Goal: Transaction & Acquisition: Purchase product/service

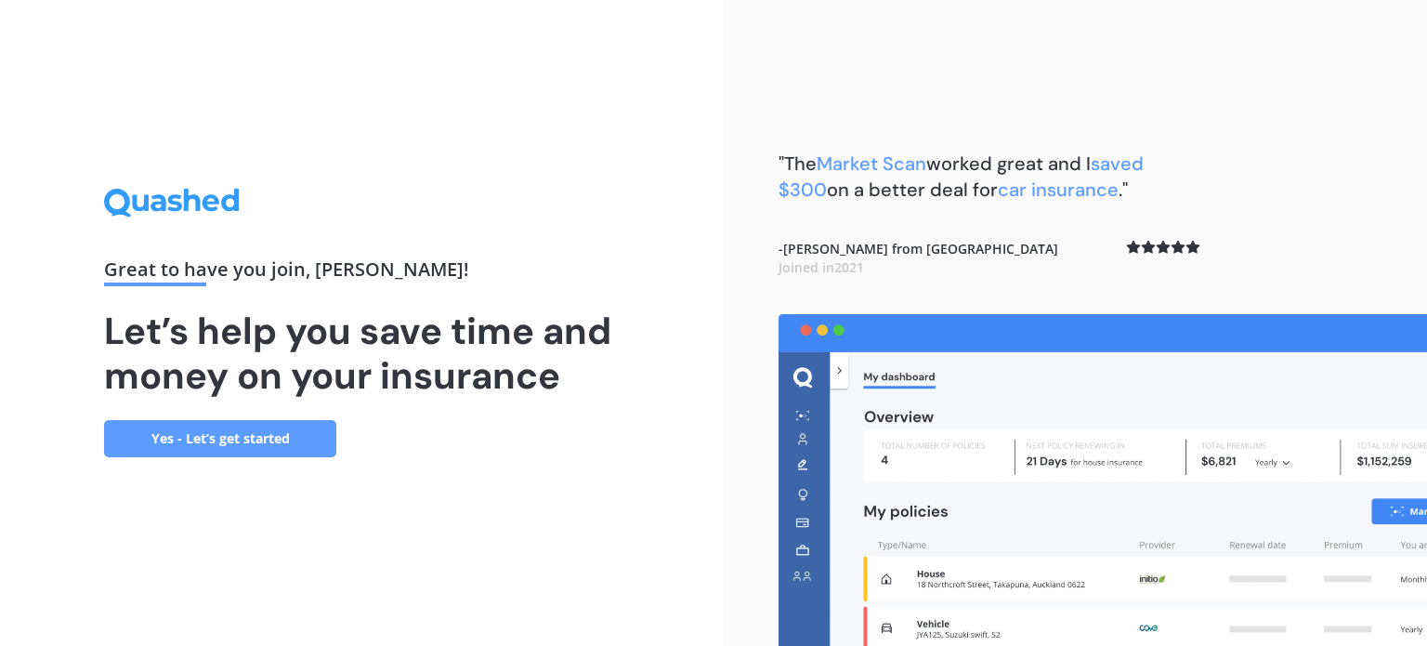
click at [279, 441] on link "Yes - Let’s get started" at bounding box center [220, 438] width 232 height 37
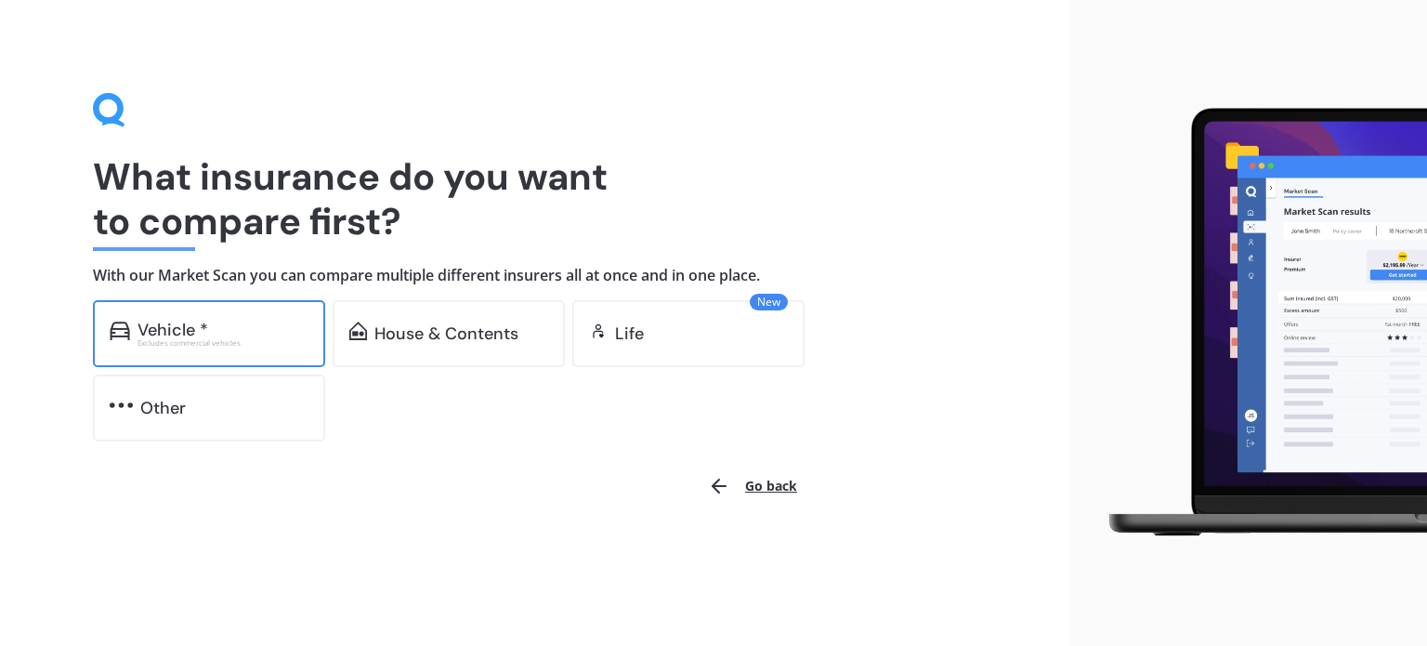
click at [261, 346] on div "Excludes commercial vehicles" at bounding box center [223, 342] width 171 height 7
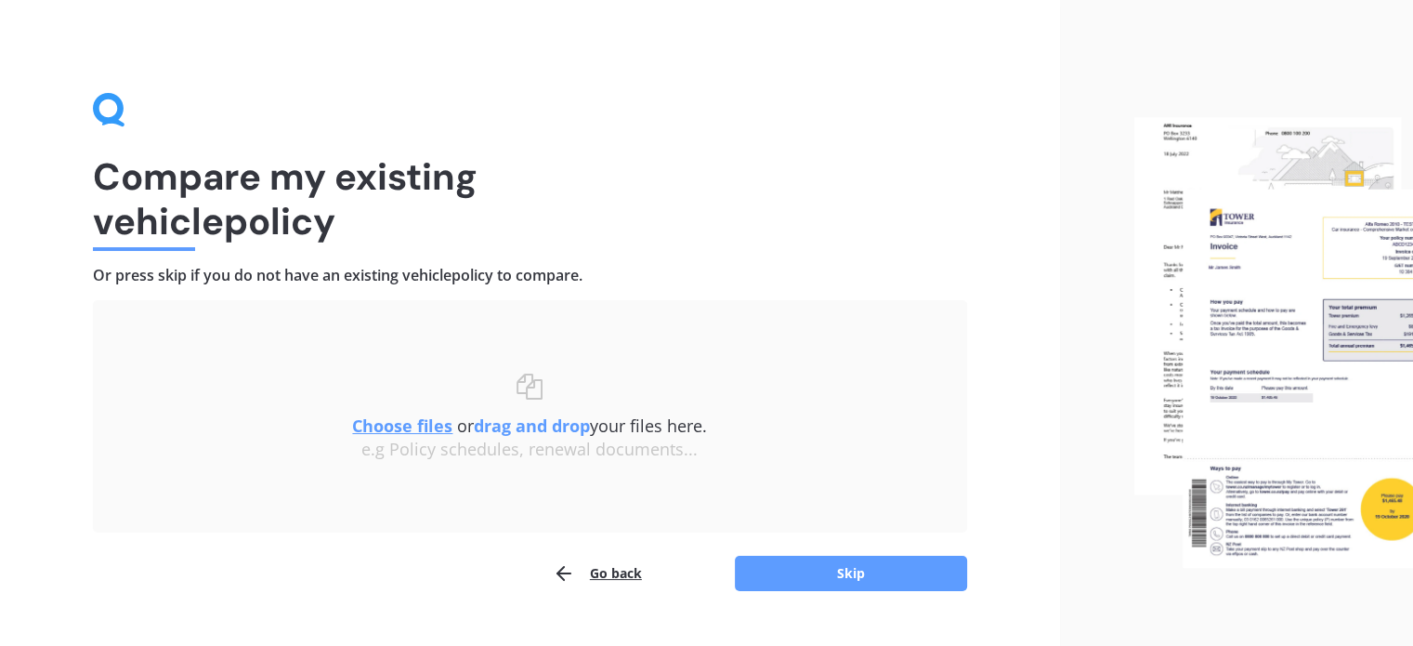
scroll to position [38, 0]
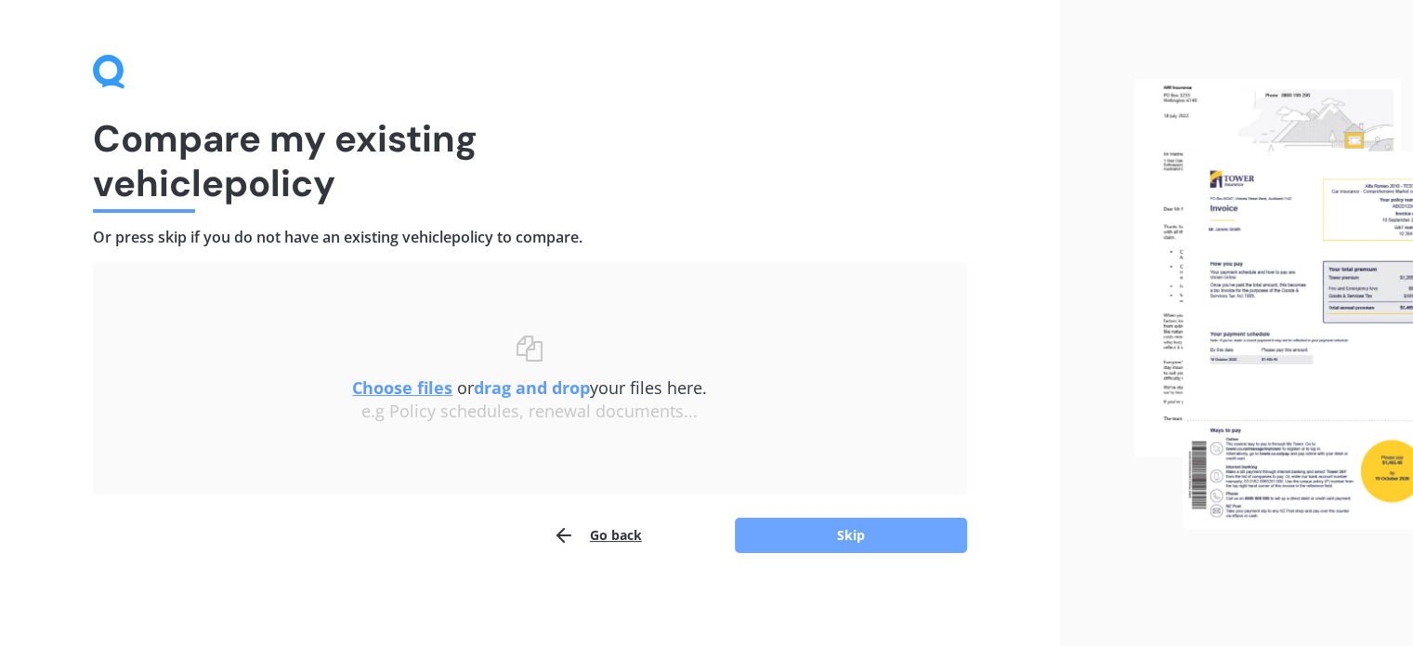
click at [777, 537] on button "Skip" at bounding box center [851, 535] width 232 height 35
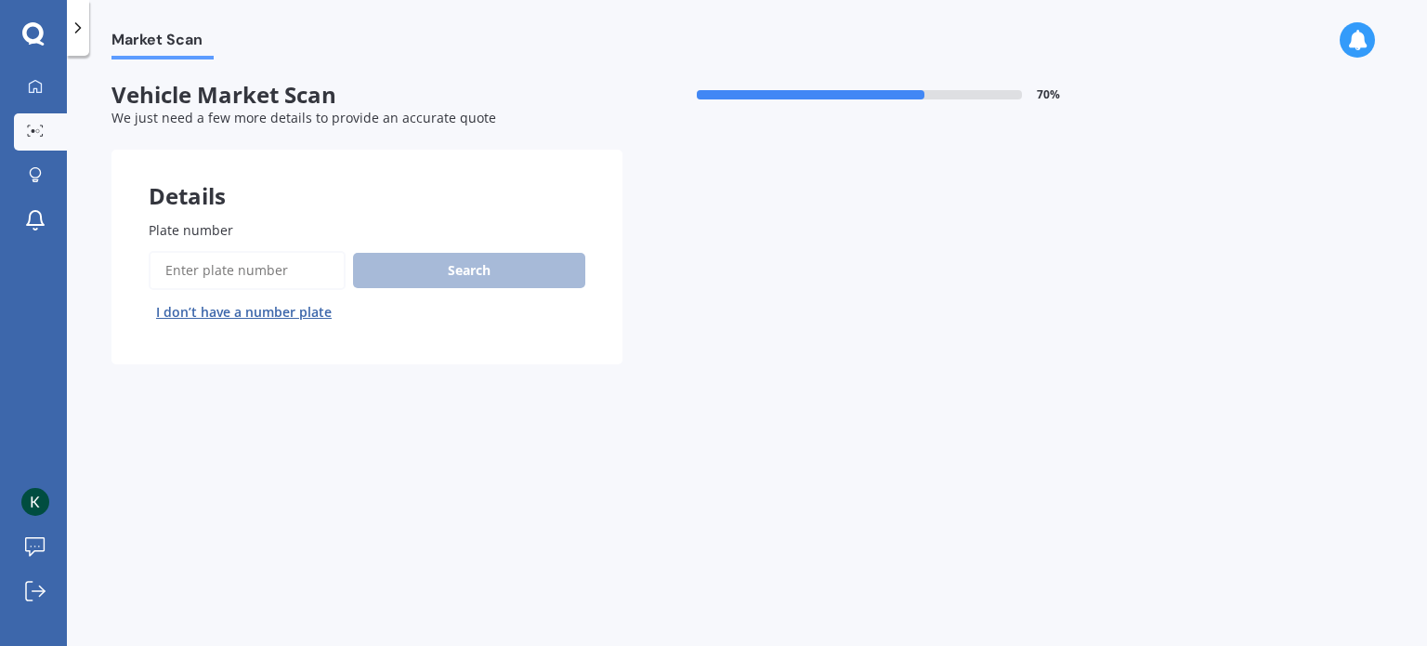
click at [222, 239] on span "Plate number" at bounding box center [191, 230] width 85 height 18
click at [222, 251] on input "Plate number" at bounding box center [247, 270] width 197 height 39
click at [230, 274] on input "Plate number" at bounding box center [247, 270] width 197 height 39
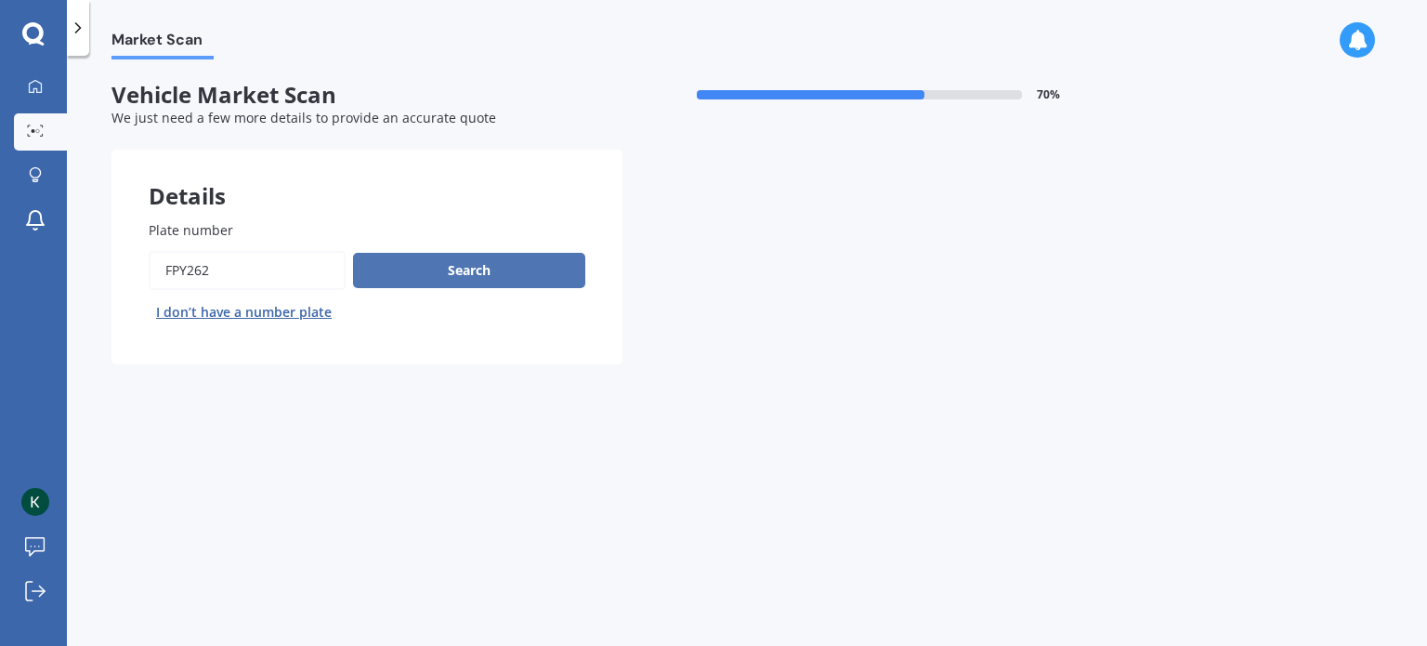
type input "FPY262"
click at [446, 282] on button "Search" at bounding box center [469, 270] width 232 height 35
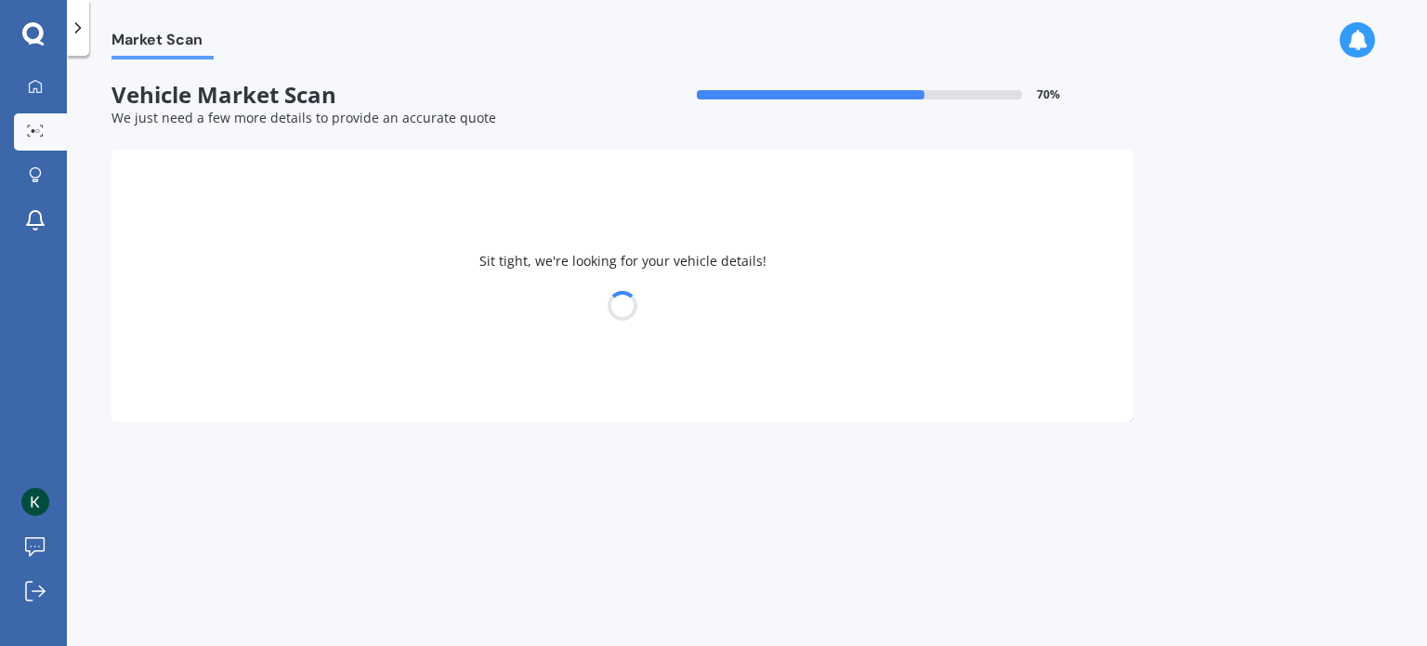
select select "HYUNDAI"
select select "I30"
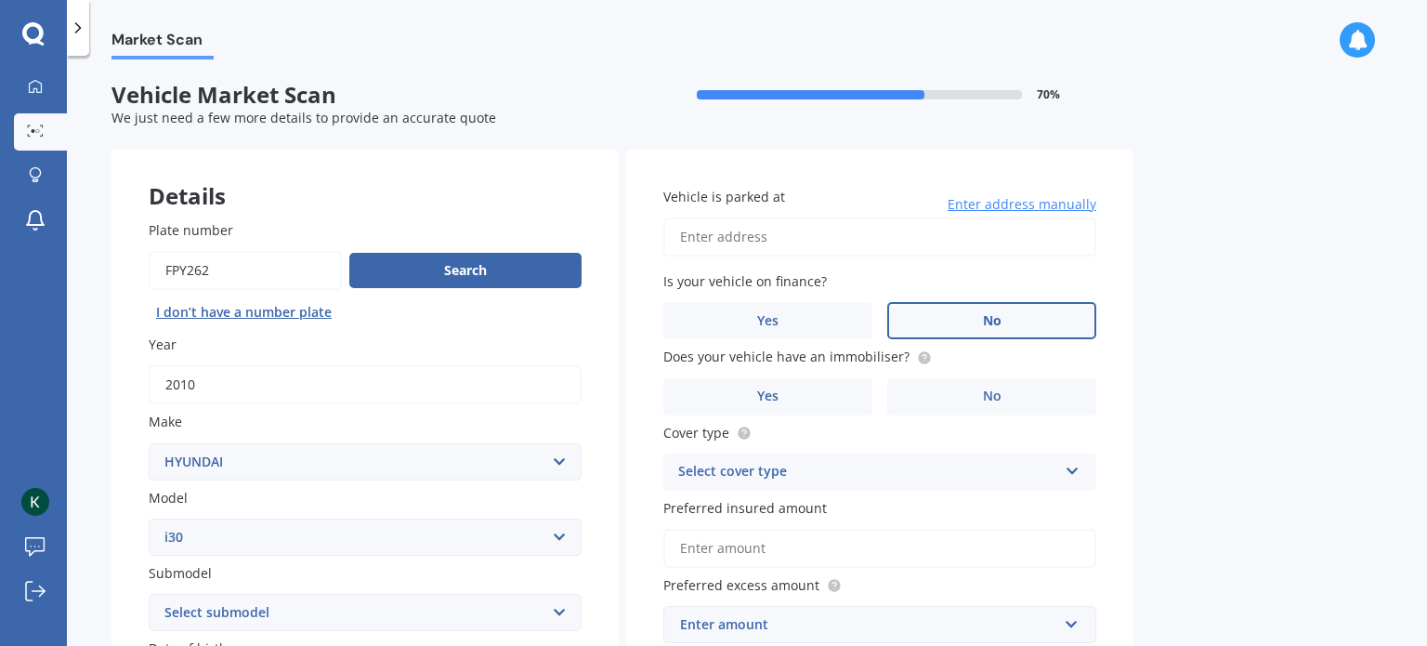
click at [1054, 305] on label "No" at bounding box center [991, 320] width 209 height 37
click at [0, 0] on input "No" at bounding box center [0, 0] width 0 height 0
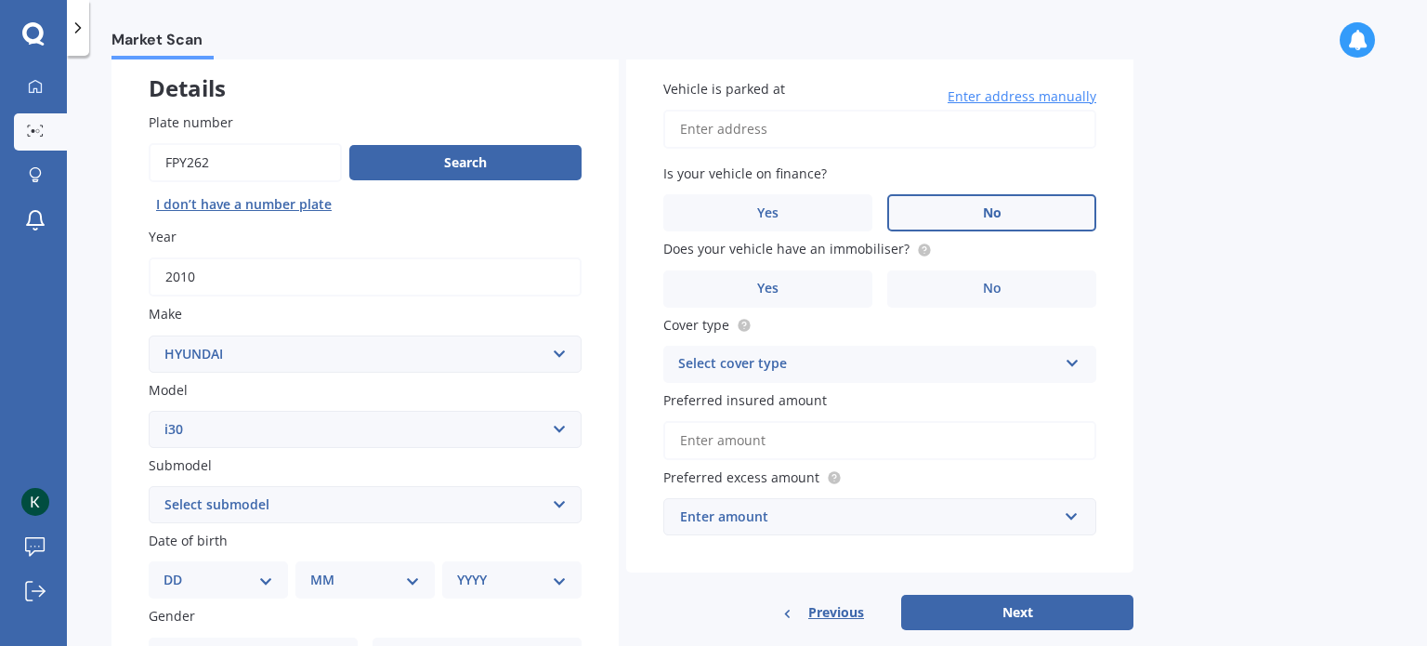
click at [1054, 305] on label "No" at bounding box center [991, 288] width 209 height 37
click at [0, 0] on input "No" at bounding box center [0, 0] width 0 height 0
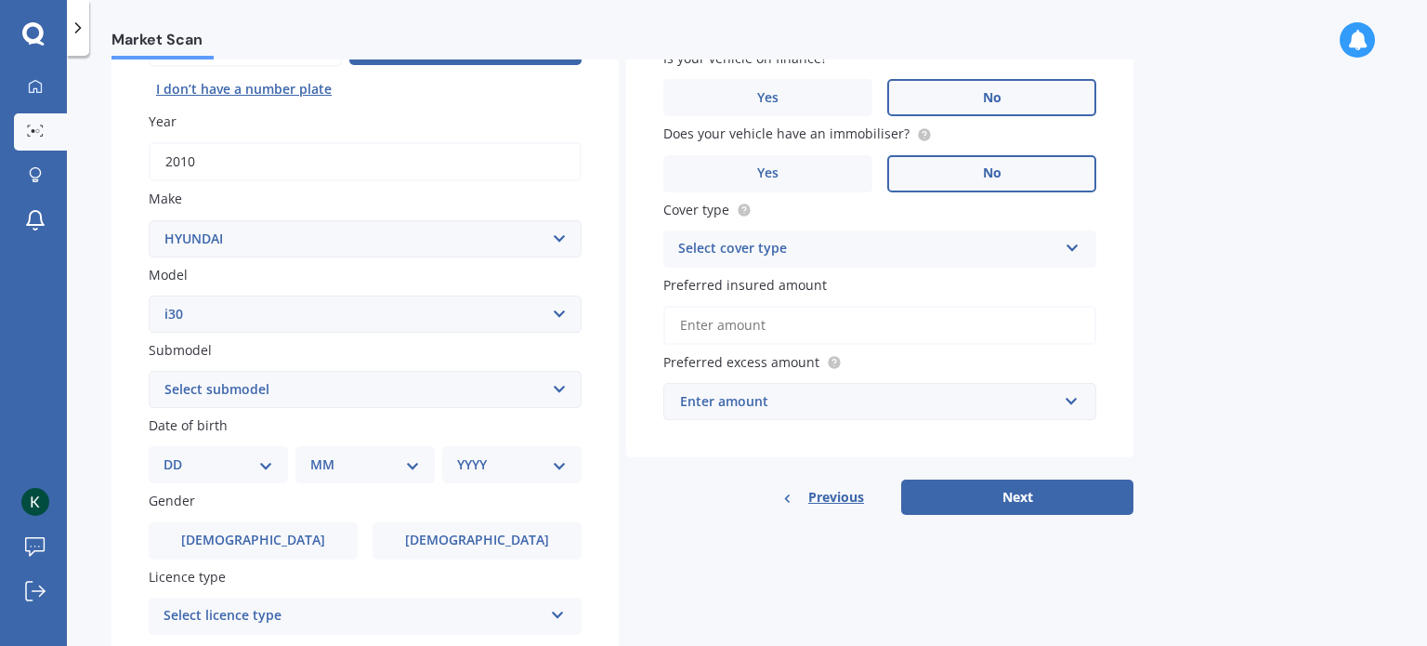
scroll to position [225, 0]
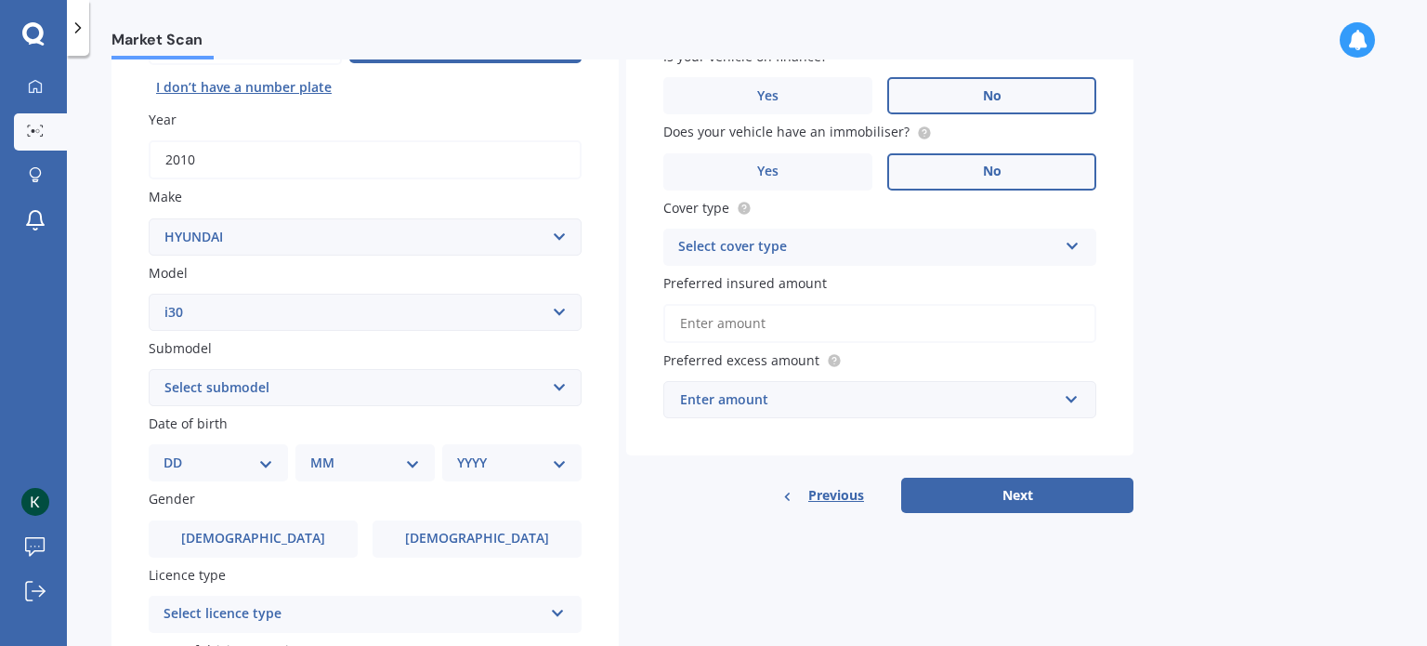
click at [1055, 263] on div "Select cover type Comprehensive Third Party, Fire & Theft Third Party" at bounding box center [879, 247] width 433 height 37
click at [1035, 293] on div "Comprehensive" at bounding box center [879, 283] width 431 height 33
click at [1002, 327] on input "Preferred insured amount" at bounding box center [879, 323] width 433 height 39
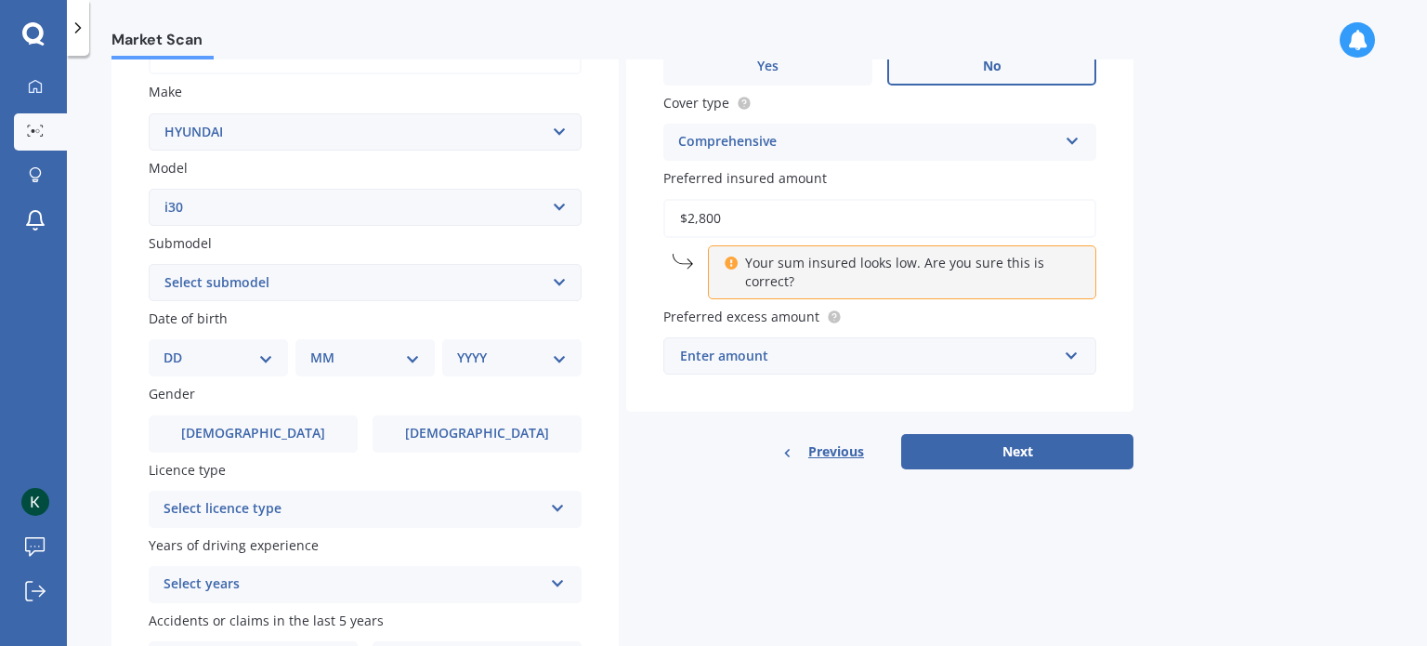
scroll to position [341, 0]
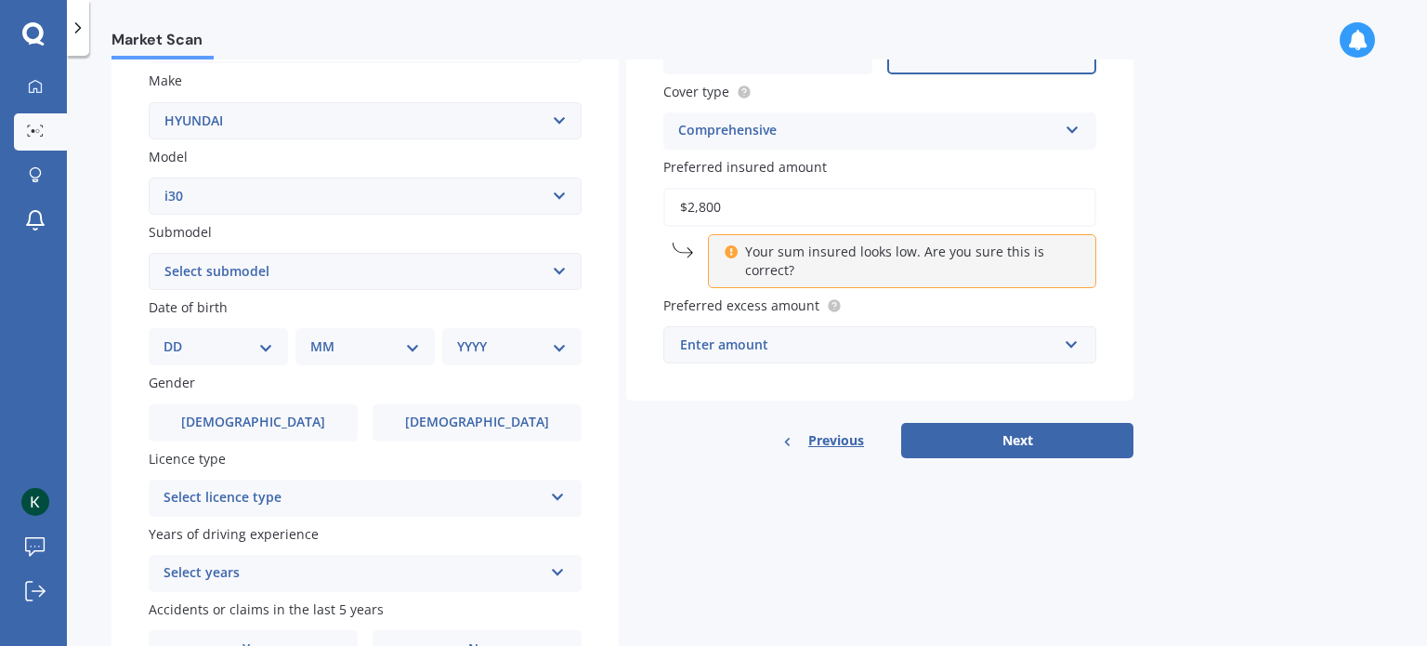
type input "$2,800"
click at [996, 352] on div "Enter amount" at bounding box center [868, 344] width 377 height 20
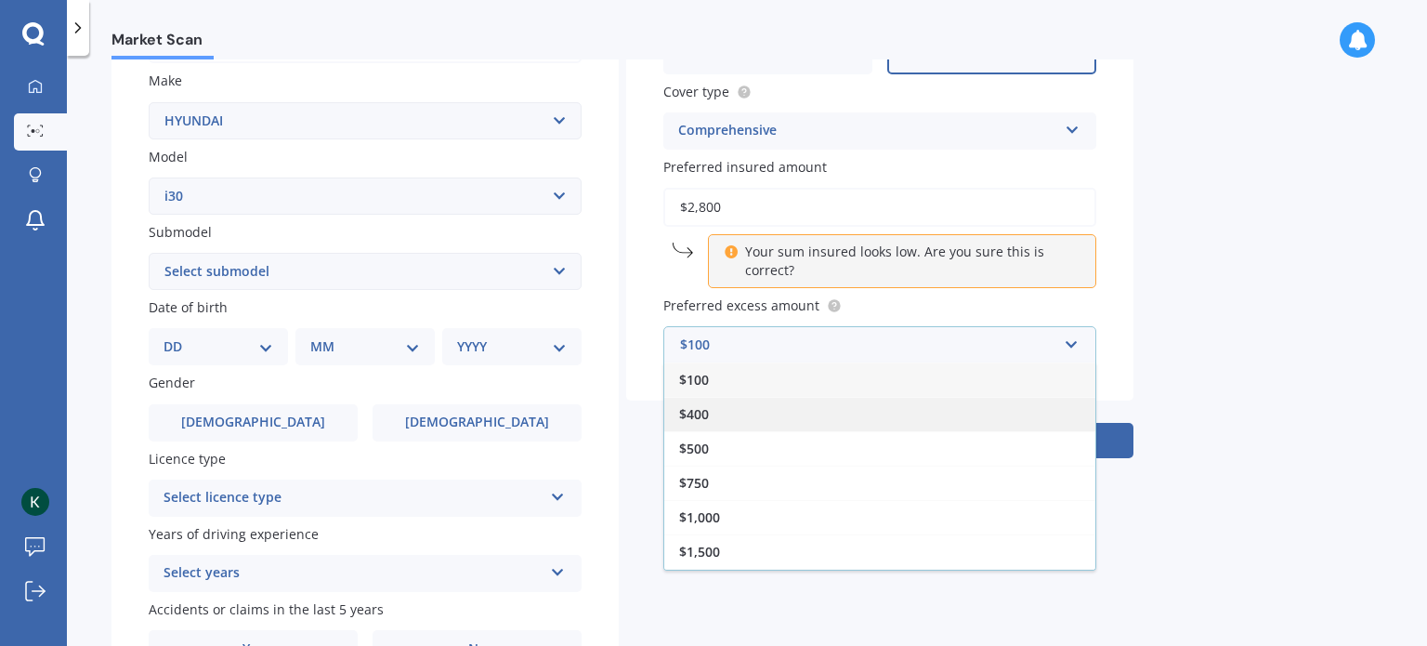
click at [988, 425] on div "$400" at bounding box center [879, 414] width 431 height 34
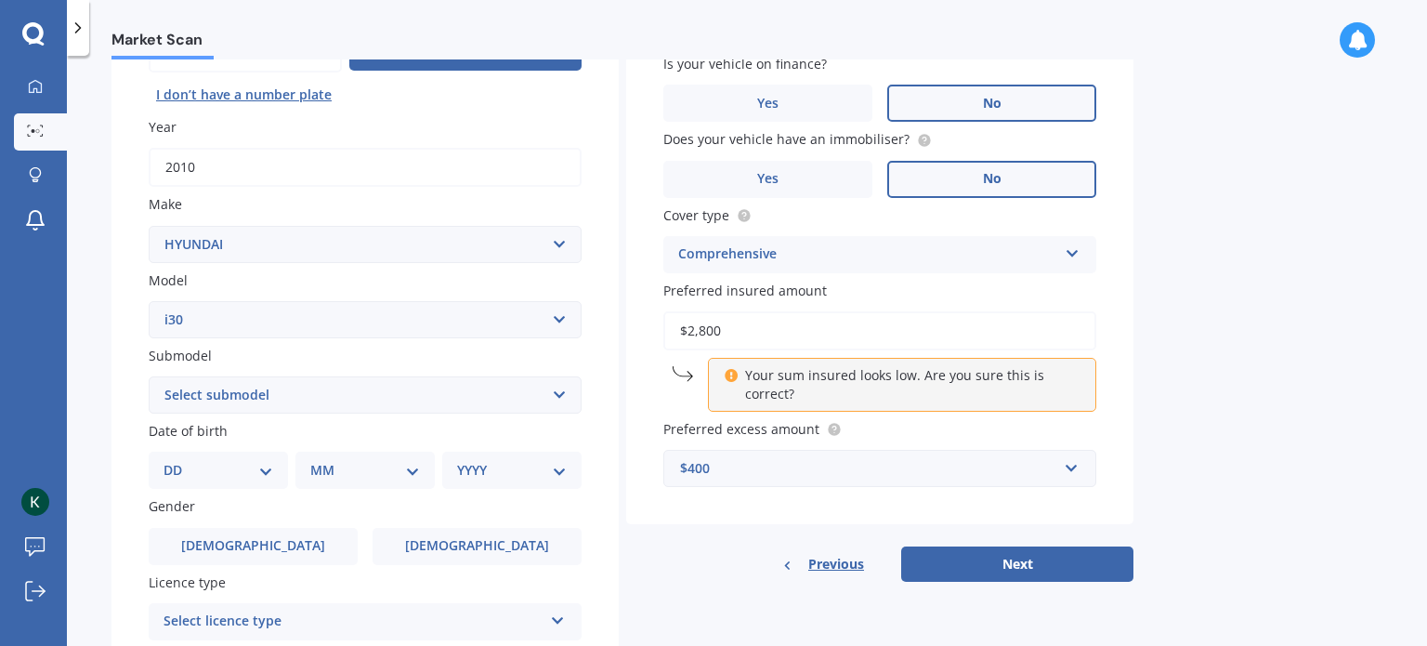
scroll to position [212, 0]
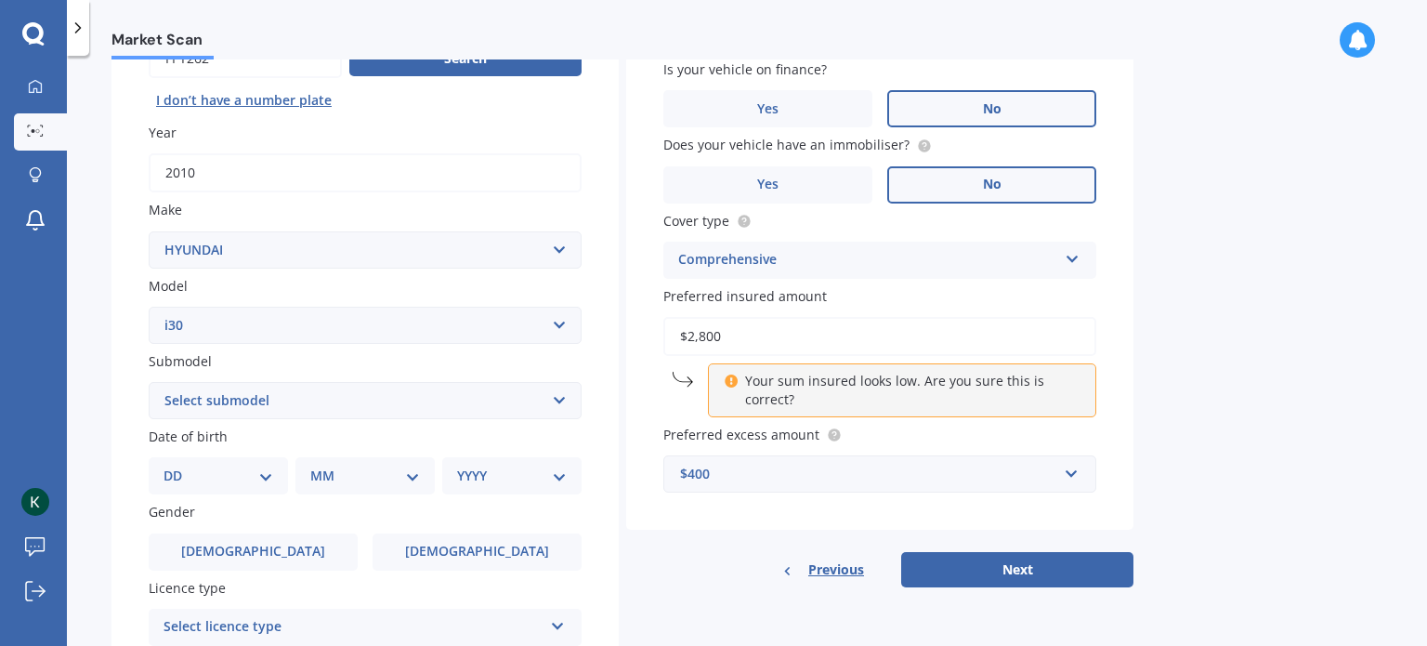
click at [285, 404] on select "Select submodel Diesel Turbo Hatchback Petrol Turbo Station Wagon 1.6A4" at bounding box center [365, 400] width 433 height 37
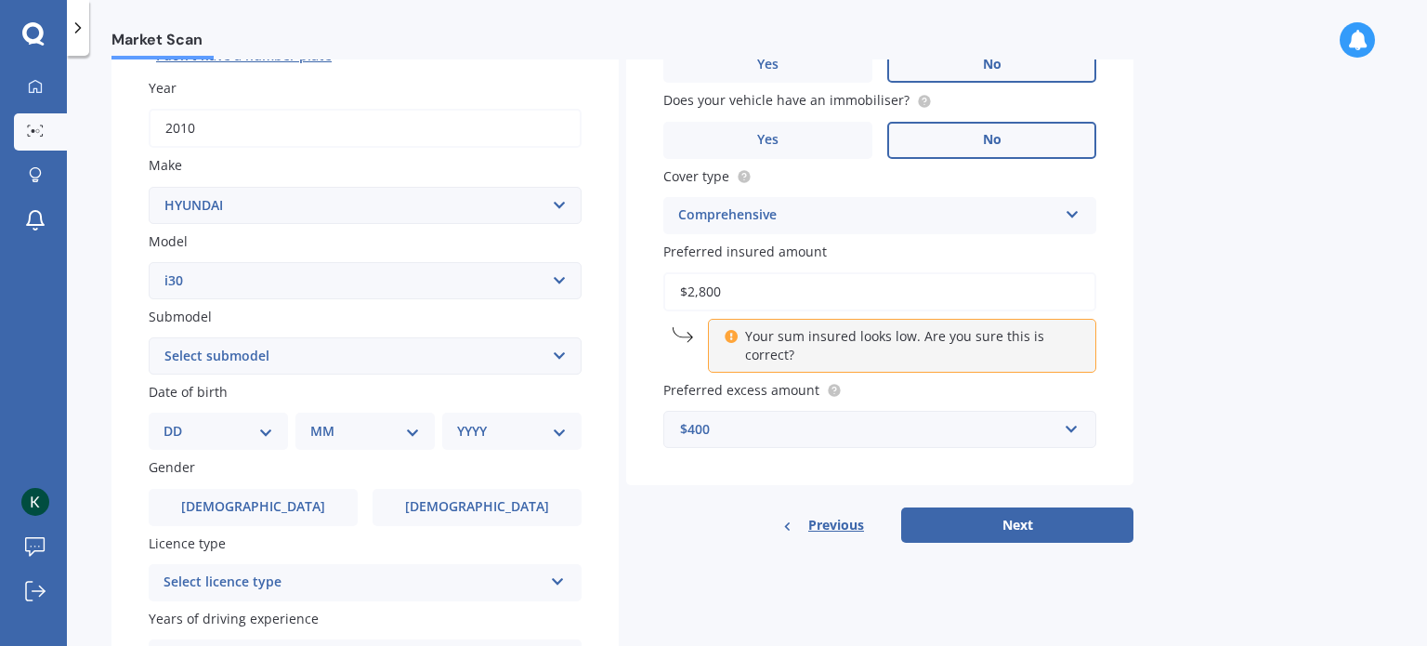
scroll to position [256, 0]
click at [310, 360] on select "Select submodel Diesel Turbo Hatchback Petrol Turbo Station Wagon 1.6A4" at bounding box center [365, 355] width 433 height 37
select select "HATCHBACK"
click at [149, 337] on select "Select submodel Diesel Turbo Hatchback Petrol Turbo Station Wagon 1.6A4" at bounding box center [365, 355] width 433 height 37
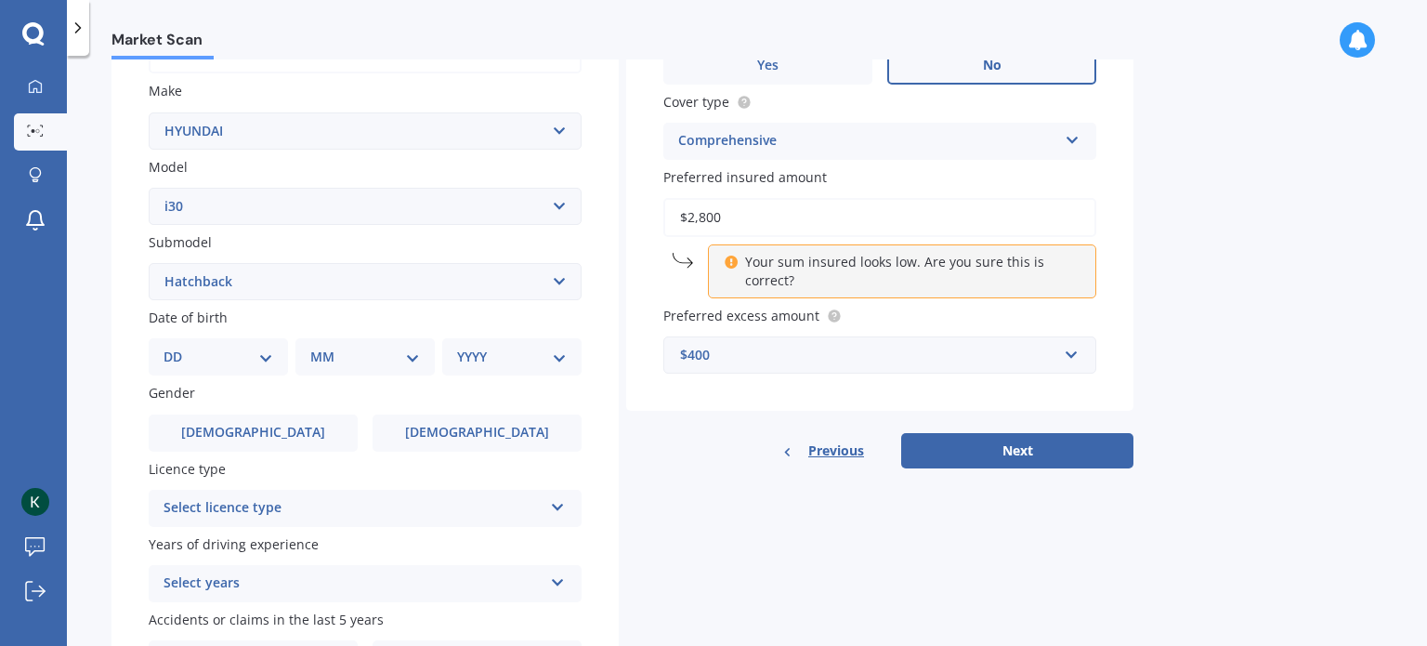
click at [252, 354] on select "DD 01 02 03 04 05 06 07 08 09 10 11 12 13 14 15 16 17 18 19 20 21 22 23 24 25 2…" at bounding box center [219, 357] width 110 height 20
select select "01"
click at [178, 347] on select "DD 01 02 03 04 05 06 07 08 09 10 11 12 13 14 15 16 17 18 19 20 21 22 23 24 25 2…" at bounding box center [219, 357] width 110 height 20
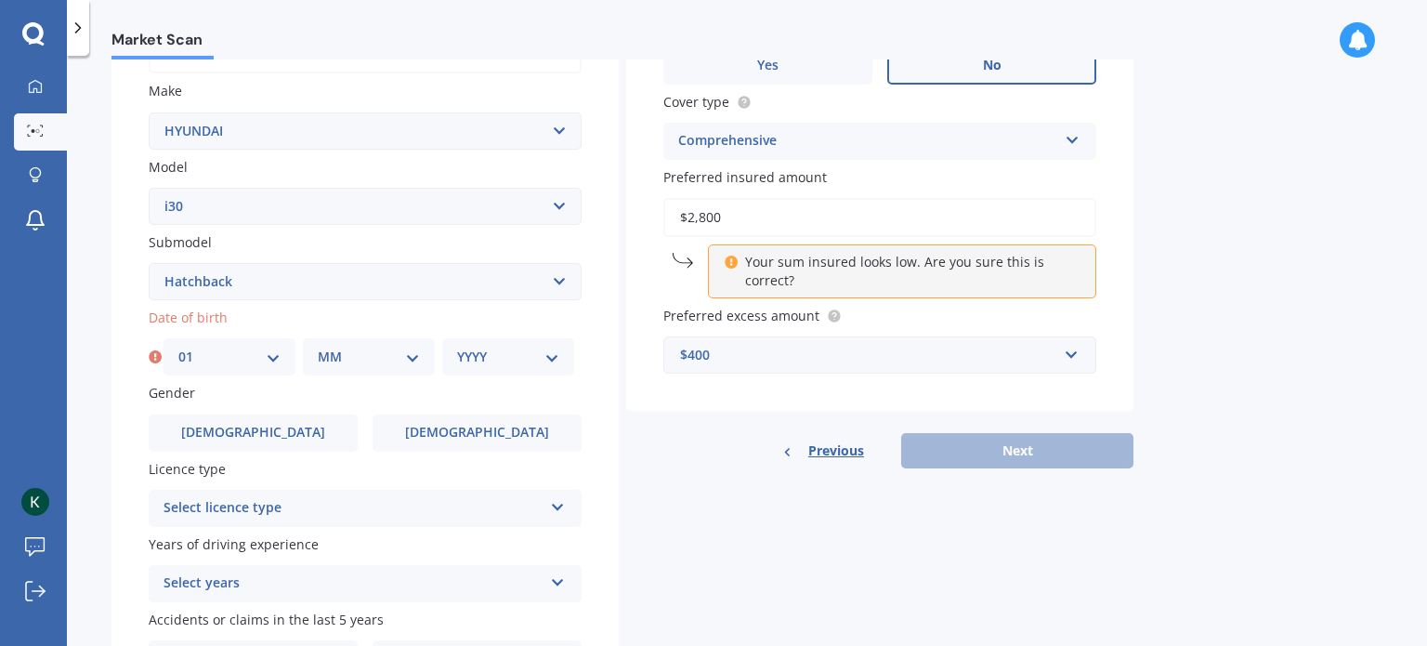
click at [371, 348] on select "MM 01 02 03 04 05 06 07 08 09 10 11 12" at bounding box center [369, 357] width 102 height 20
select select "10"
click at [318, 347] on select "MM 01 02 03 04 05 06 07 08 09 10 11 12" at bounding box center [369, 357] width 102 height 20
click at [497, 350] on select "YYYY 2025 2024 2023 2022 2021 2020 2019 2018 2017 2016 2015 2014 2013 2012 2011…" at bounding box center [508, 357] width 102 height 20
select select "1998"
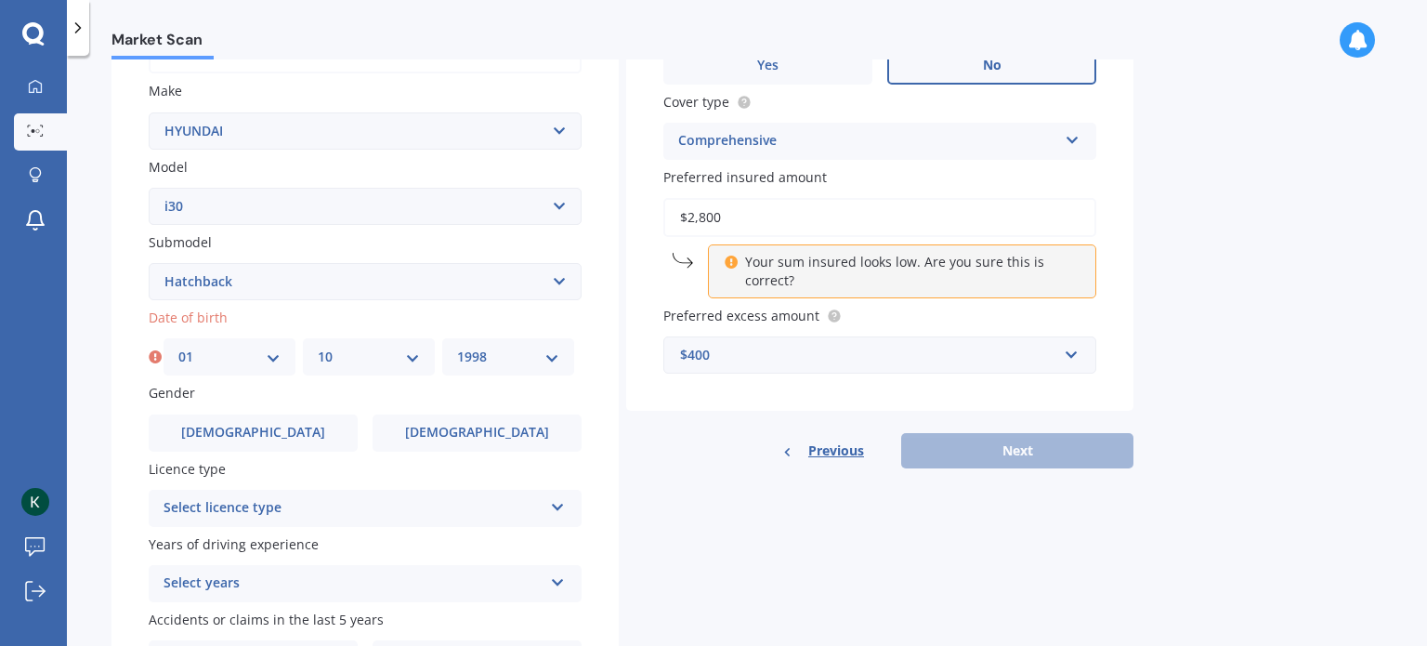
click at [457, 347] on select "YYYY 2025 2024 2023 2022 2021 2020 2019 2018 2017 2016 2015 2014 2013 2012 2011…" at bounding box center [508, 357] width 102 height 20
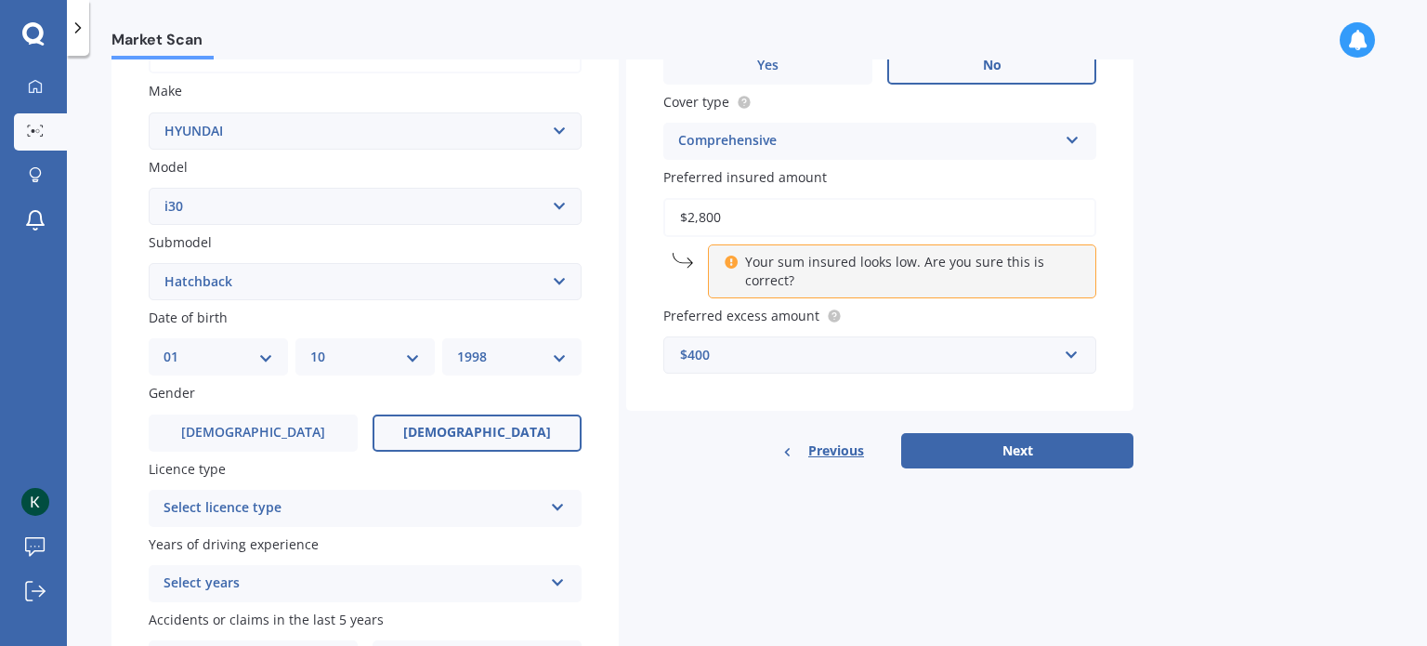
scroll to position [448, 0]
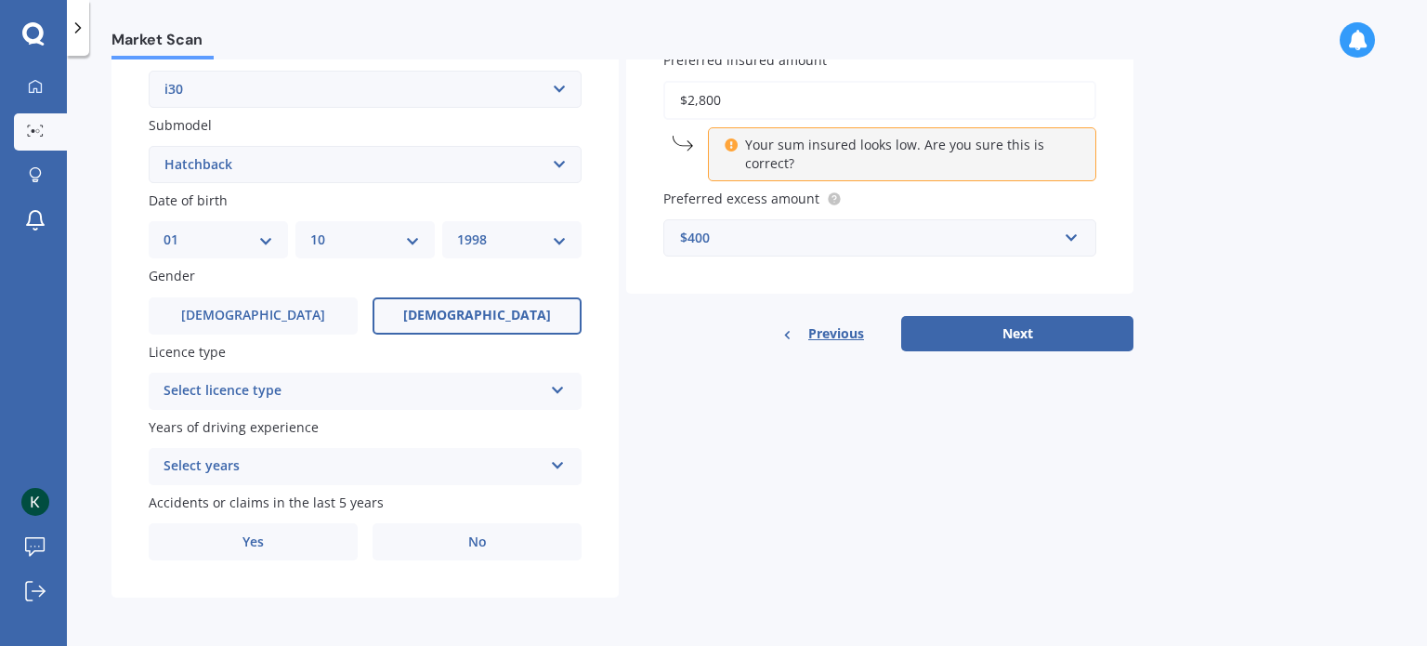
click at [459, 316] on span "[DEMOGRAPHIC_DATA]" at bounding box center [477, 316] width 148 height 16
click at [0, 0] on input "[DEMOGRAPHIC_DATA]" at bounding box center [0, 0] width 0 height 0
click at [452, 391] on div "Select licence type" at bounding box center [353, 391] width 379 height 22
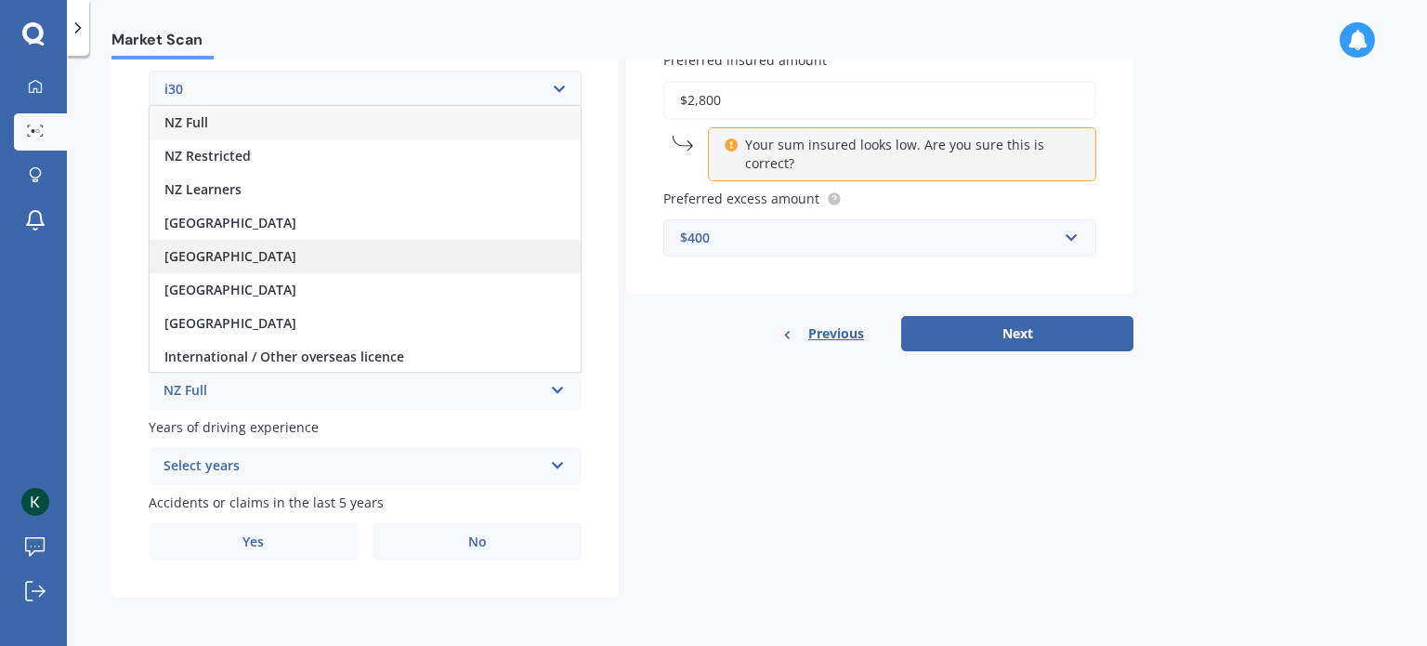
click at [401, 257] on div "[GEOGRAPHIC_DATA]" at bounding box center [365, 256] width 431 height 33
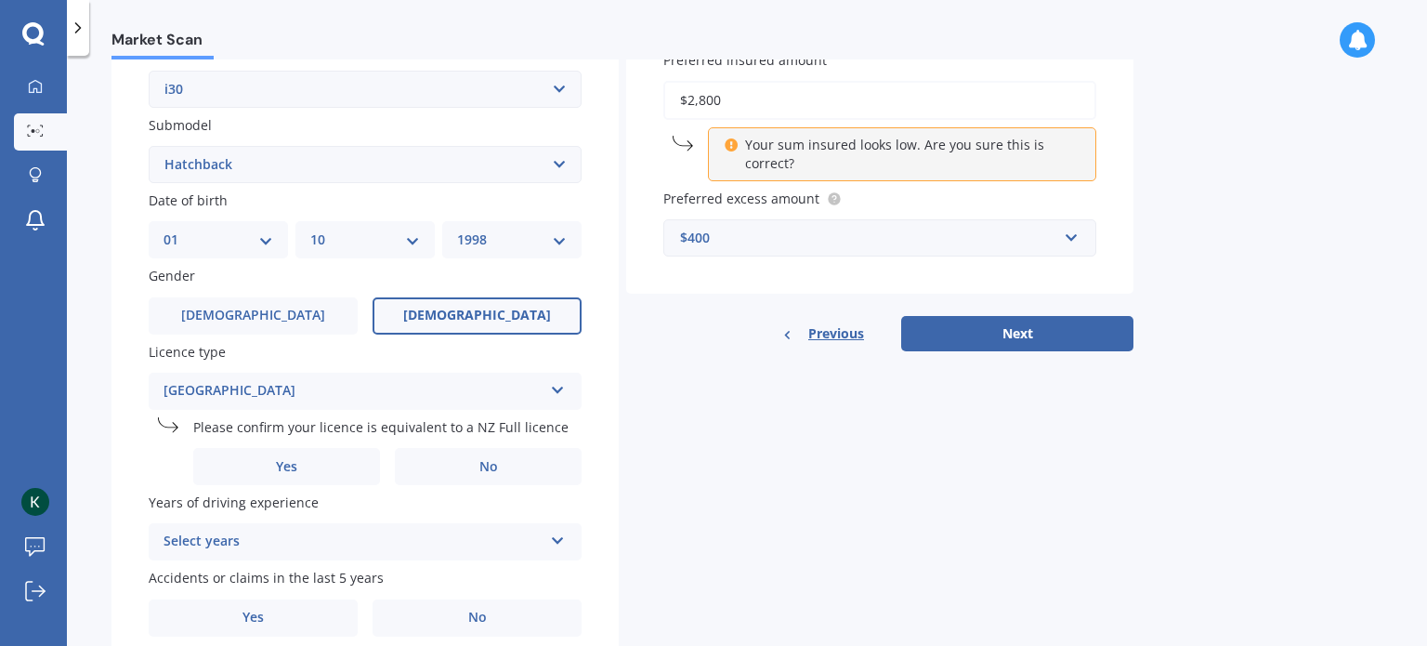
scroll to position [524, 0]
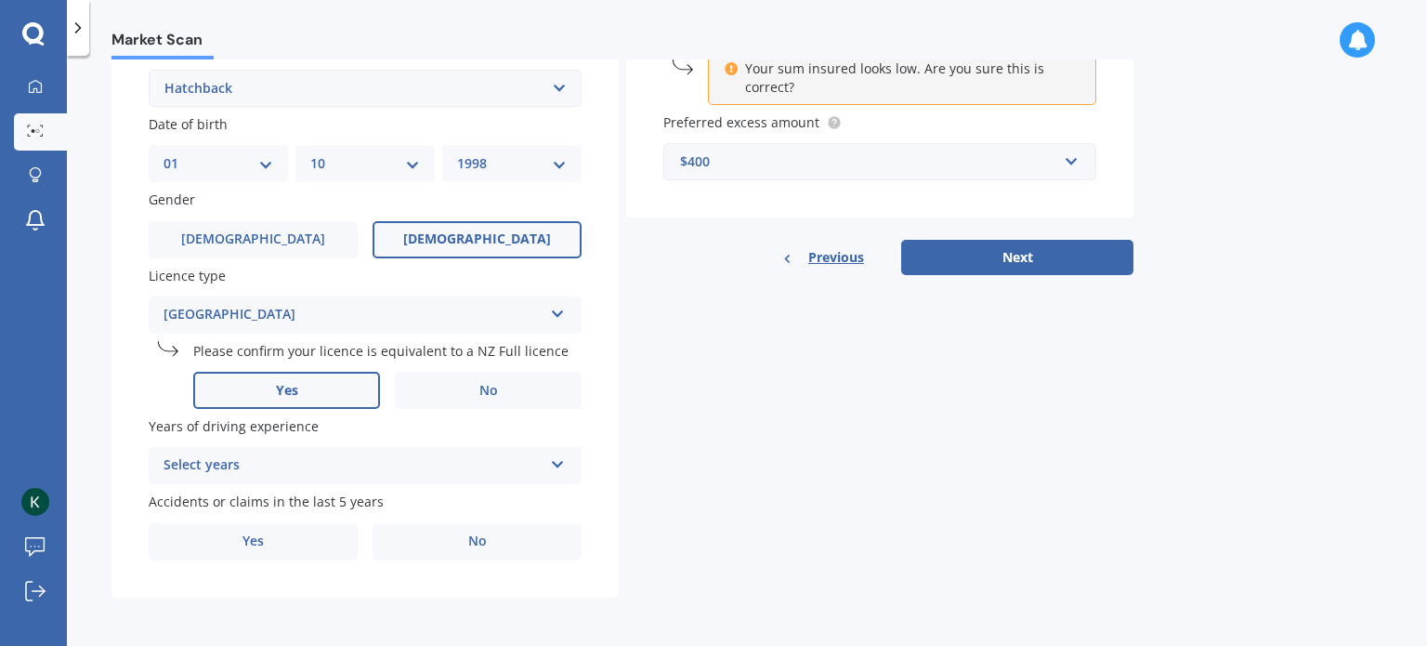
click at [331, 392] on label "Yes" at bounding box center [286, 390] width 187 height 37
click at [0, 0] on input "Yes" at bounding box center [0, 0] width 0 height 0
click at [355, 476] on div "Select years" at bounding box center [353, 465] width 379 height 22
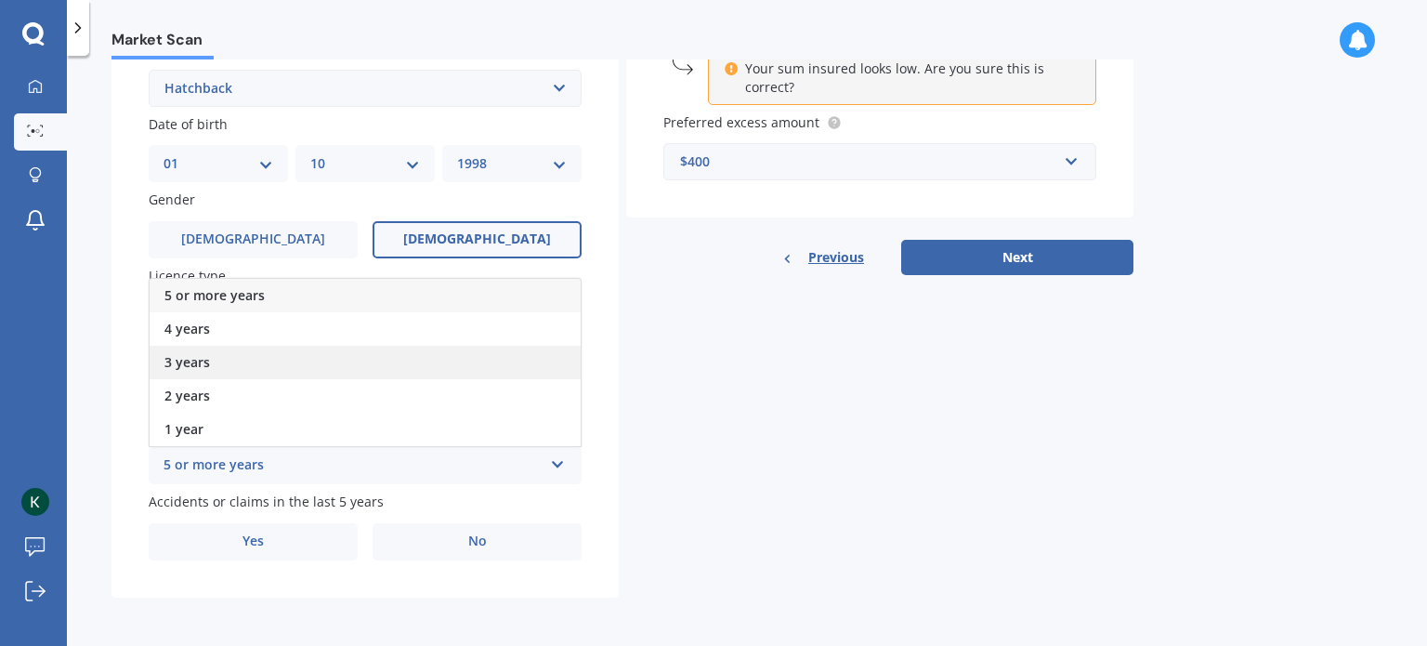
click at [366, 359] on div "3 years" at bounding box center [365, 362] width 431 height 33
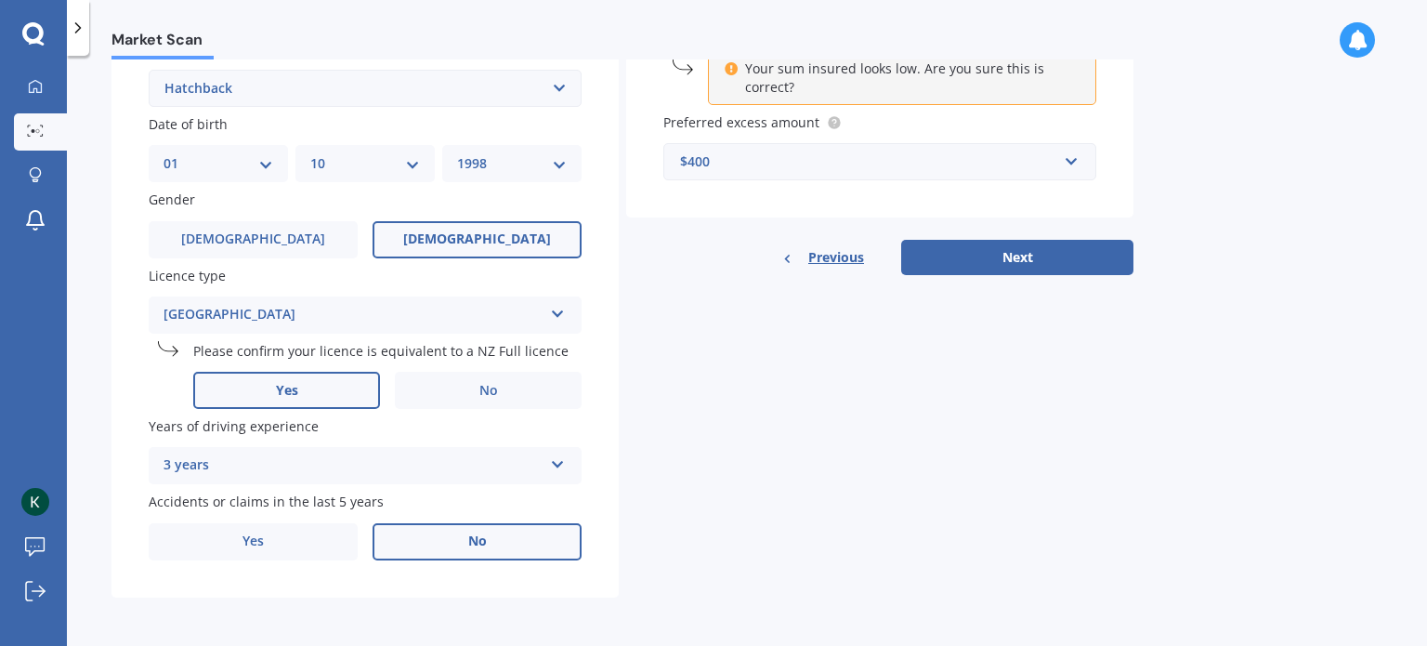
click at [433, 542] on label "No" at bounding box center [477, 541] width 209 height 37
click at [0, 0] on input "No" at bounding box center [0, 0] width 0 height 0
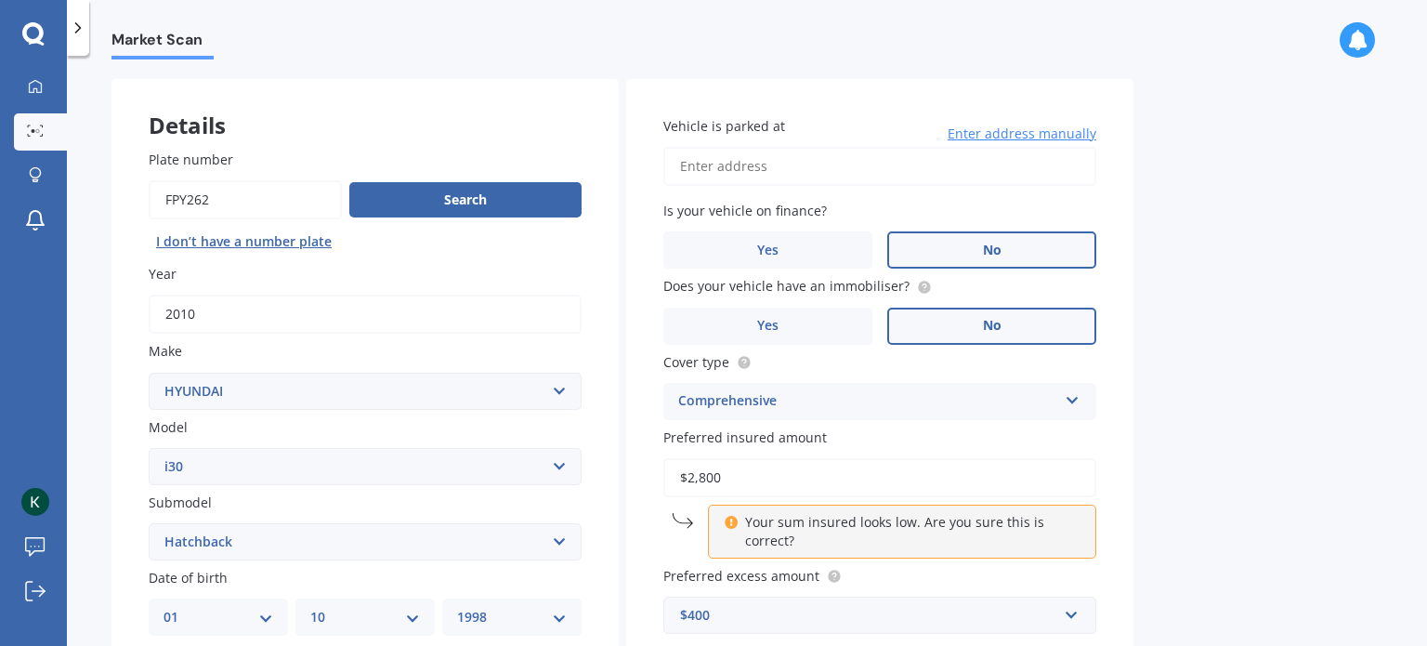
scroll to position [52, 0]
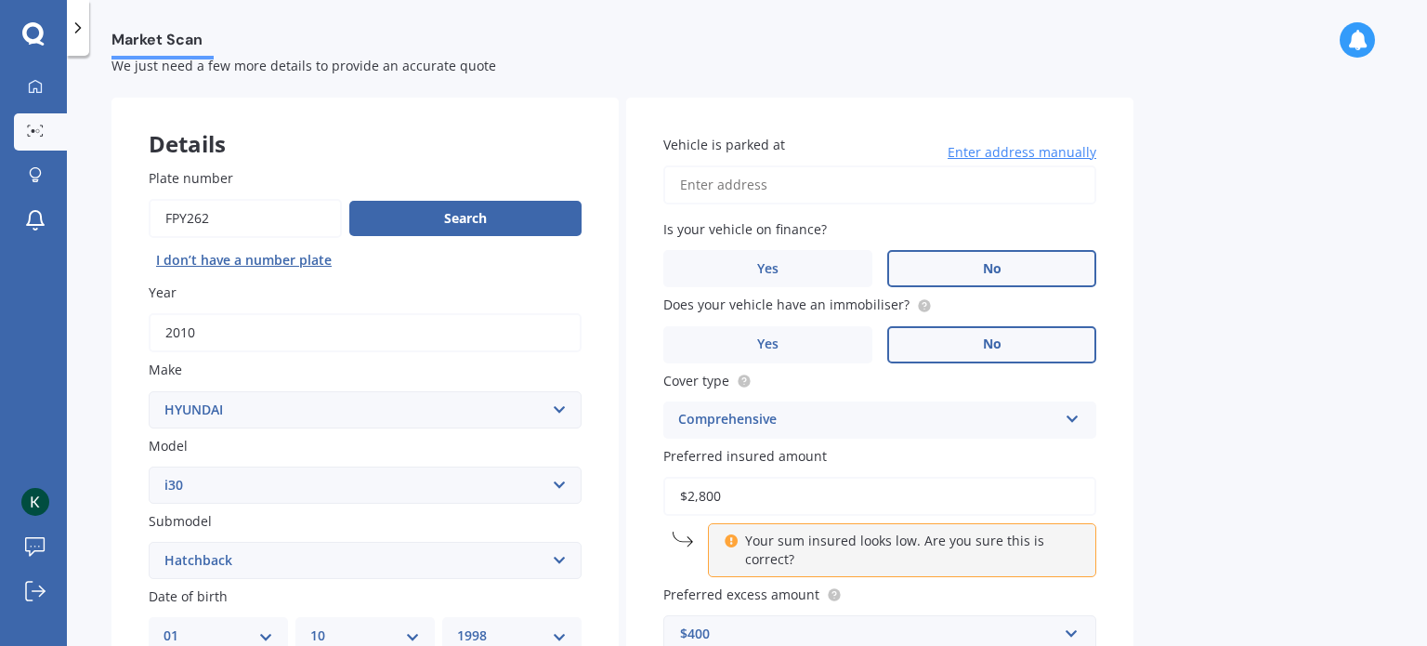
click at [827, 185] on input "Vehicle is parked at" at bounding box center [879, 184] width 433 height 39
type input "[STREET_ADDRESS][PERSON_NAME][PERSON_NAME]"
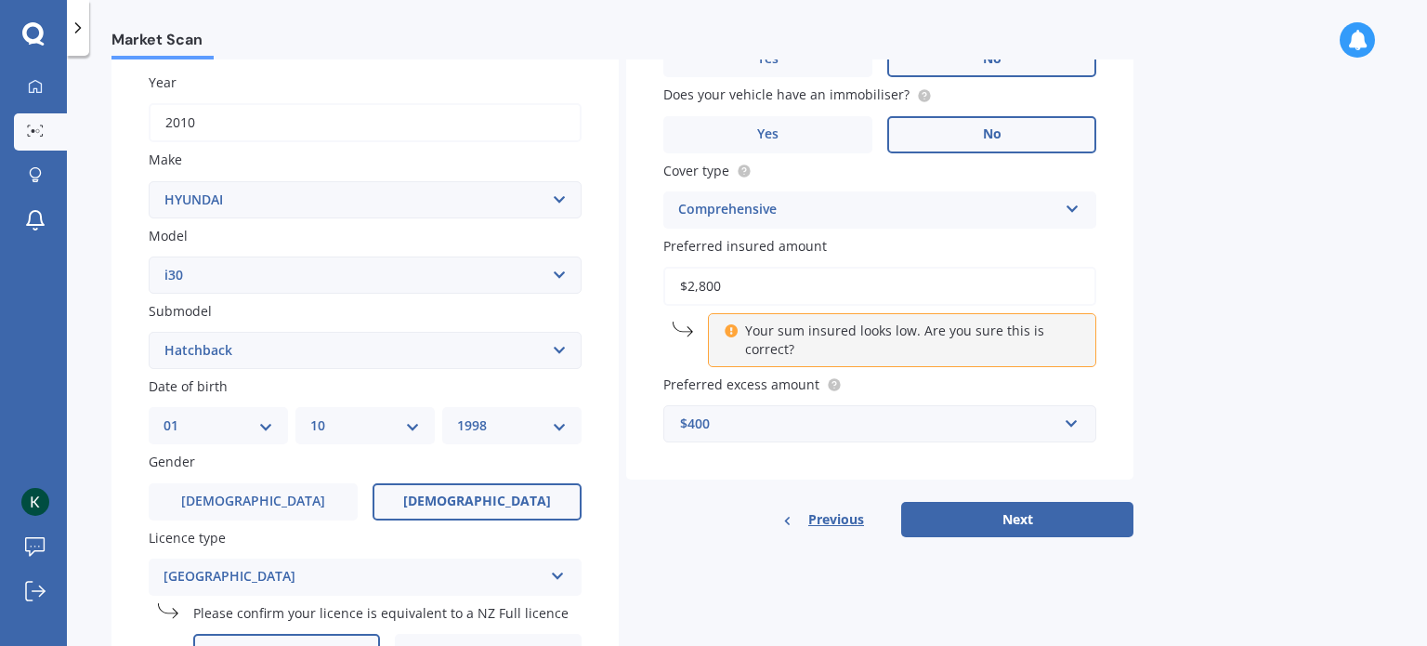
scroll to position [398, 0]
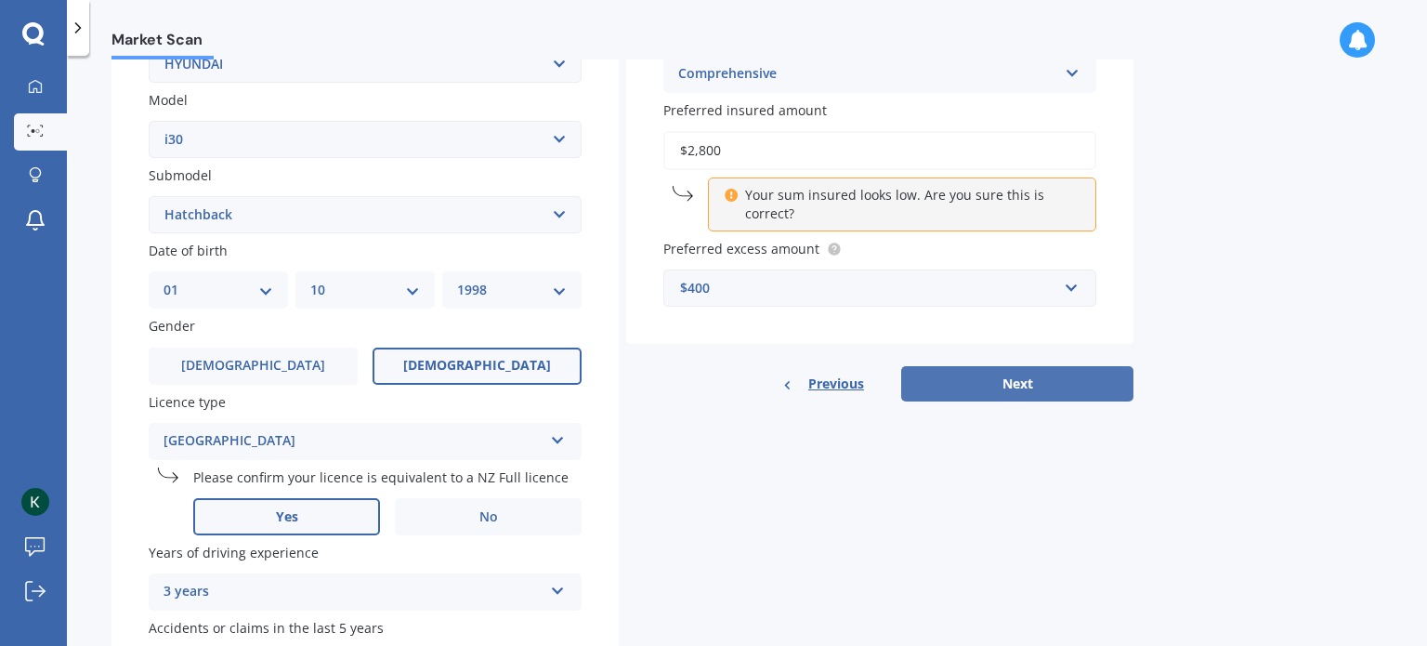
click at [959, 380] on button "Next" at bounding box center [1017, 383] width 232 height 35
select select "01"
select select "10"
select select "1998"
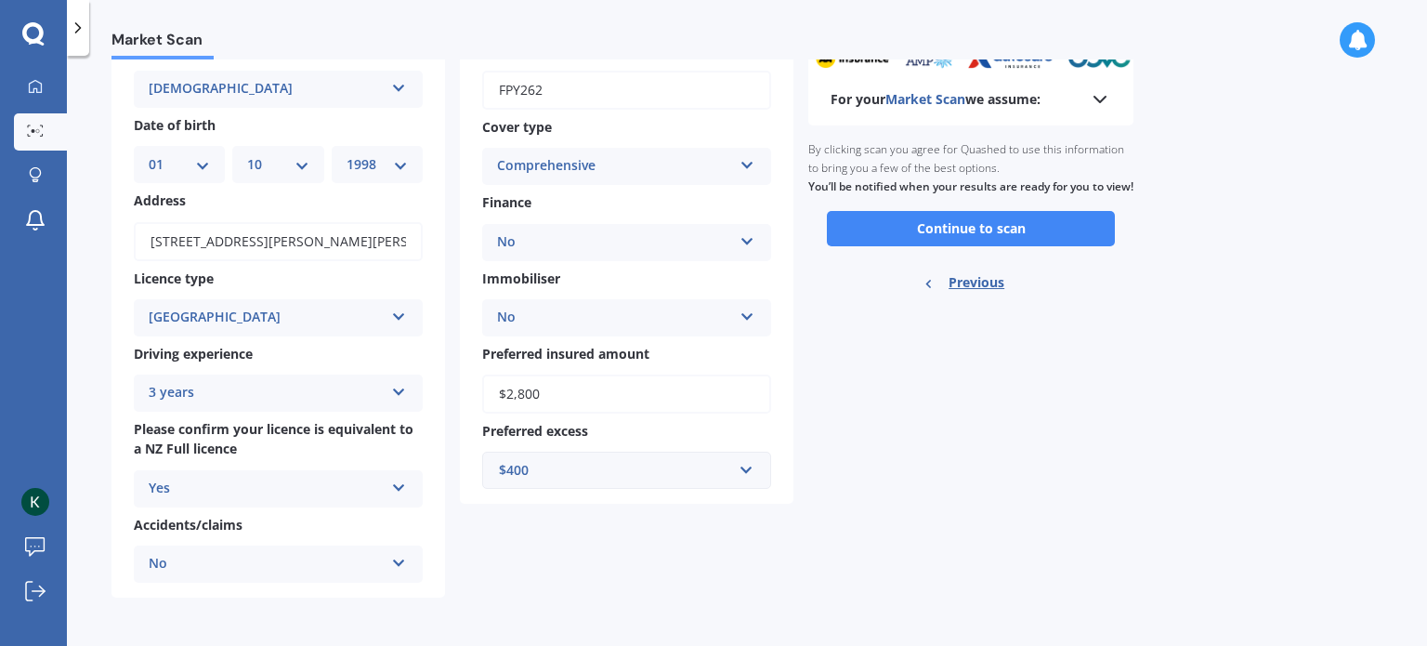
scroll to position [124, 0]
click at [884, 247] on button "Continue to scan" at bounding box center [971, 229] width 288 height 35
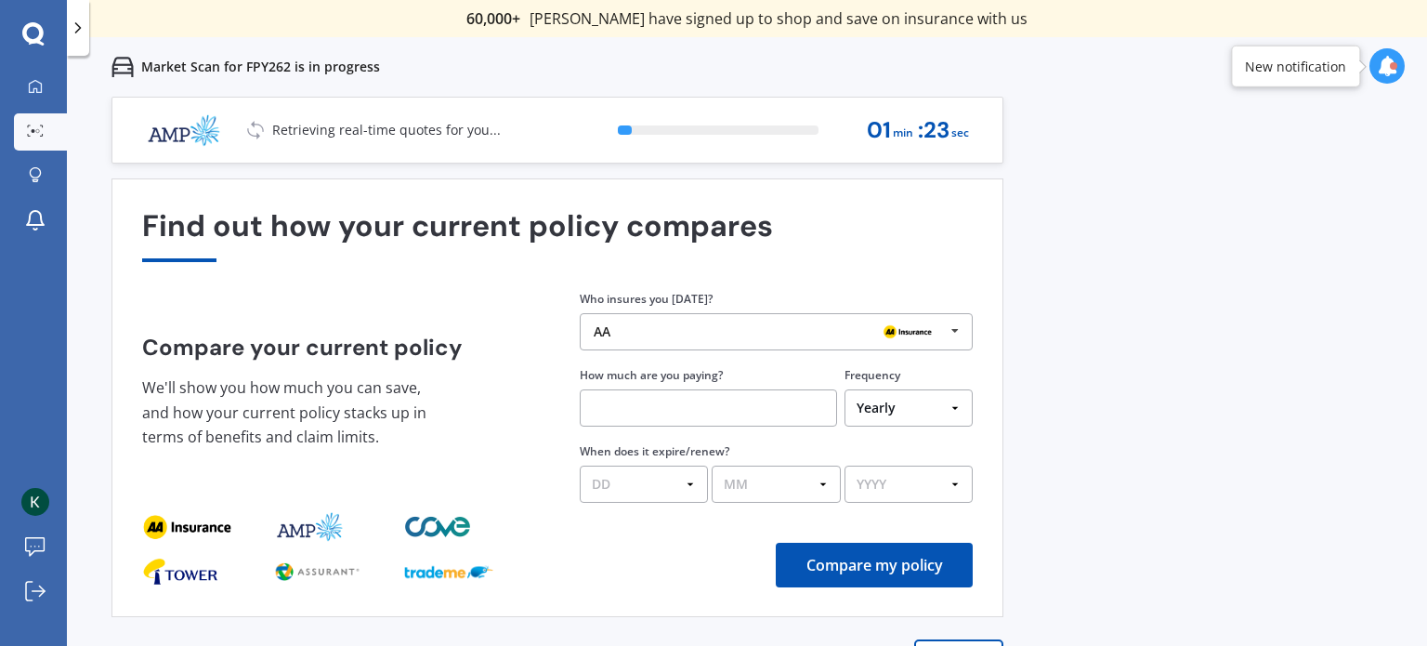
click at [933, 342] on img at bounding box center [907, 332] width 59 height 22
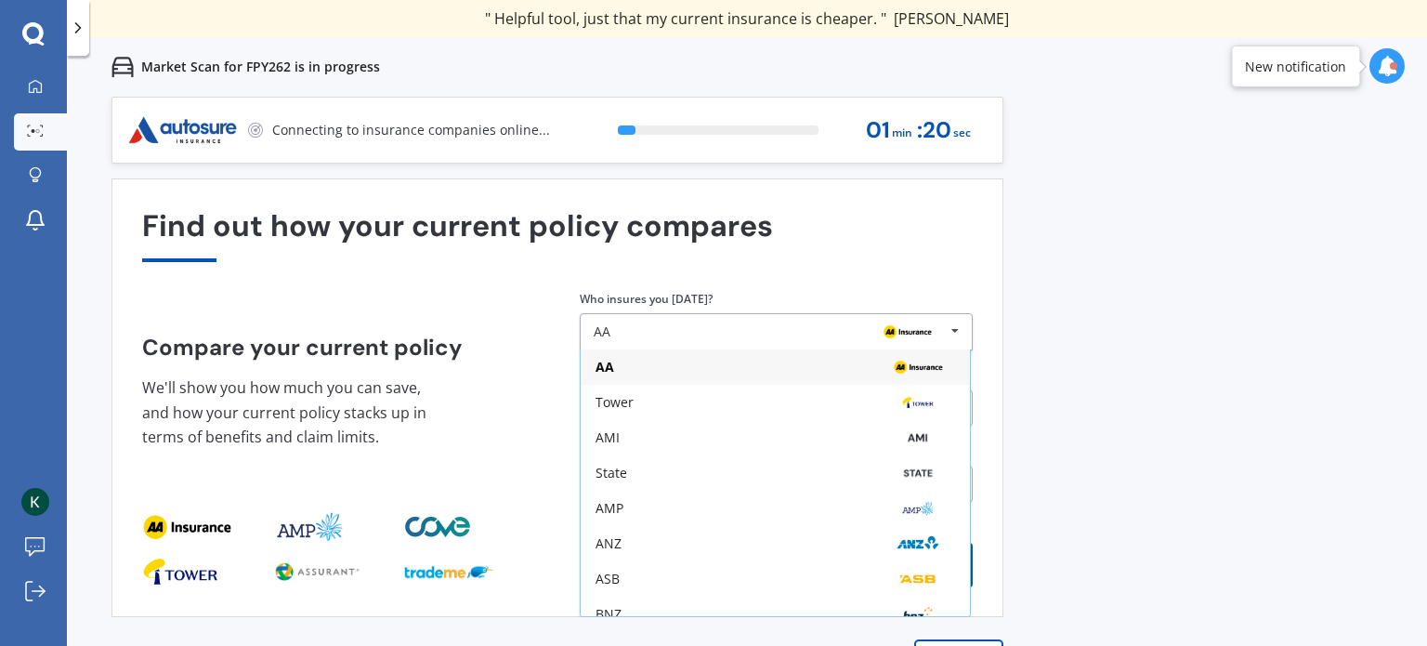
click at [1044, 271] on div "Previous 60,000+ Kiwis have signed up to shop and save on insurance with us " H…" at bounding box center [747, 420] width 1360 height 646
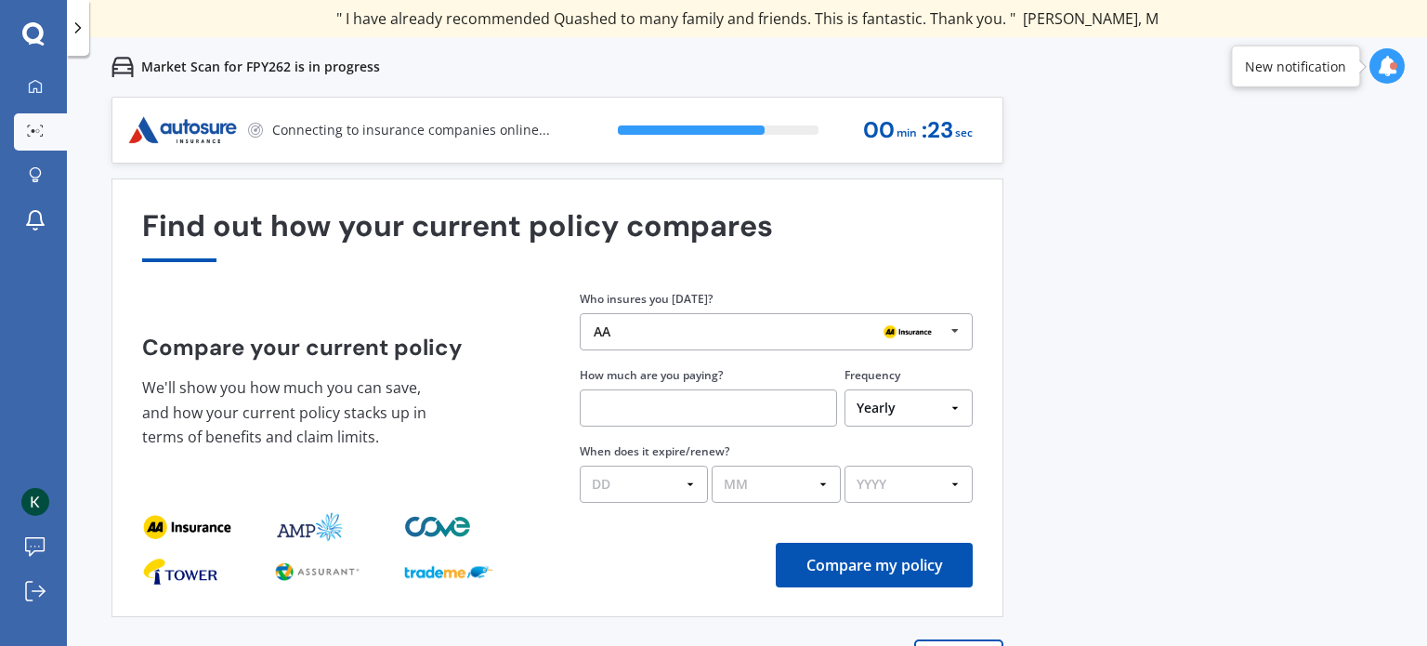
click at [699, 413] on input "text" at bounding box center [708, 407] width 257 height 37
type input "$680.00"
click at [669, 482] on select "DD 01 02 03 04 05 06 07 08 09 10 11 12 13 14 15 16 17 18 19 20 21 22 23 24 25 2…" at bounding box center [644, 483] width 128 height 37
select select "30"
click at [580, 465] on select "DD 01 02 03 04 05 06 07 08 09 10 11 12 13 14 15 16 17 18 19 20 21 22 23 24 25 2…" at bounding box center [644, 483] width 128 height 37
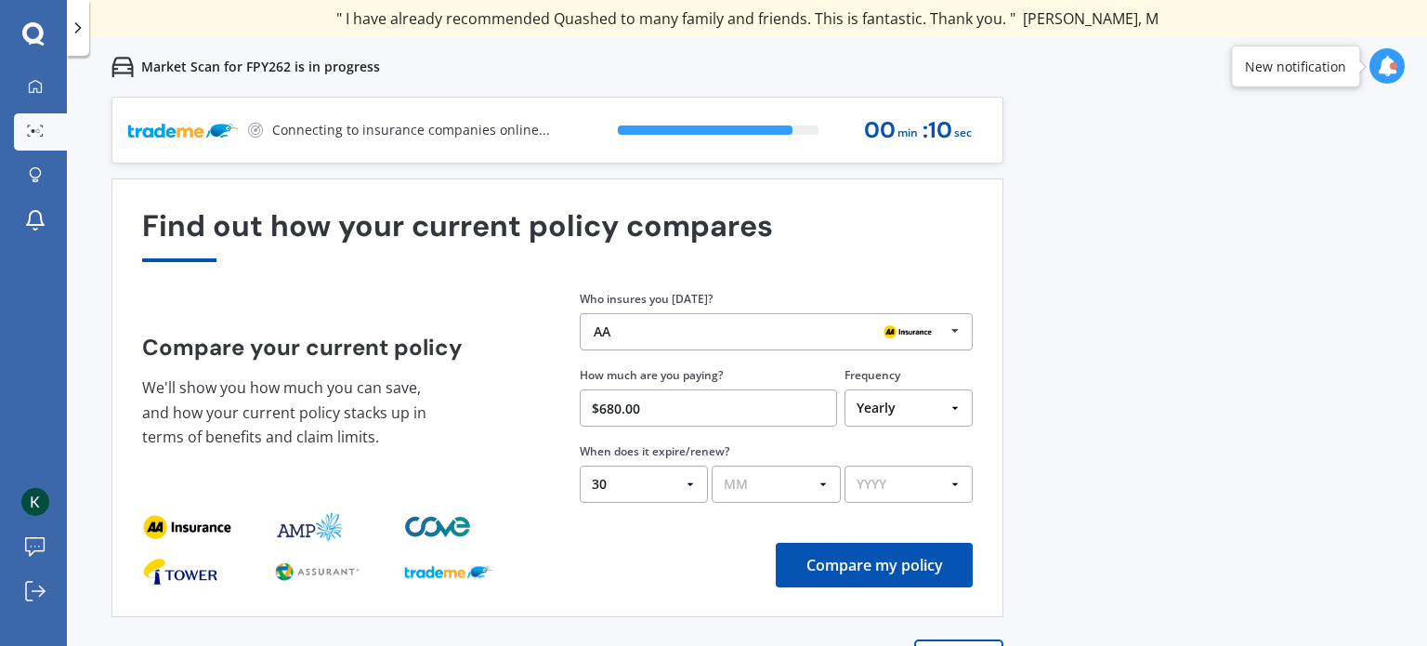
click at [777, 493] on select "MM 01 02 03 04 05 06 07 08 09 10 11 12" at bounding box center [776, 483] width 128 height 37
select select "09"
click at [712, 465] on select "MM 01 02 03 04 05 06 07 08 09 10 11 12" at bounding box center [776, 483] width 128 height 37
click at [873, 492] on select "YYYY 2026 2025 2024" at bounding box center [909, 483] width 128 height 37
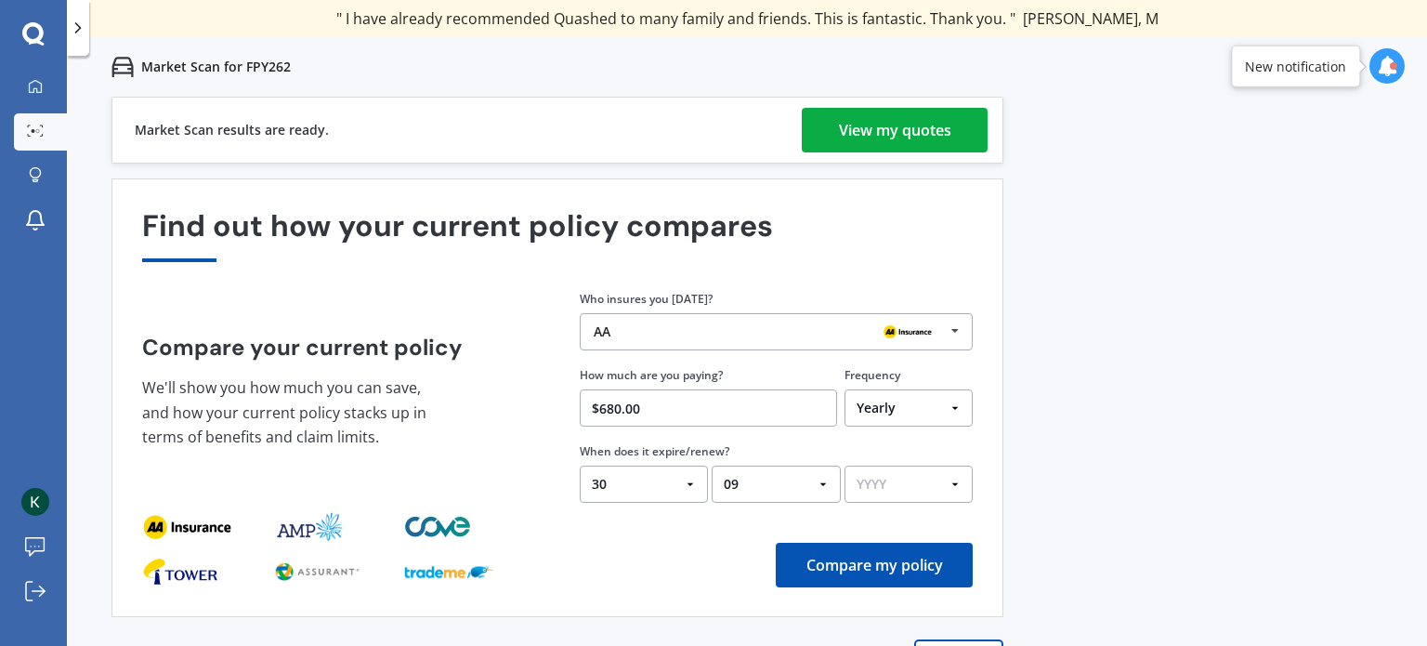
select select "2025"
click at [845, 465] on select "YYYY 2026 2025 2024" at bounding box center [909, 483] width 128 height 37
click at [894, 136] on div "View my quotes" at bounding box center [895, 130] width 112 height 45
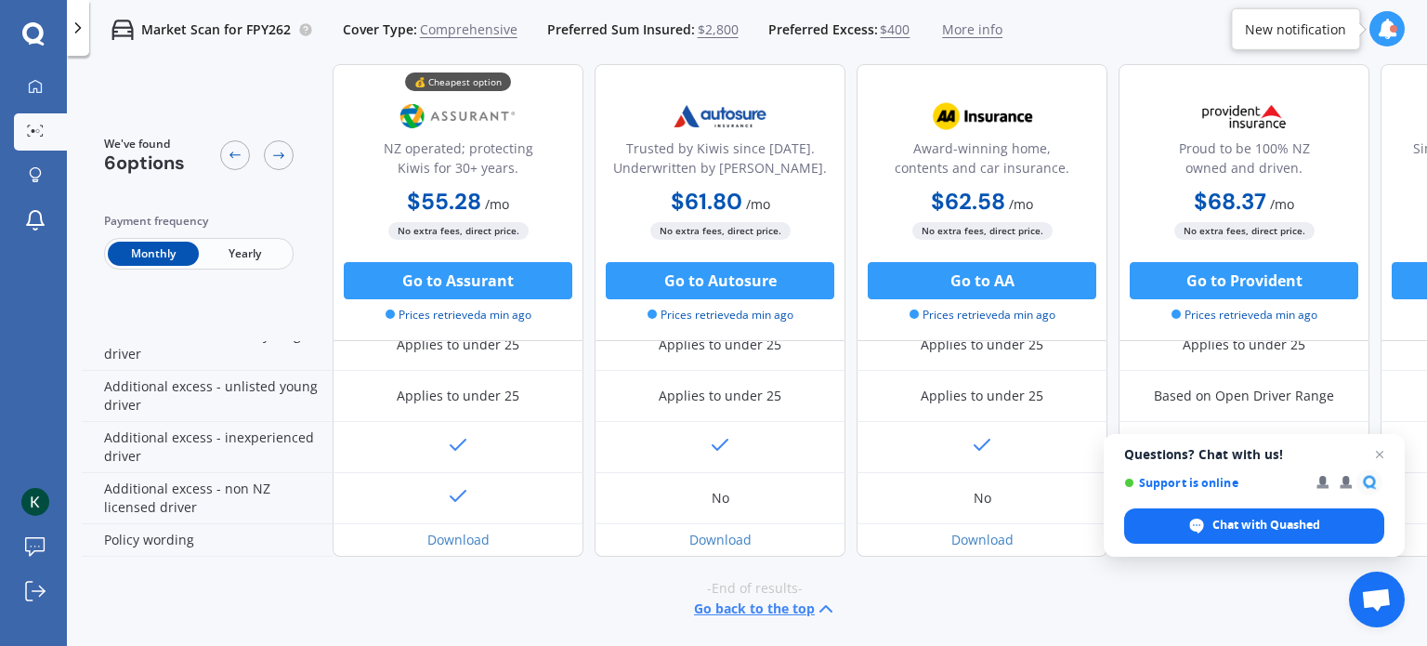
scroll to position [947, 0]
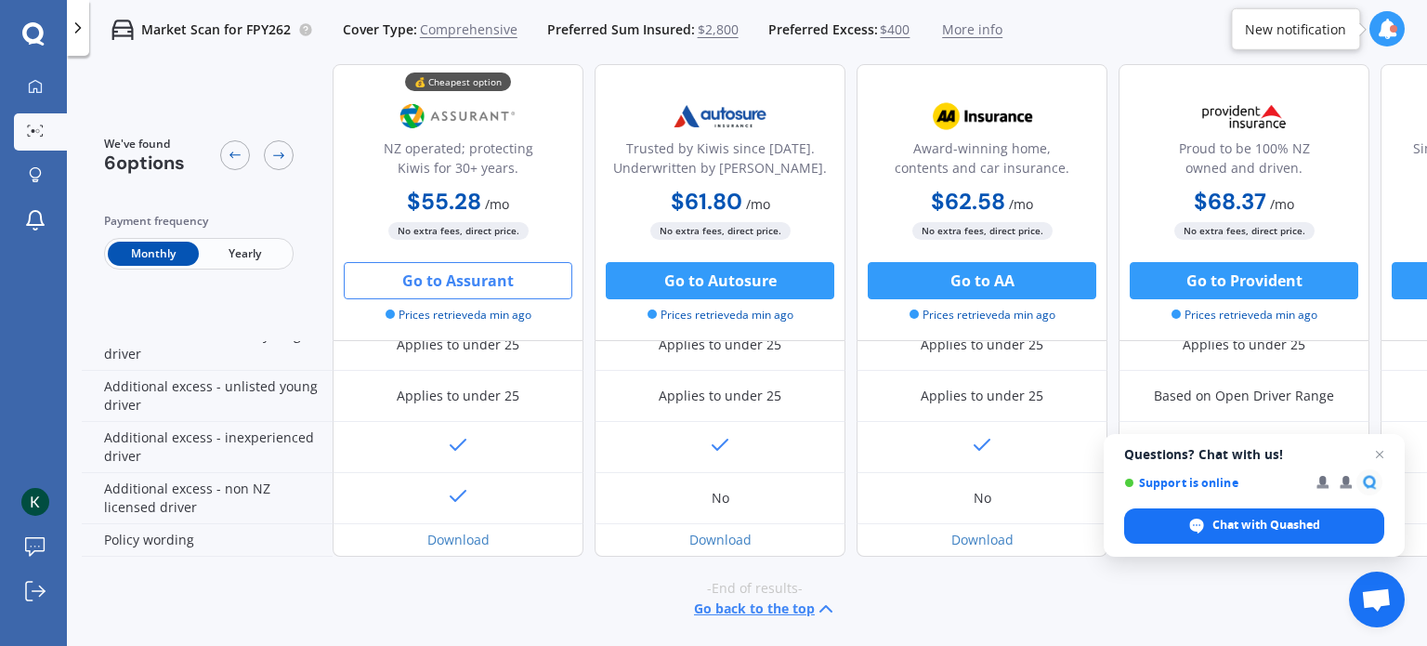
click at [504, 278] on button "Go to Assurant" at bounding box center [458, 280] width 229 height 37
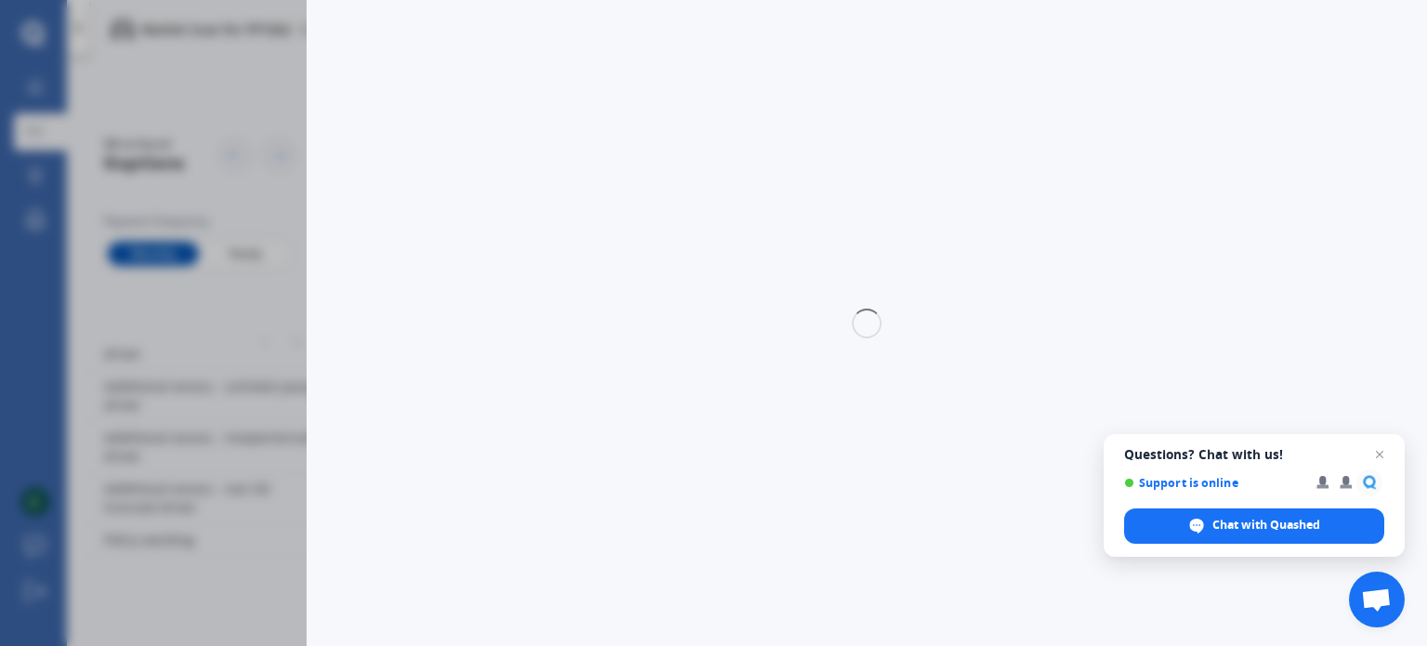
select select "Monthly"
select select "full"
select select "0"
select select "[GEOGRAPHIC_DATA]"
select select "HYUNDAI"
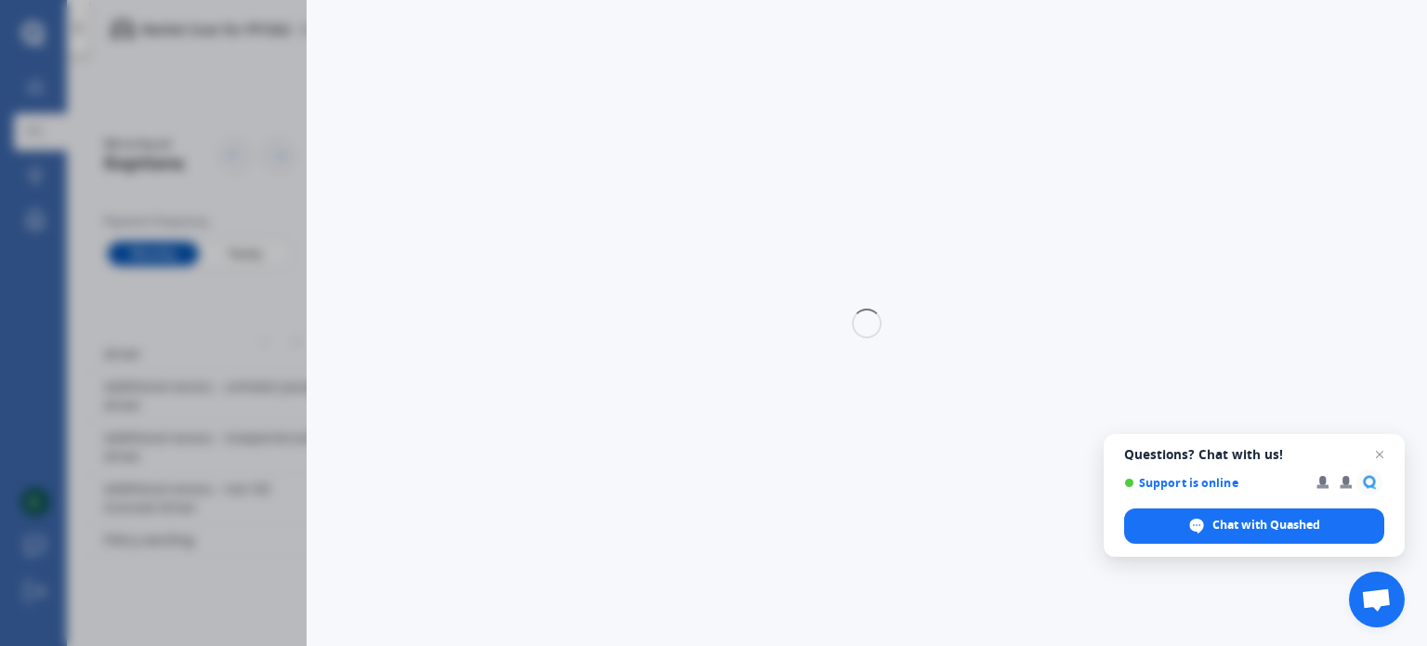
select select "I30"
select select "HATCHBACK"
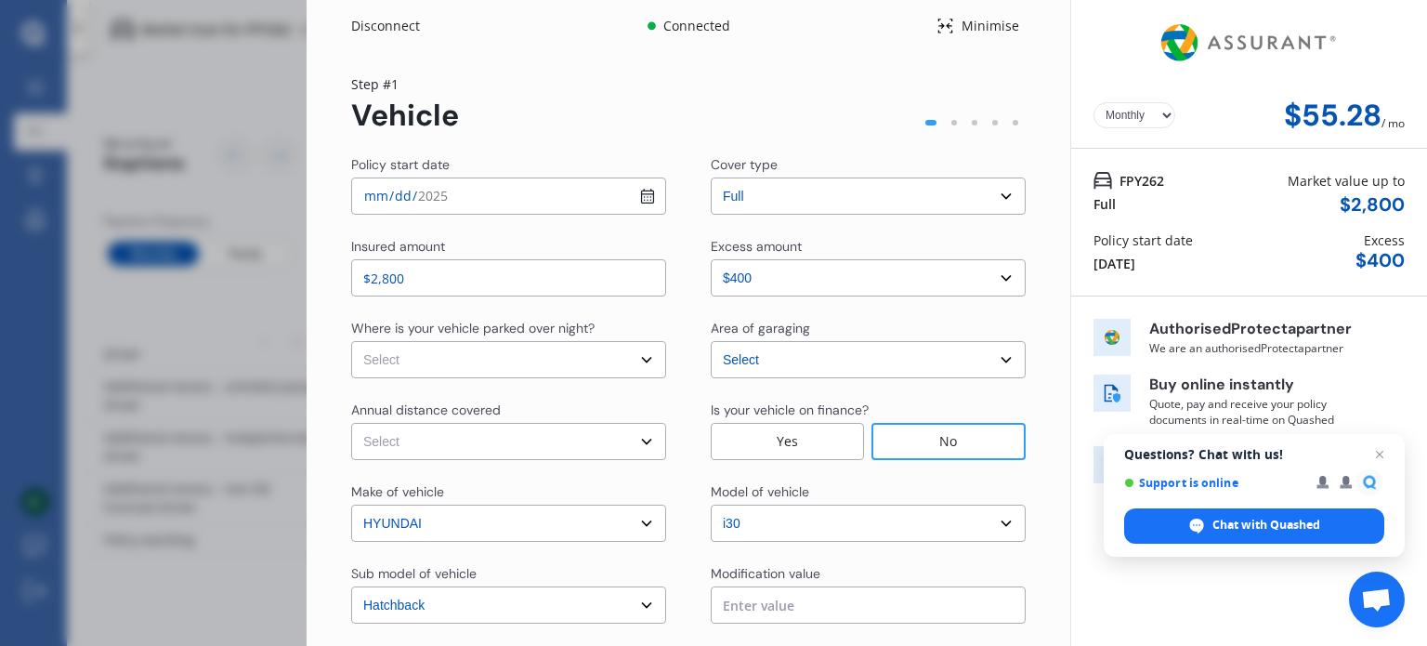
scroll to position [108, 0]
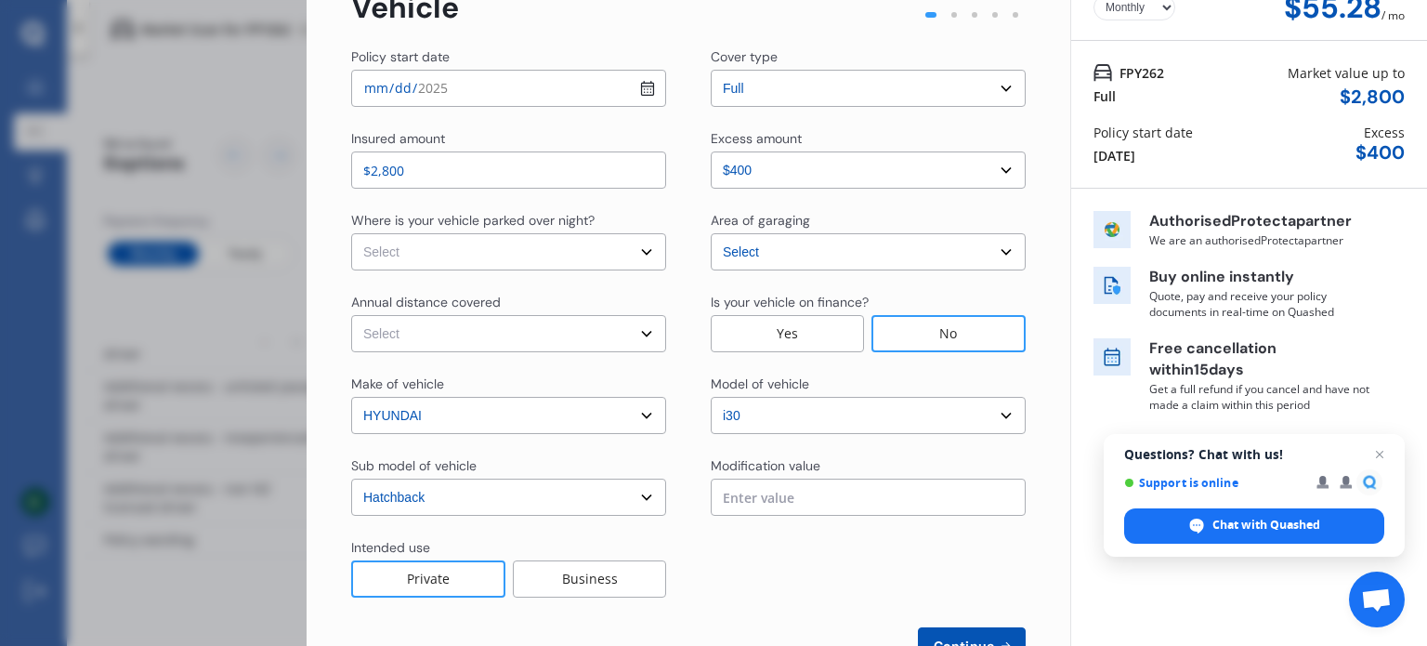
click at [639, 254] on select "Select In a garage On own property On street or road" at bounding box center [508, 251] width 315 height 37
select select "On own property"
click at [351, 233] on select "Select In a garage On own property On street or road" at bounding box center [508, 251] width 315 height 37
click at [583, 334] on select "Select Low (less than 15,000km per year) Average (15,000-30,000km per year) Hig…" at bounding box center [508, 333] width 315 height 37
click at [351, 315] on select "Select Low (less than 15,000km per year) Average (15,000-30,000km per year) Hig…" at bounding box center [508, 333] width 315 height 37
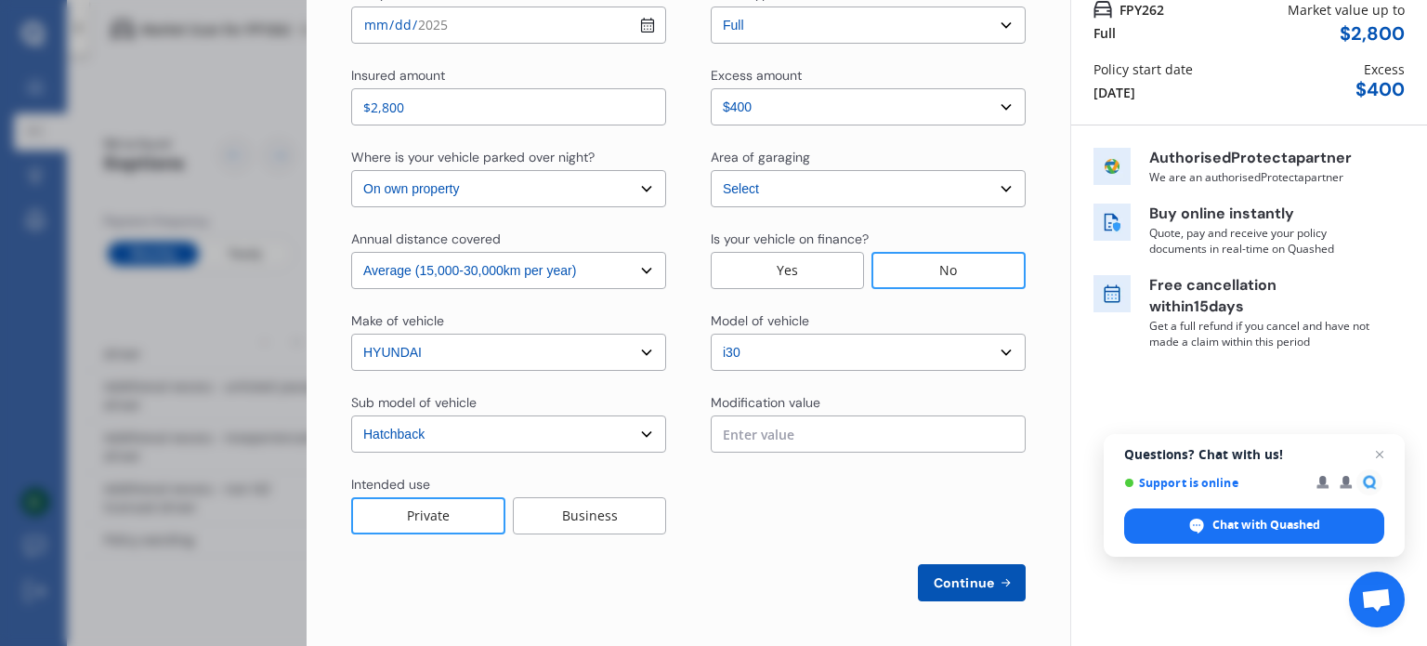
scroll to position [169, 0]
click at [550, 284] on select "Select Low (less than 15,000km per year) Average (15,000-30,000km per year) Hig…" at bounding box center [508, 272] width 315 height 37
select select "30000"
click at [351, 254] on select "Select Low (less than 15,000km per year) Average (15,000-30,000km per year) Hig…" at bounding box center [508, 272] width 315 height 37
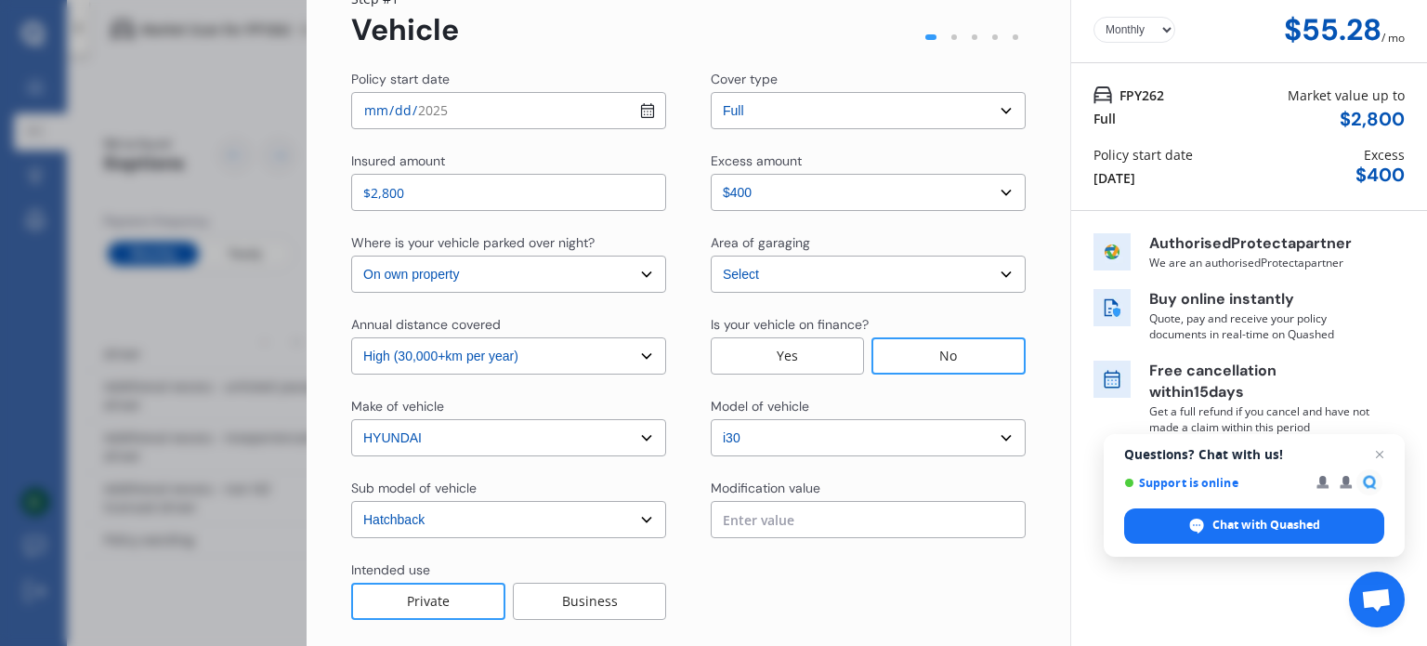
scroll to position [171, 0]
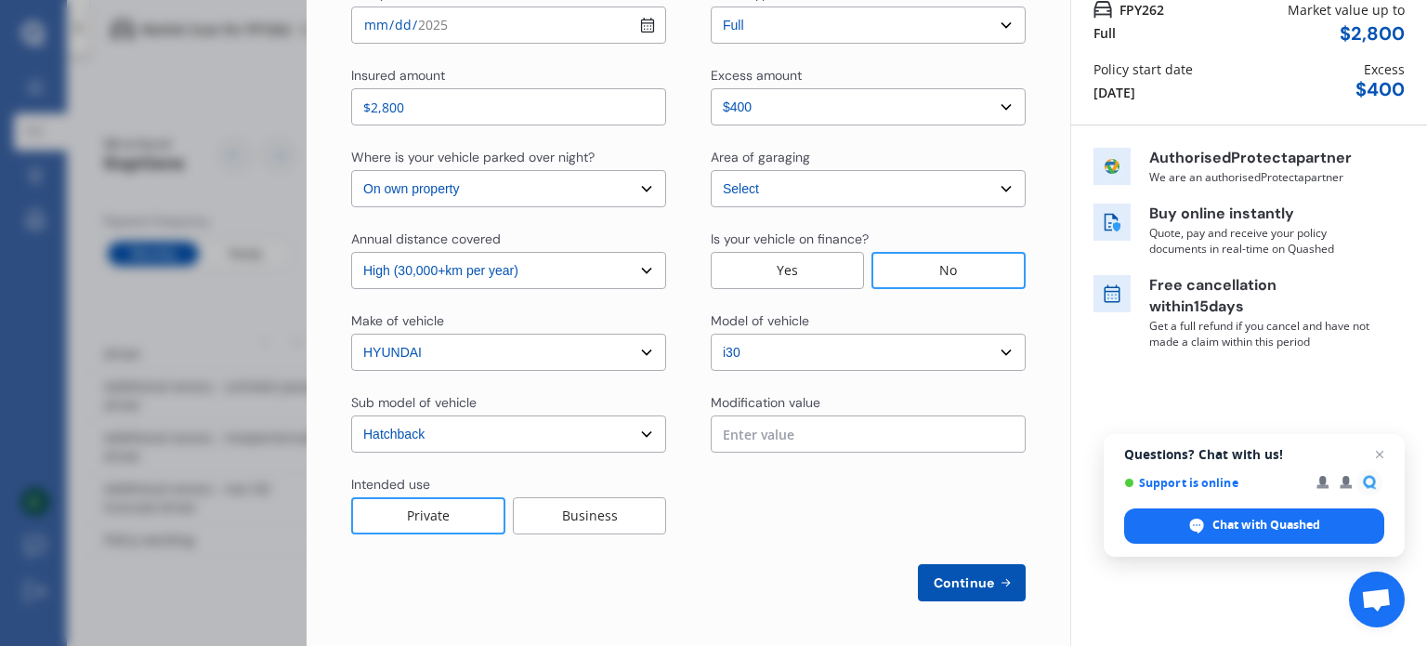
click at [966, 575] on span "Continue" at bounding box center [964, 582] width 68 height 15
select select "Miss"
select select "01"
select select "10"
select select "1998"
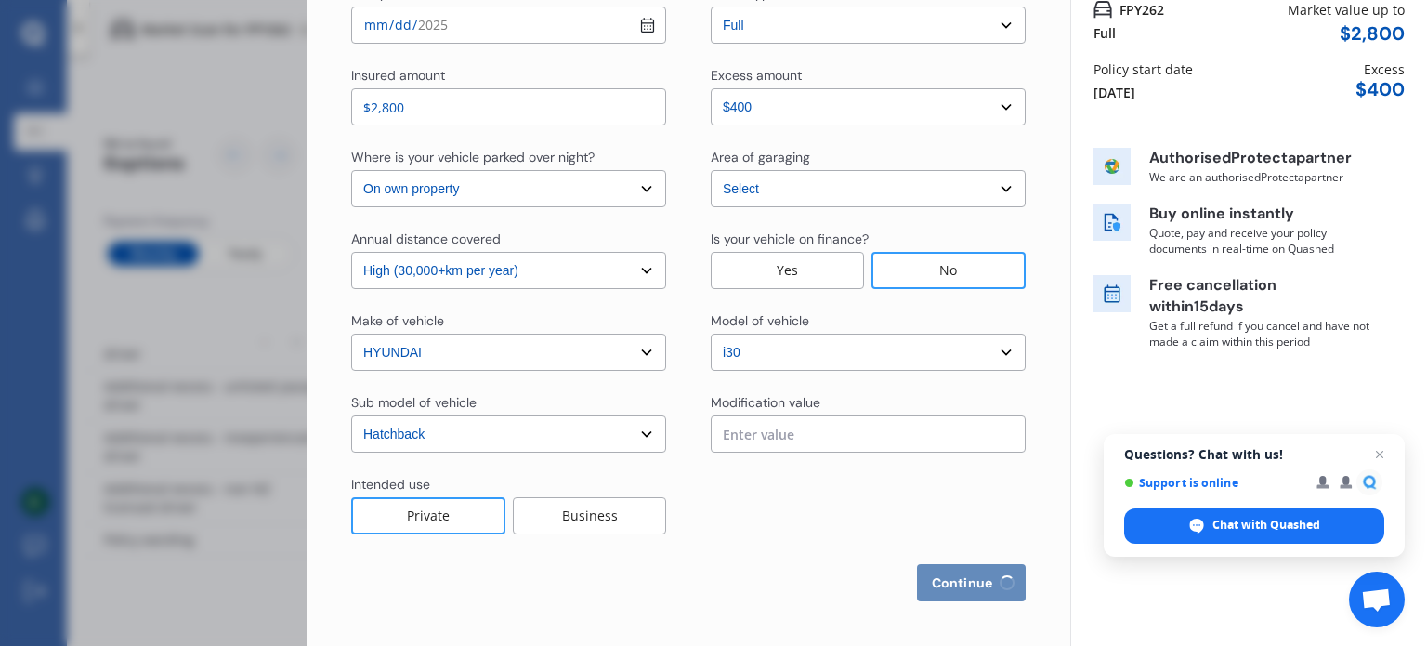
select select "full"
select select "2-4 years"
select select "[GEOGRAPHIC_DATA]"
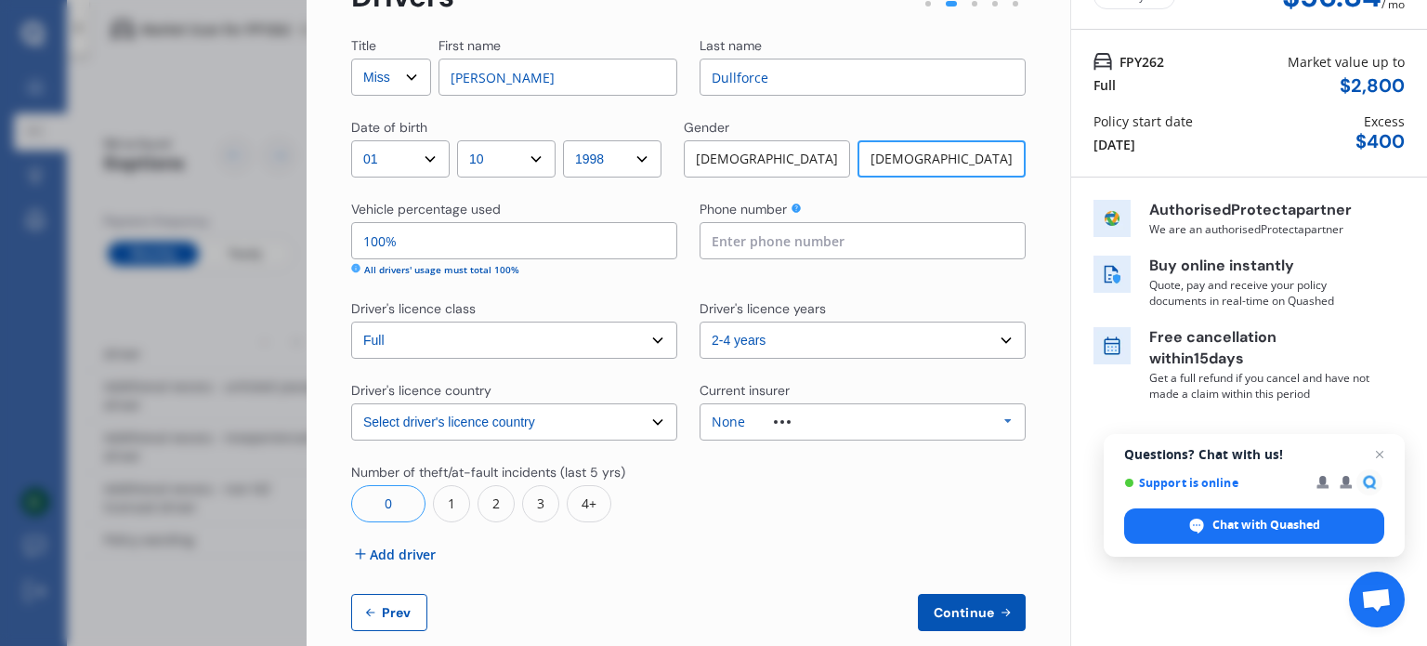
scroll to position [141, 0]
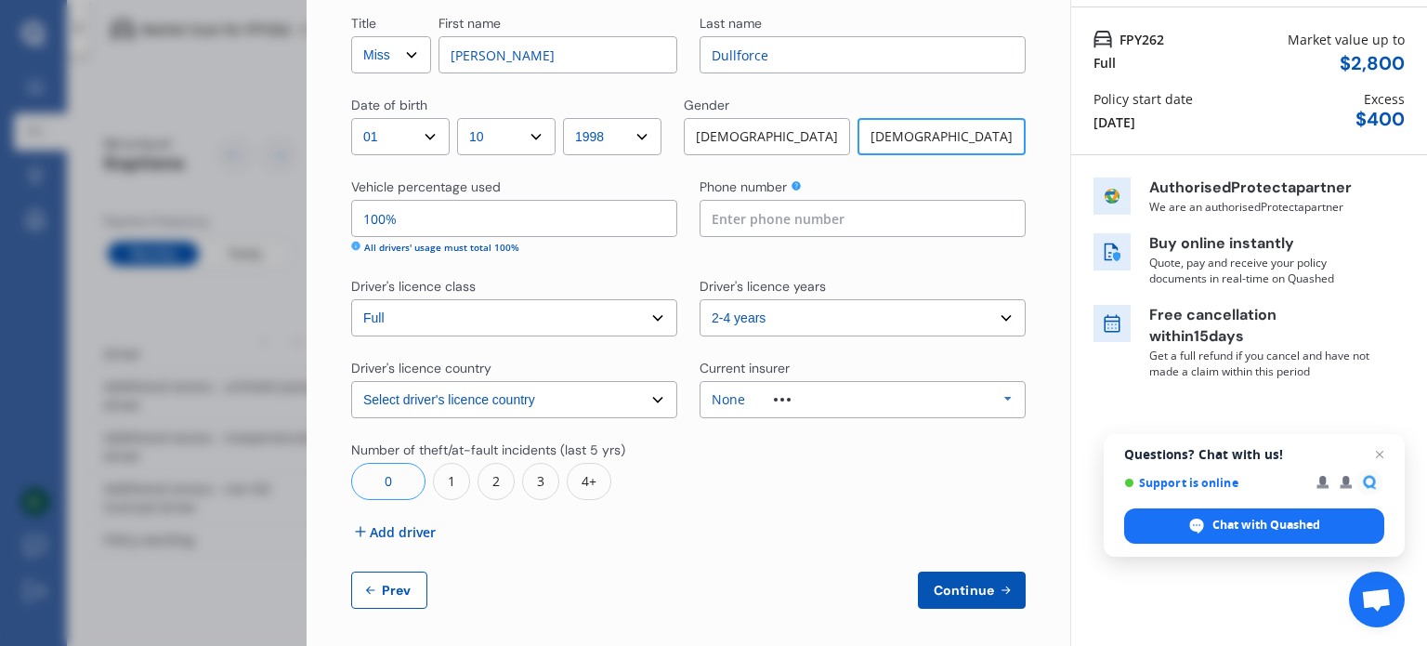
click at [407, 46] on select "Select Mr Mrs Miss Ms Dr" at bounding box center [391, 54] width 80 height 37
select select "Mrs"
click at [351, 36] on select "Select Mr Mrs Miss Ms Dr" at bounding box center [391, 54] width 80 height 37
click at [821, 226] on input at bounding box center [863, 218] width 326 height 37
type input "02904315830"
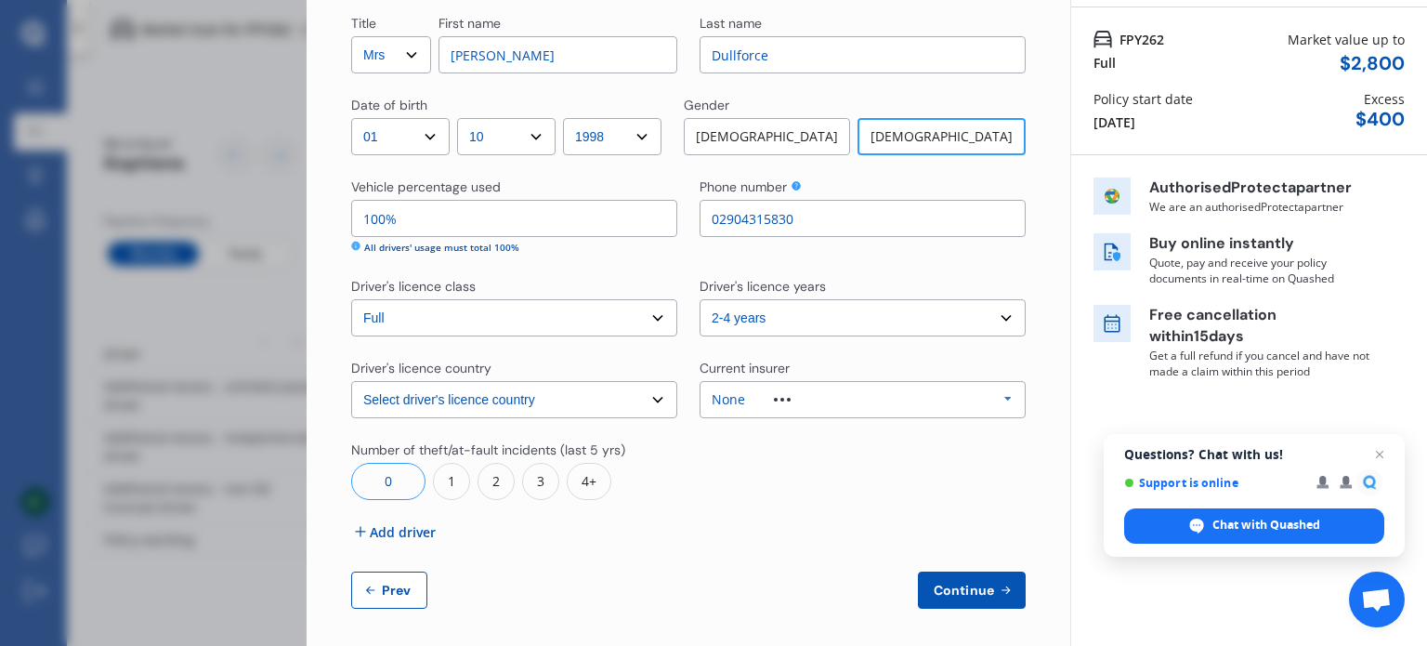
click at [827, 246] on div "Phone number [PHONE_NUMBER]" at bounding box center [863, 215] width 326 height 77
click at [413, 527] on span "Add driver" at bounding box center [403, 532] width 66 height 20
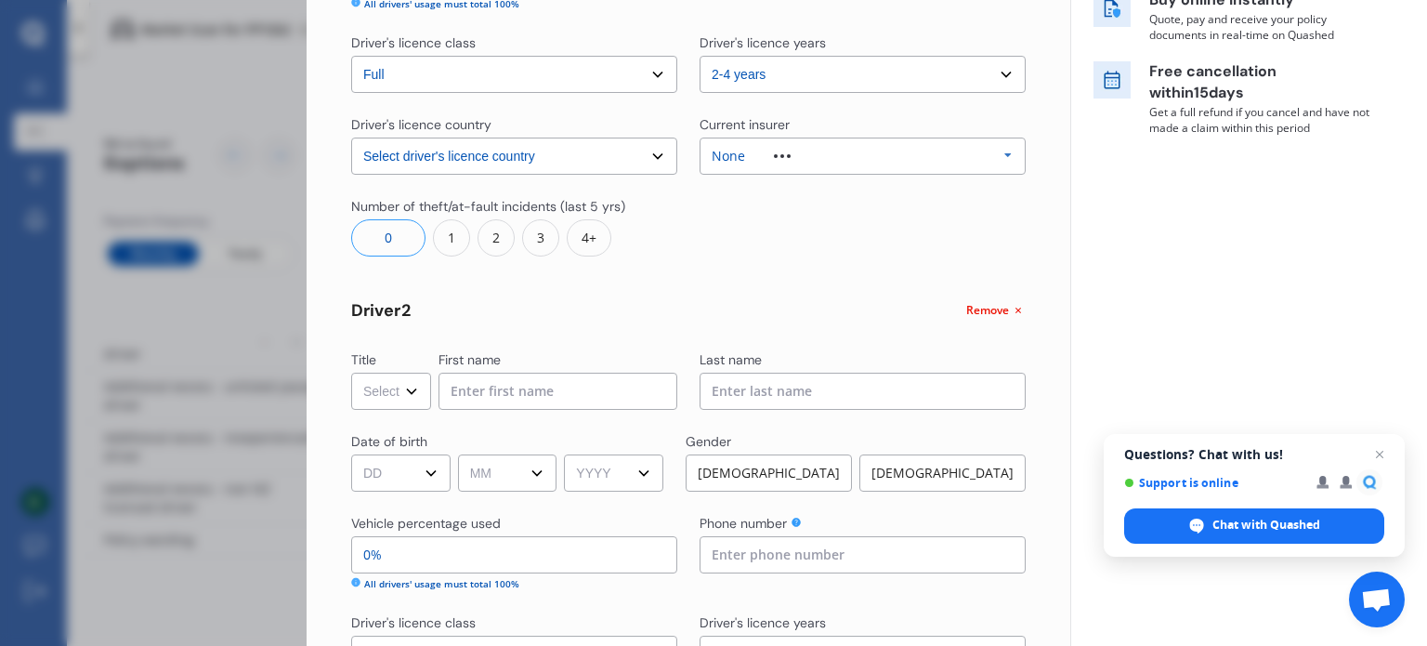
scroll to position [383, 0]
click at [404, 389] on select "Select Mr Mrs Miss Ms Dr" at bounding box center [391, 392] width 80 height 37
select select "Mr"
click at [351, 374] on select "Select Mr Mrs Miss Ms Dr" at bounding box center [391, 392] width 80 height 37
click at [491, 407] on input at bounding box center [558, 392] width 239 height 37
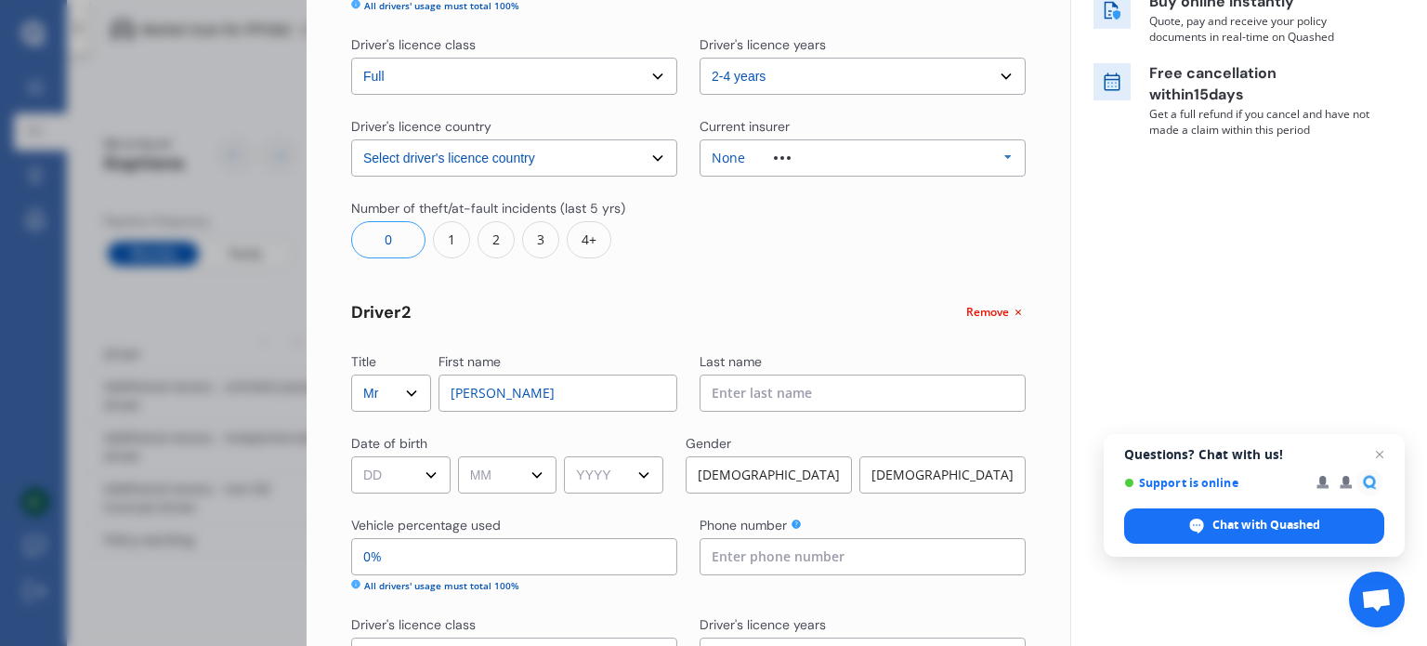
type input "[PERSON_NAME]"
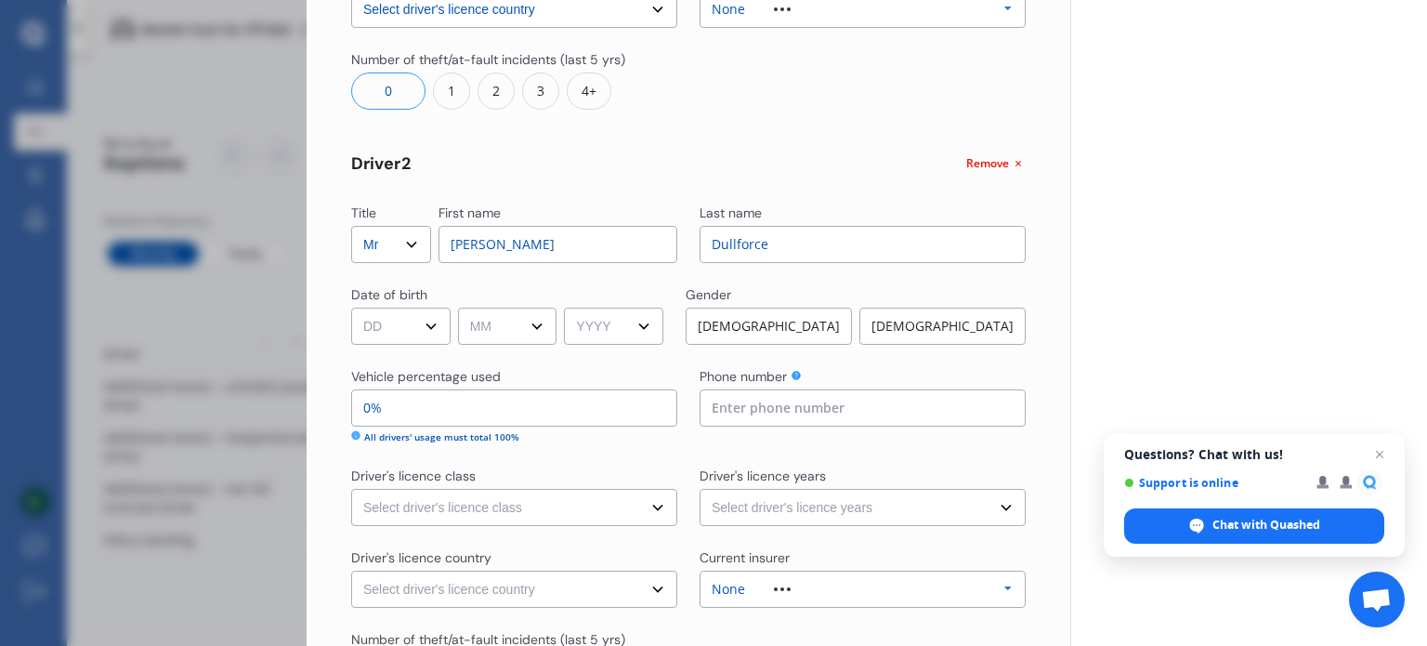
scroll to position [531, 0]
type input "Dullforce"
click at [435, 333] on select "DD 01 02 03 04 05 06 07 08 09 10 11 12 13 14 15 16 17 18 19 20 21 22 23 24 25 2…" at bounding box center [400, 326] width 99 height 37
select select "14"
click at [351, 308] on select "DD 01 02 03 04 05 06 07 08 09 10 11 12 13 14 15 16 17 18 19 20 21 22 23 24 25 2…" at bounding box center [400, 326] width 99 height 37
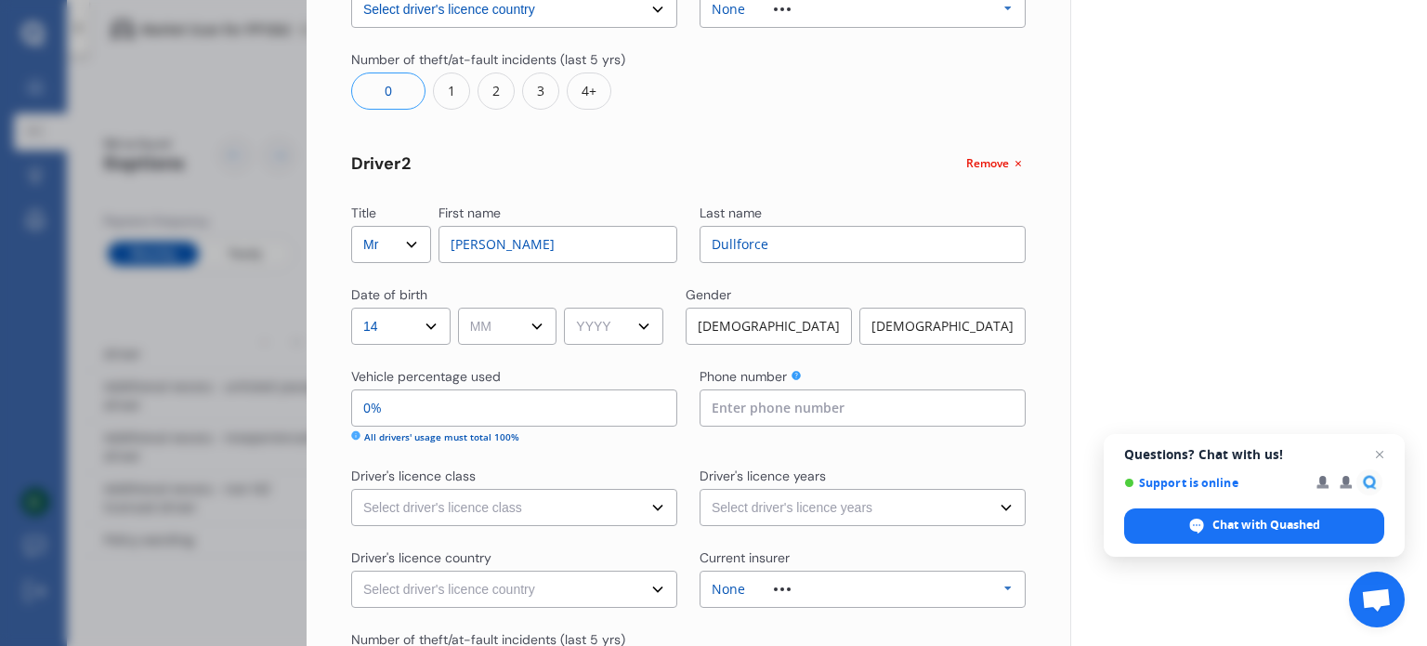
click at [487, 327] on select "MM 01 02 03 04 05 06 07 08 09 10 11 12" at bounding box center [507, 326] width 99 height 37
select select "06"
click at [461, 308] on select "MM 01 02 03 04 05 06 07 08 09 10 11 12" at bounding box center [507, 326] width 99 height 37
click at [637, 334] on select "YYYY 2009 2008 2007 2006 2005 2004 2003 2002 2001 2000 1999 1998 1997 1996 1995…" at bounding box center [613, 326] width 99 height 37
select select "1999"
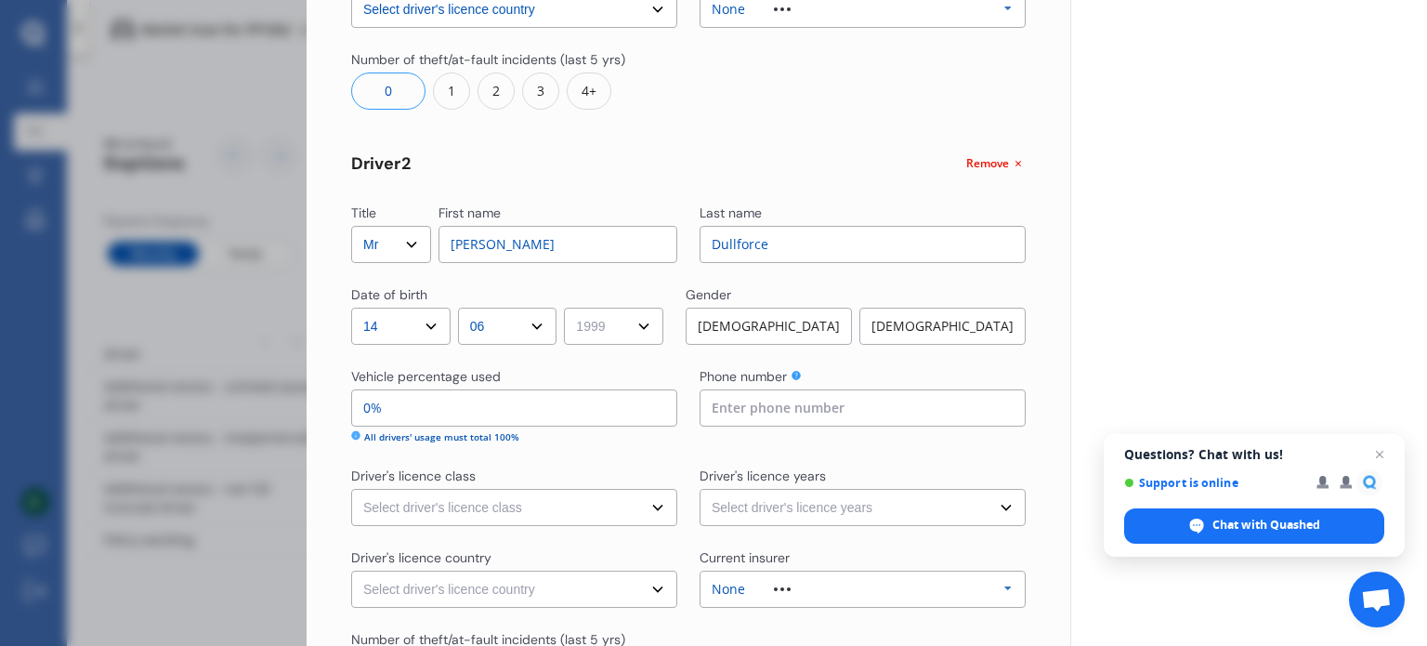
click at [570, 308] on select "YYYY 2009 2008 2007 2006 2005 2004 2003 2002 2001 2000 1999 1998 1997 1996 1995…" at bounding box center [613, 326] width 99 height 37
click at [725, 329] on div "[DEMOGRAPHIC_DATA]" at bounding box center [769, 326] width 166 height 37
click at [370, 411] on input "0%" at bounding box center [514, 407] width 326 height 37
type input "50%"
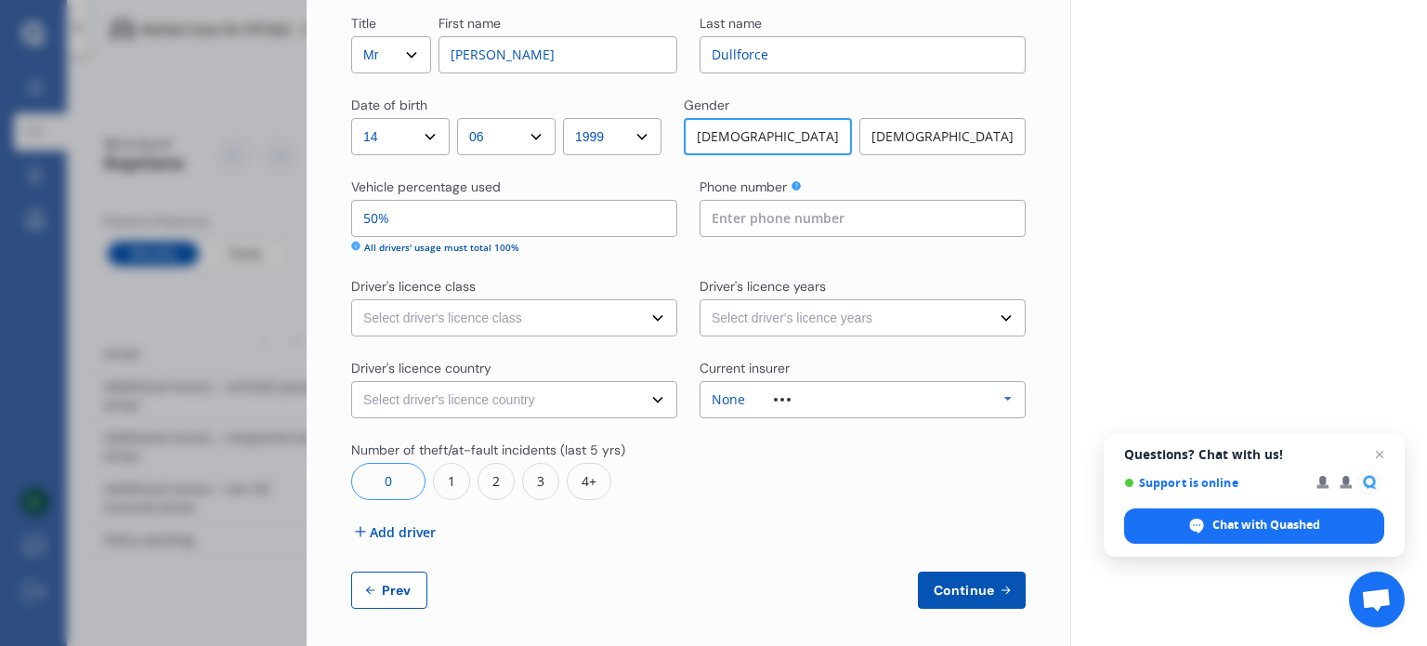
scroll to position [721, 0]
type input "50%"
click at [806, 218] on input at bounding box center [863, 218] width 326 height 37
type input "02904312076"
click at [569, 320] on select "Select driver's licence class None Learner Restricted Full" at bounding box center [514, 317] width 326 height 37
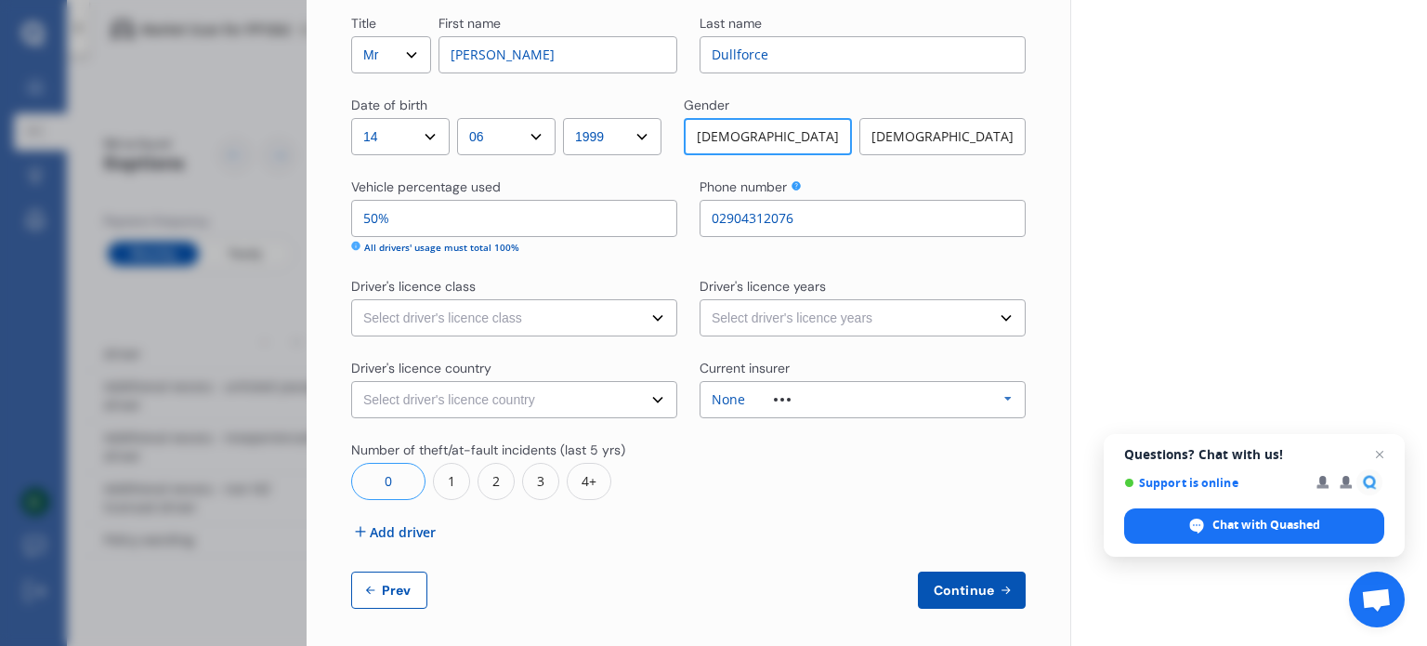
select select "full"
click at [351, 299] on select "Select driver's licence class None Learner Restricted Full" at bounding box center [514, 317] width 326 height 37
click at [768, 321] on select "Select driver's licence years Less than 1 year 1-2 years 2-4 years More than 4 …" at bounding box center [863, 317] width 326 height 37
select select "more than 4 years"
click at [700, 299] on select "Select driver's licence years Less than 1 year 1-2 years 2-4 years More than 4 …" at bounding box center [863, 317] width 326 height 37
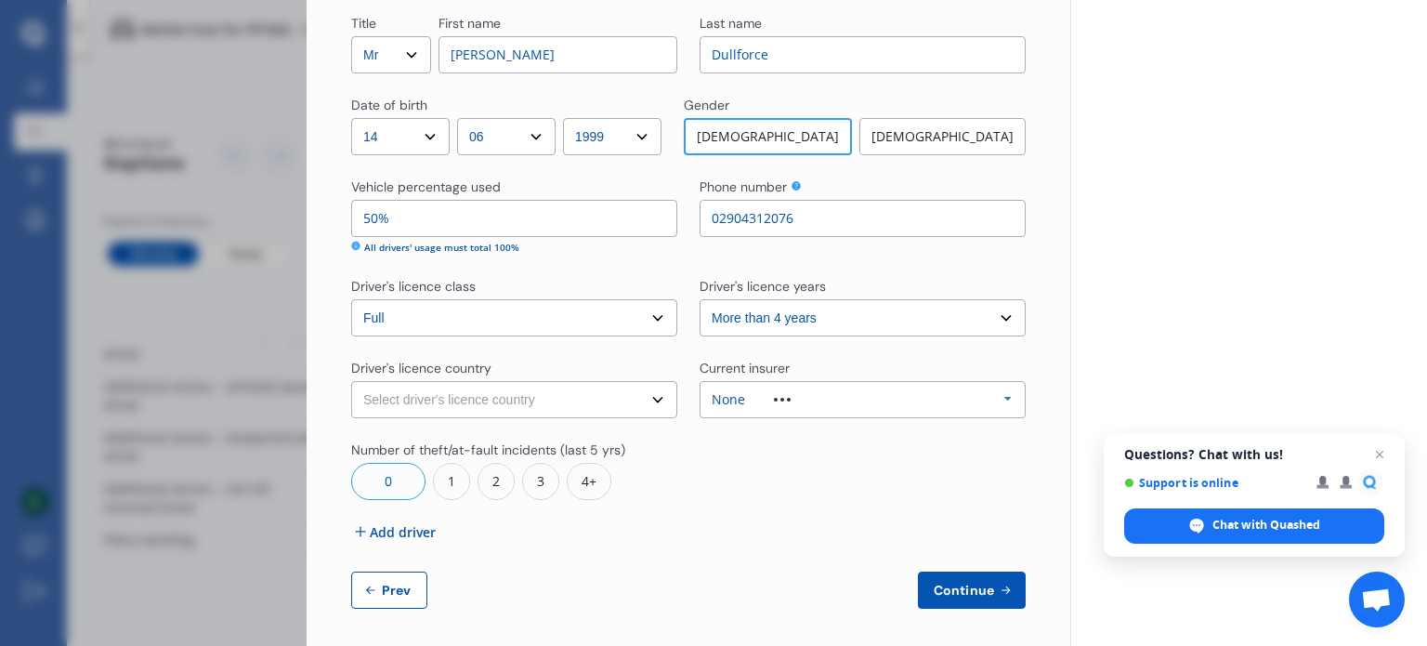
click at [621, 400] on select "Select driver's licence country [GEOGRAPHIC_DATA] [GEOGRAPHIC_DATA] [GEOGRAPHIC…" at bounding box center [514, 399] width 326 height 37
select select "UK"
click at [351, 381] on select "Select driver's licence country [GEOGRAPHIC_DATA] [GEOGRAPHIC_DATA] [GEOGRAPHIC…" at bounding box center [514, 399] width 326 height 37
click at [785, 399] on div at bounding box center [782, 400] width 74 height 4
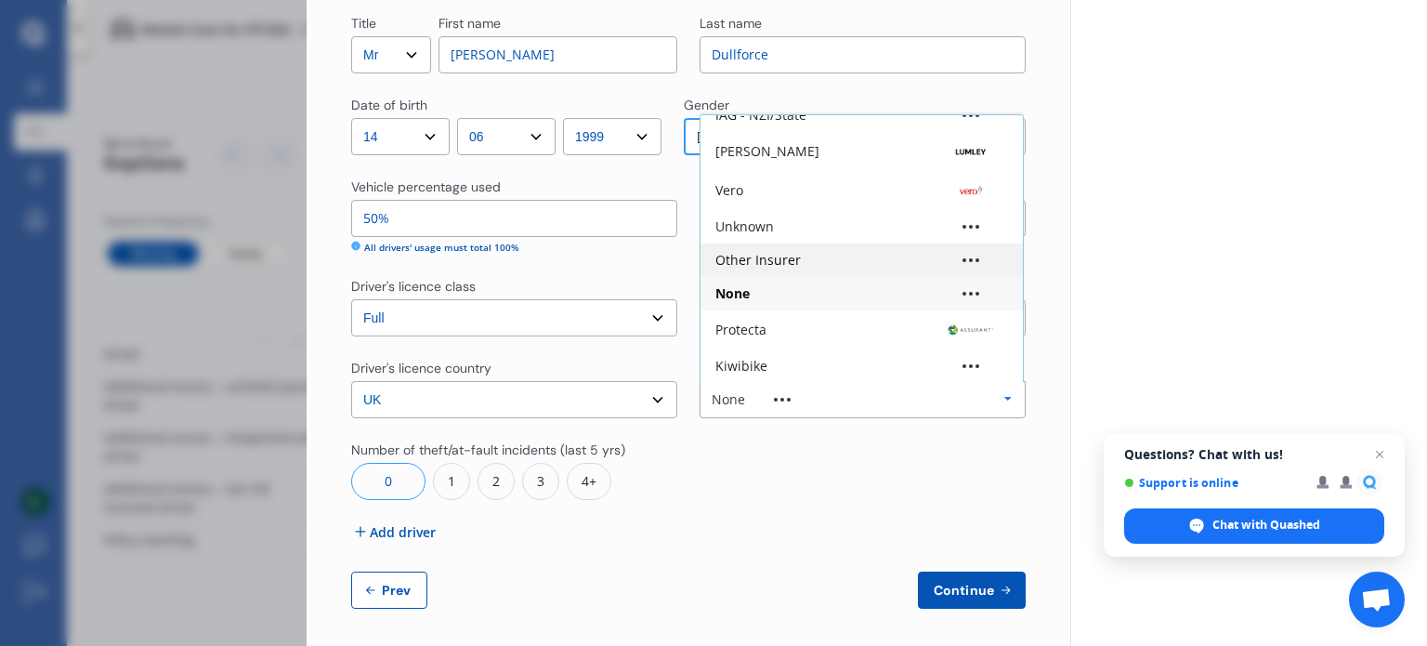
scroll to position [122, 0]
click at [825, 292] on div "None" at bounding box center [861, 294] width 293 height 13
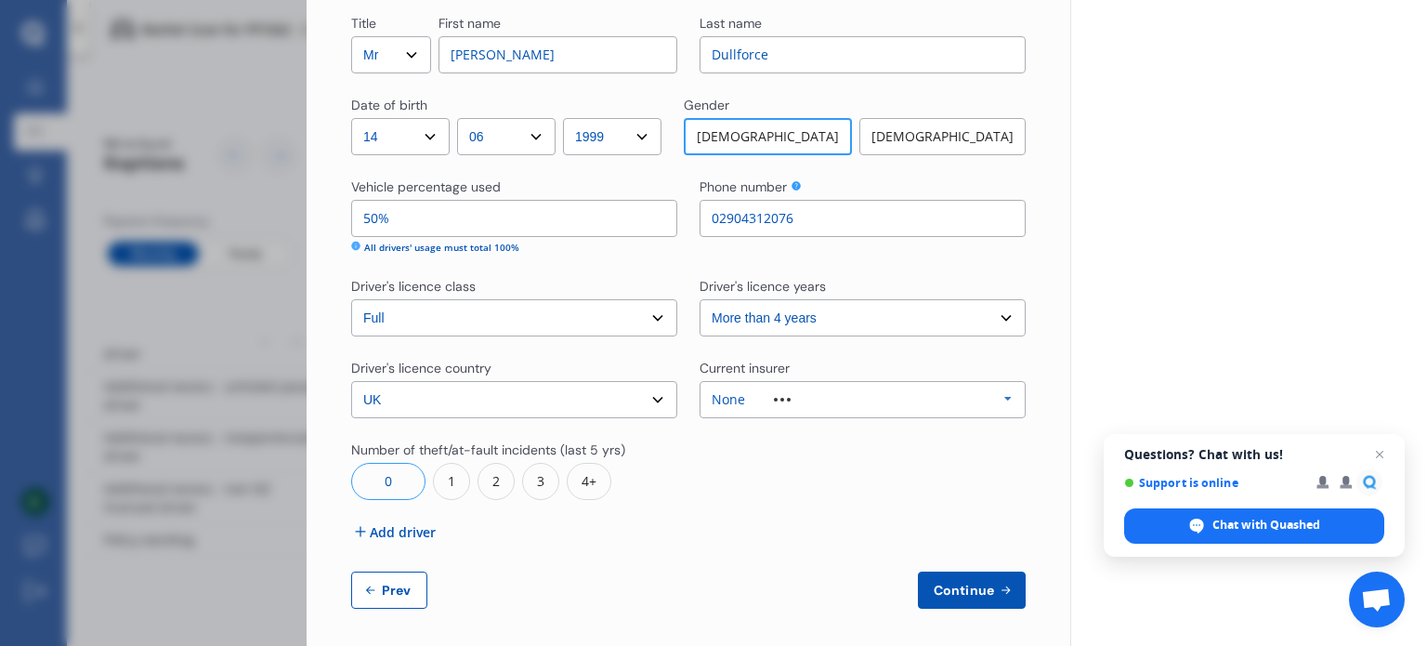
click at [813, 428] on div "Title Select Mr Mrs Miss Ms Dr First name [PERSON_NAME] Last name Dullforce Dat…" at bounding box center [688, 21] width 675 height 1174
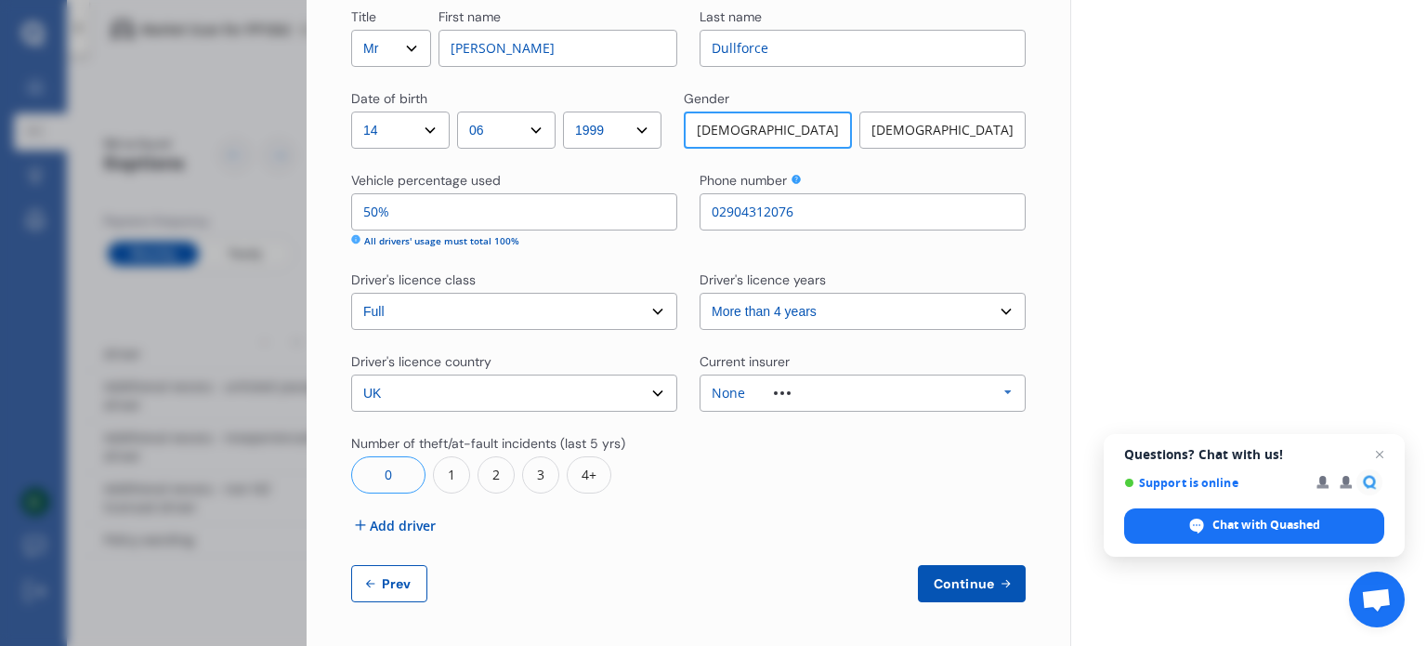
scroll to position [728, 0]
click at [958, 573] on button "Continue" at bounding box center [972, 582] width 108 height 37
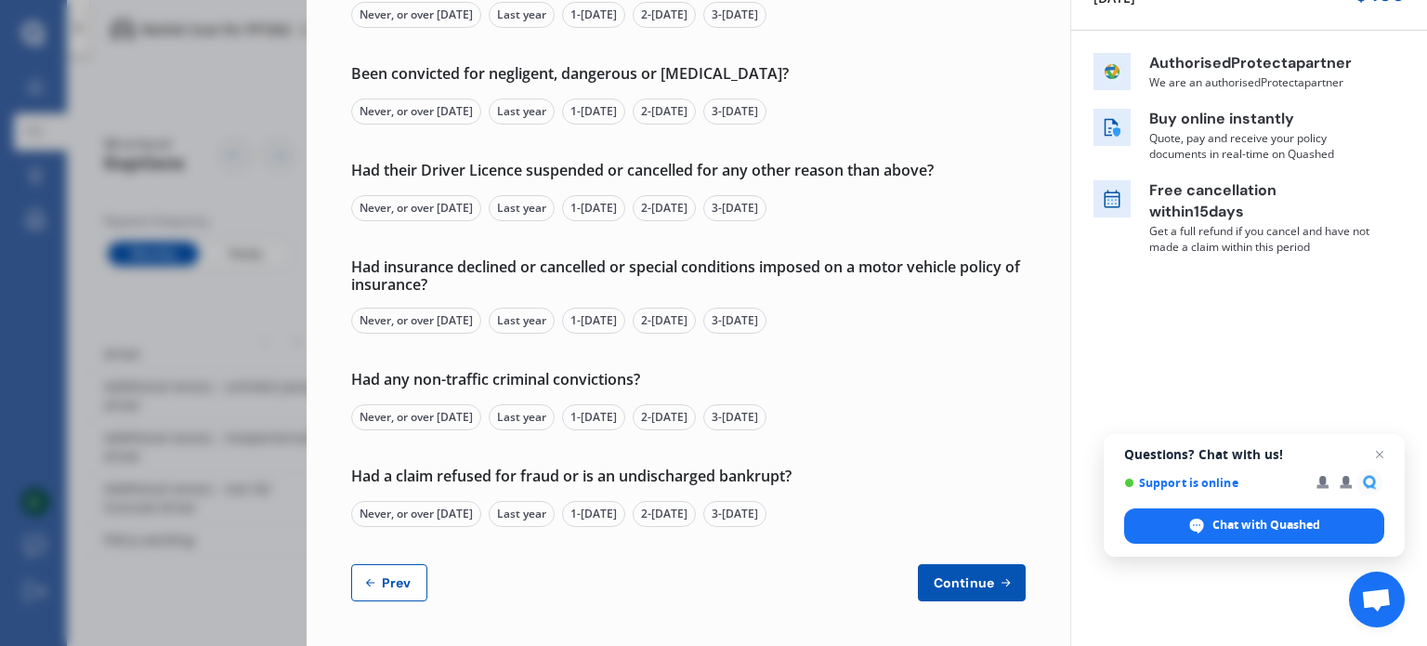
scroll to position [0, 0]
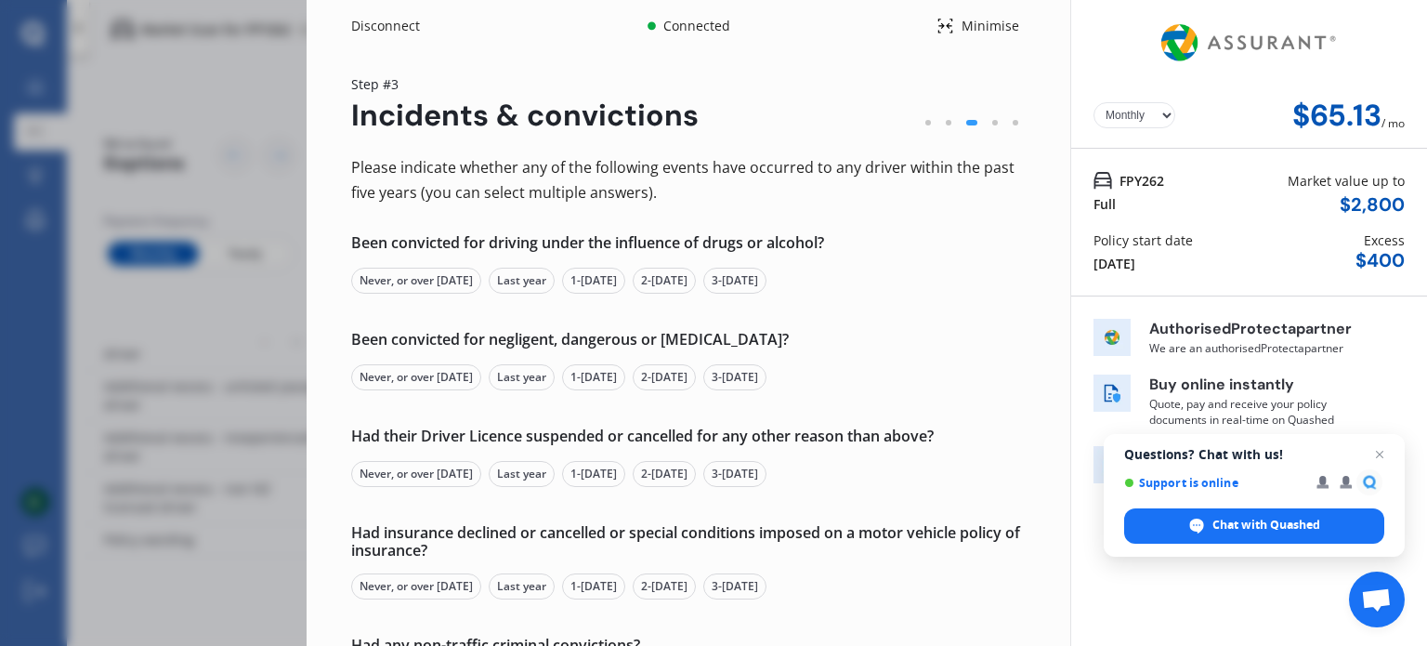
click at [465, 279] on div "Never, or over [DATE]" at bounding box center [416, 281] width 130 height 26
click at [461, 373] on div "Never, or over [DATE]" at bounding box center [416, 377] width 130 height 26
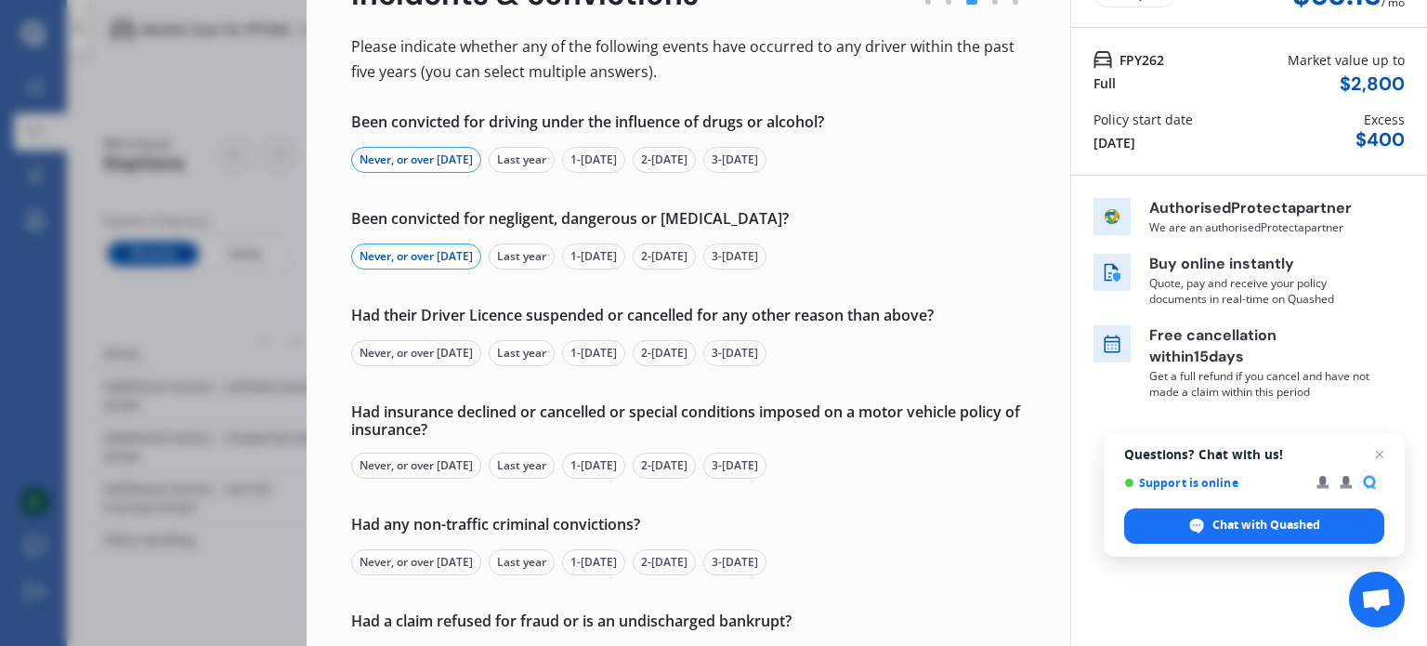
scroll to position [119, 0]
click at [457, 355] on div "Never, or over [DATE]" at bounding box center [416, 355] width 130 height 26
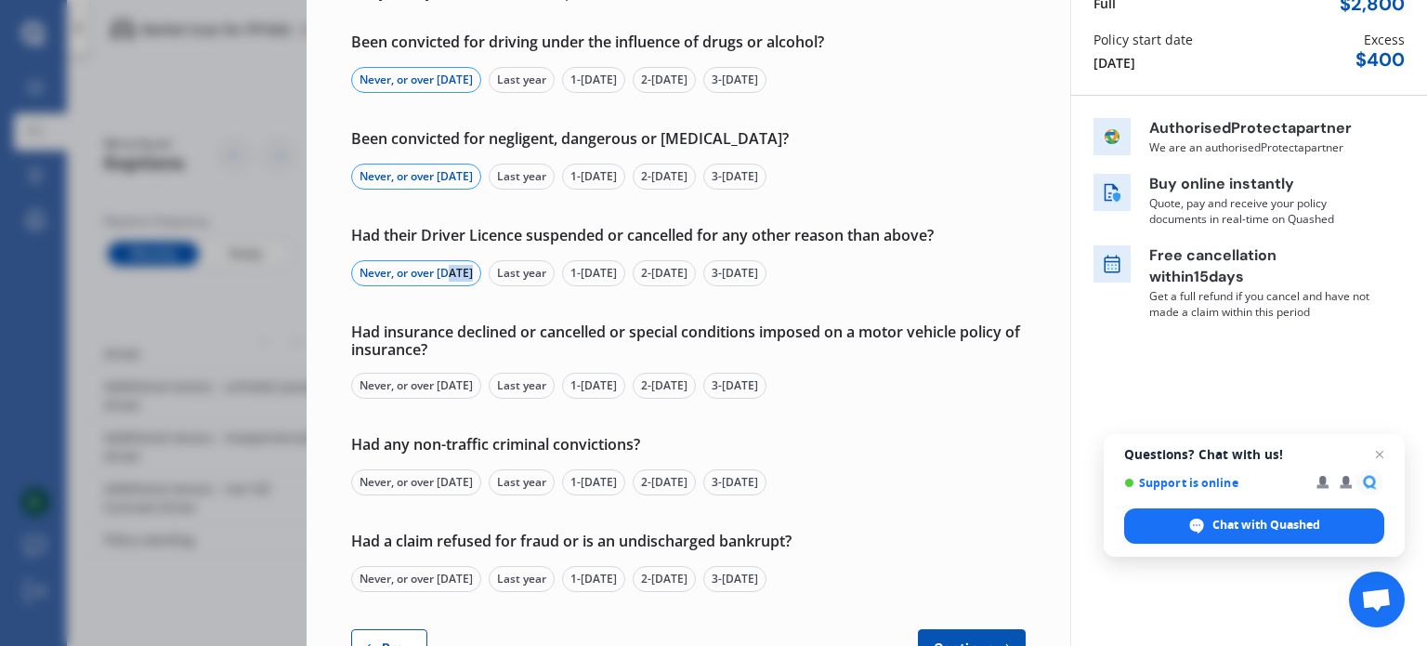
scroll to position [201, 0]
click at [449, 394] on div "Never, or over [DATE]" at bounding box center [416, 386] width 130 height 26
click at [452, 490] on div "Never, or over [DATE]" at bounding box center [416, 482] width 130 height 26
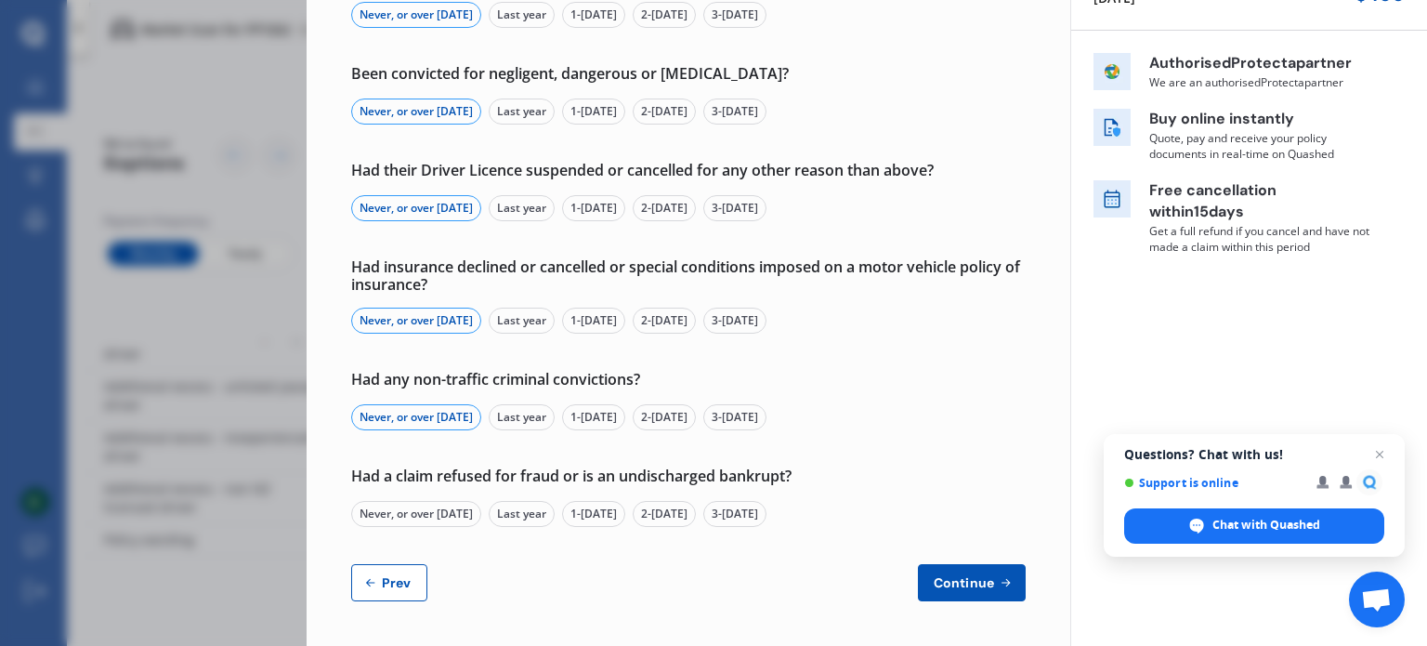
click at [450, 517] on div "Never, or over [DATE]" at bounding box center [416, 514] width 130 height 26
click at [941, 590] on span "Continue" at bounding box center [964, 582] width 68 height 15
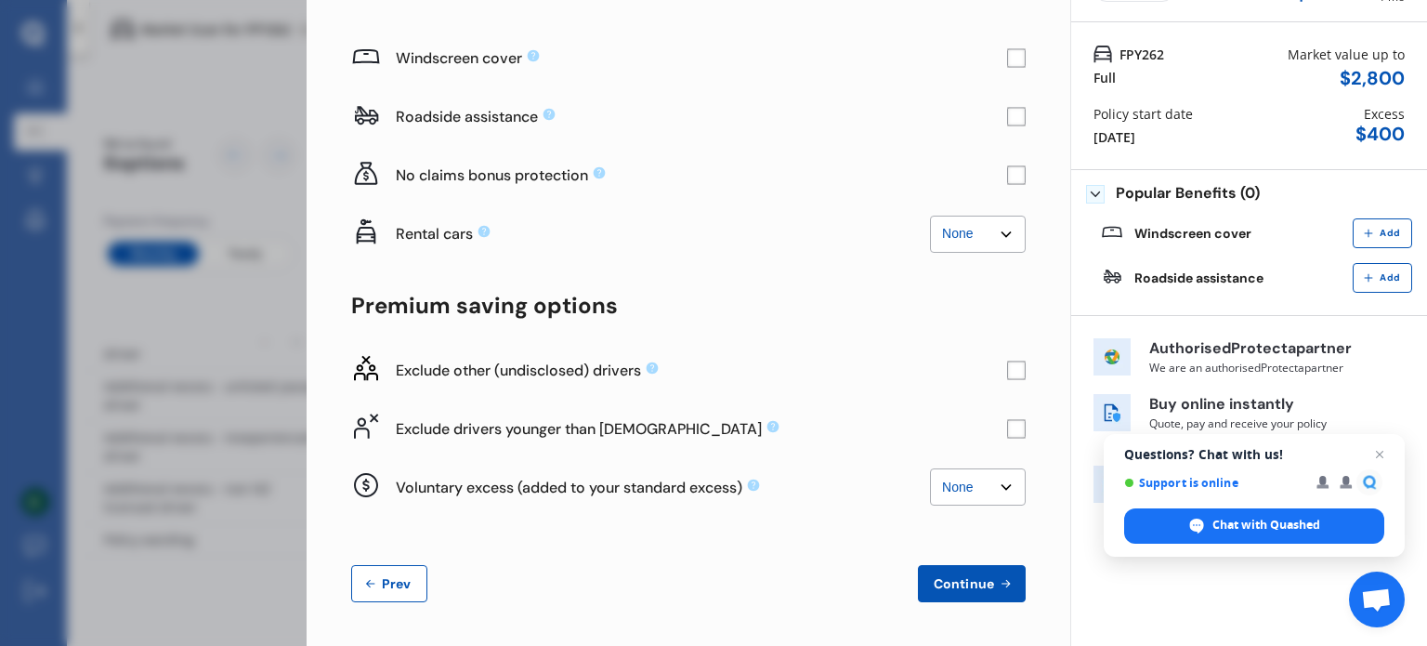
scroll to position [126, 0]
click at [925, 569] on button "Continue" at bounding box center [972, 583] width 108 height 37
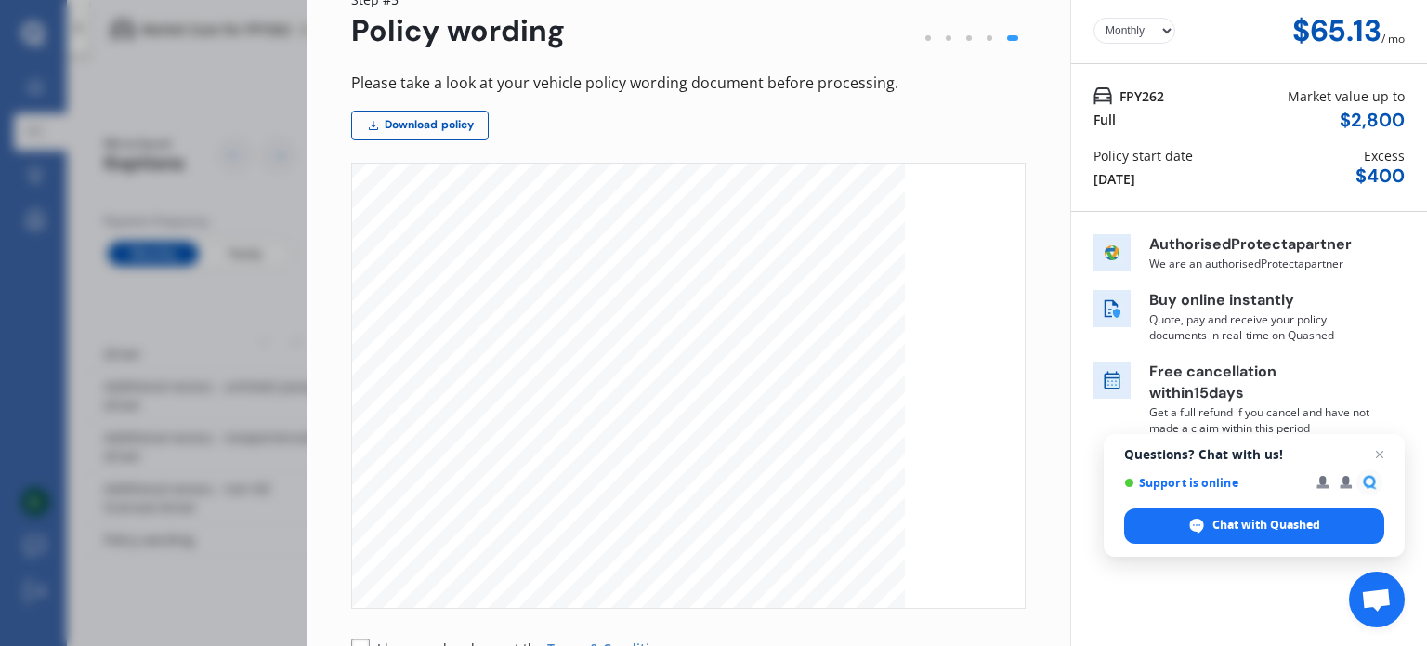
scroll to position [29, 0]
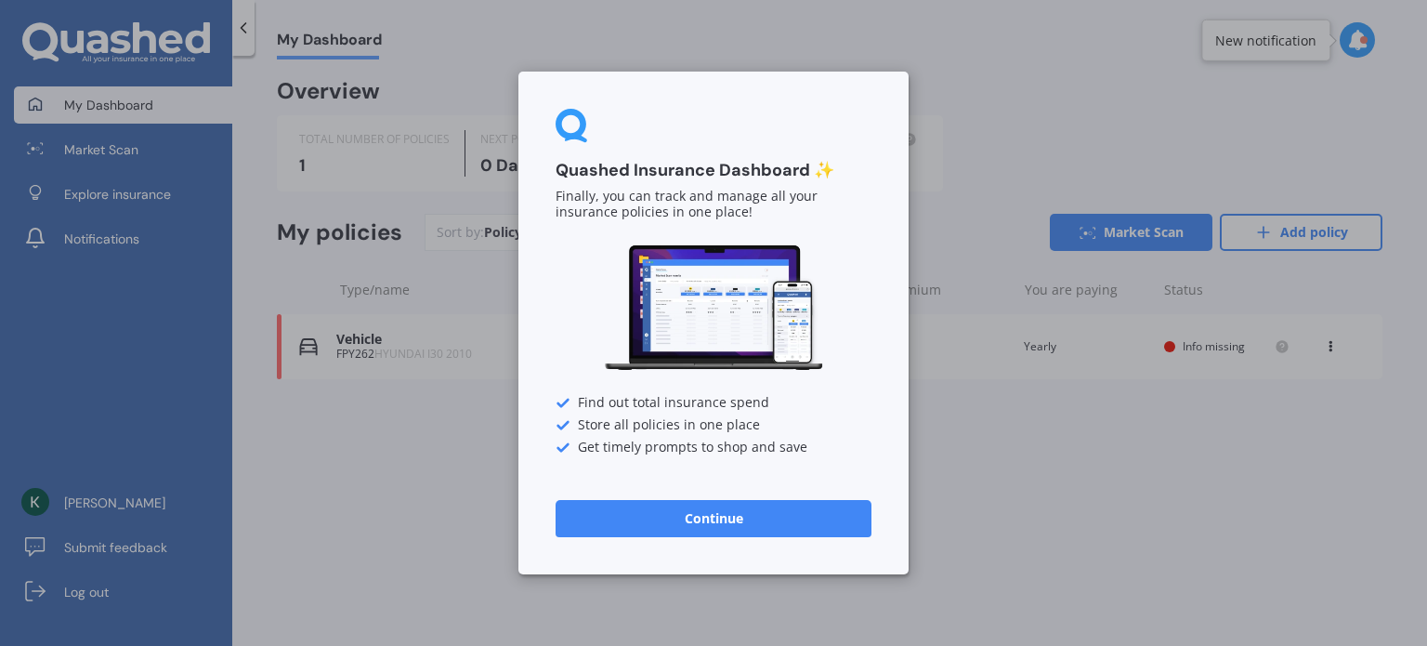
click at [761, 515] on button "Continue" at bounding box center [714, 518] width 316 height 37
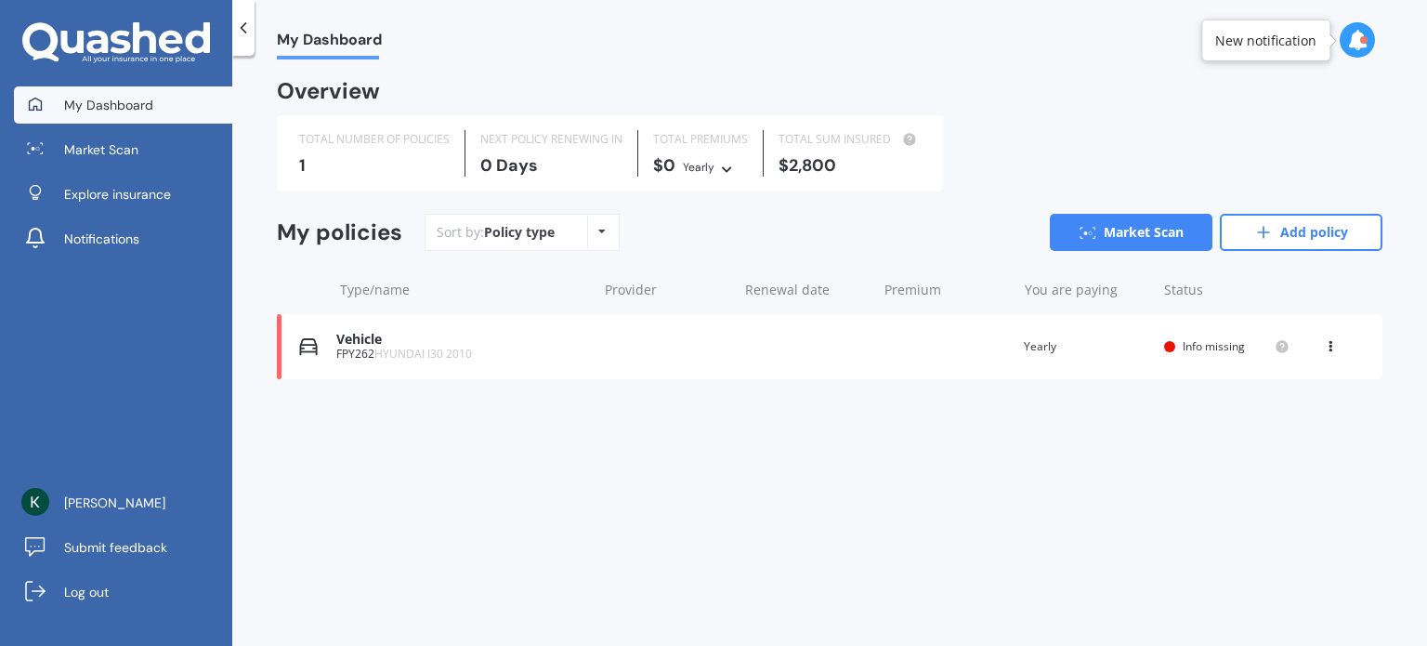
click at [840, 339] on div "Vehicle FPY262 HYUNDAI I30 2010 Renewal date Premium You are paying Yearly Stat…" at bounding box center [830, 346] width 1106 height 65
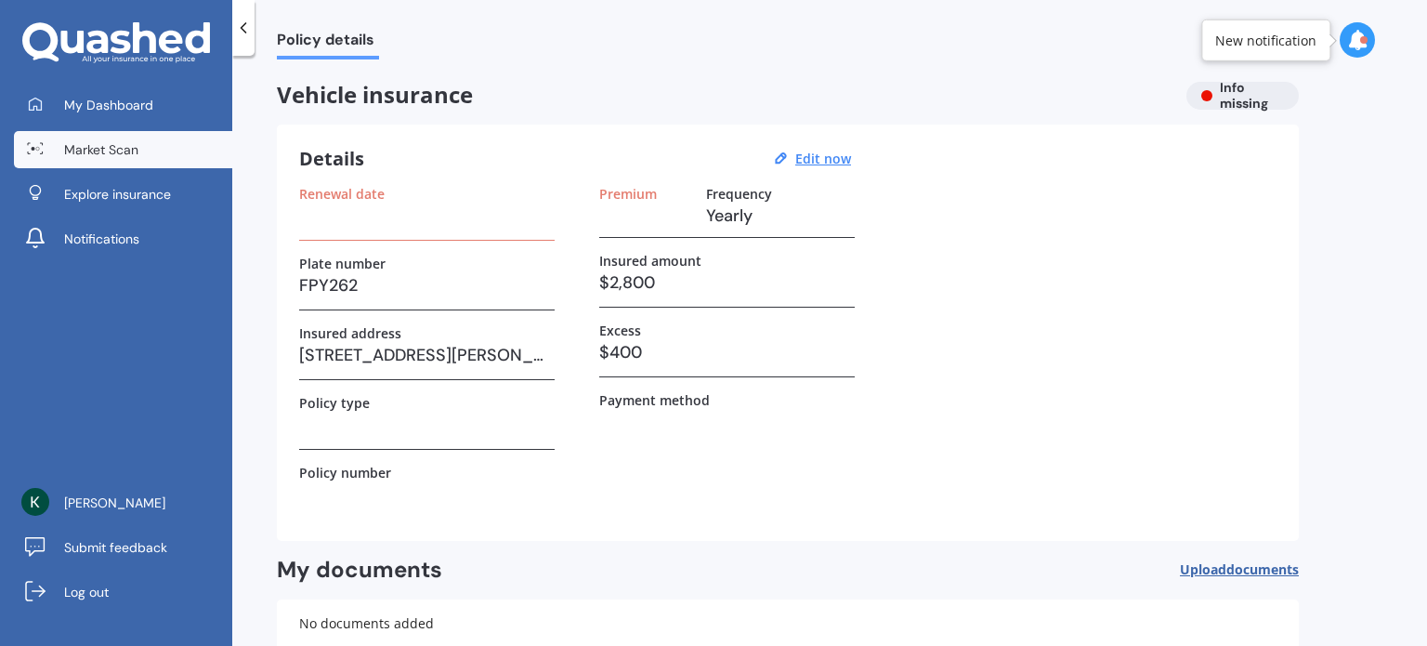
click at [141, 149] on link "Market Scan" at bounding box center [123, 149] width 218 height 37
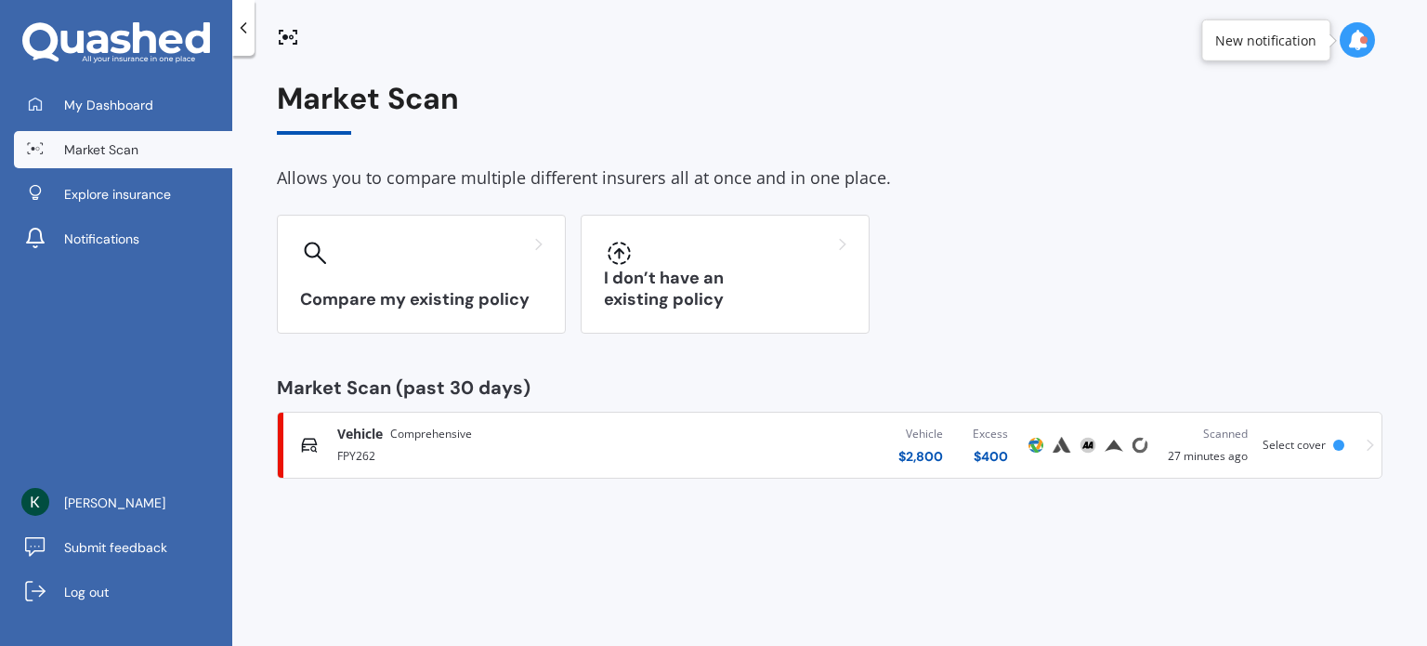
click at [680, 451] on div "Vehicle $ 2,800 Excess $ 400" at bounding box center [842, 445] width 361 height 56
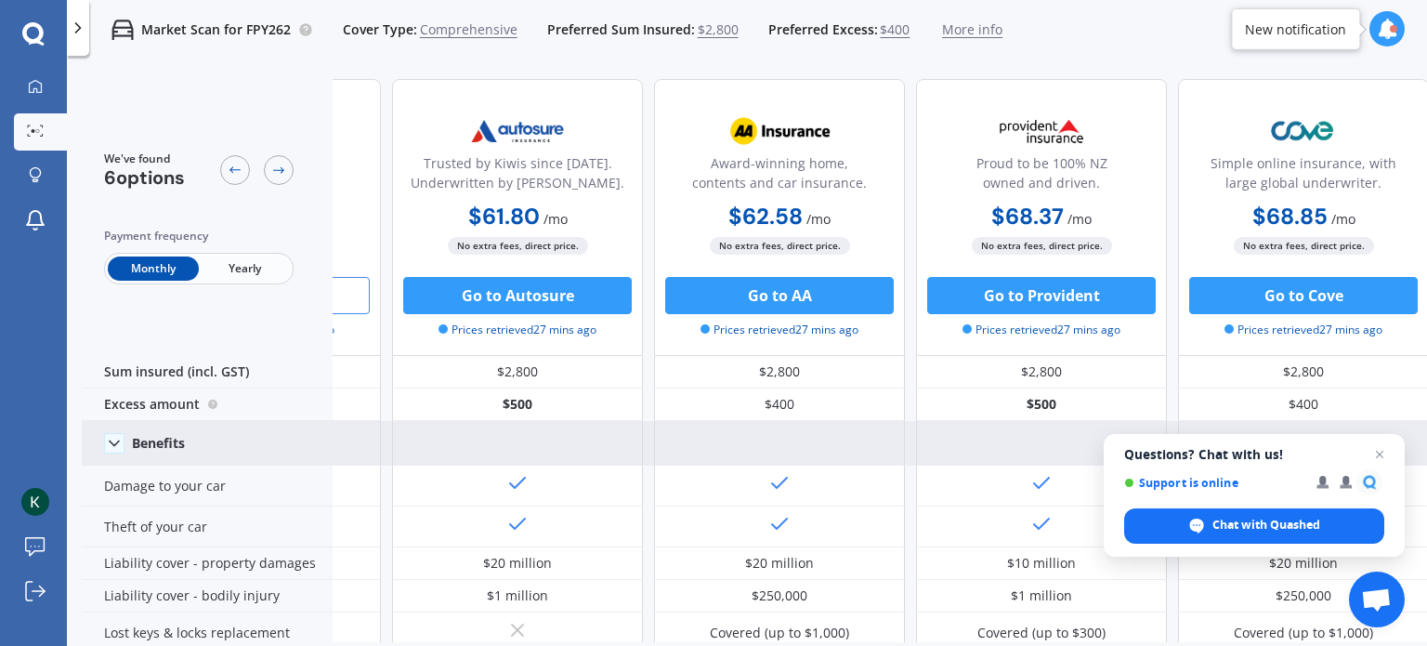
scroll to position [0, 201]
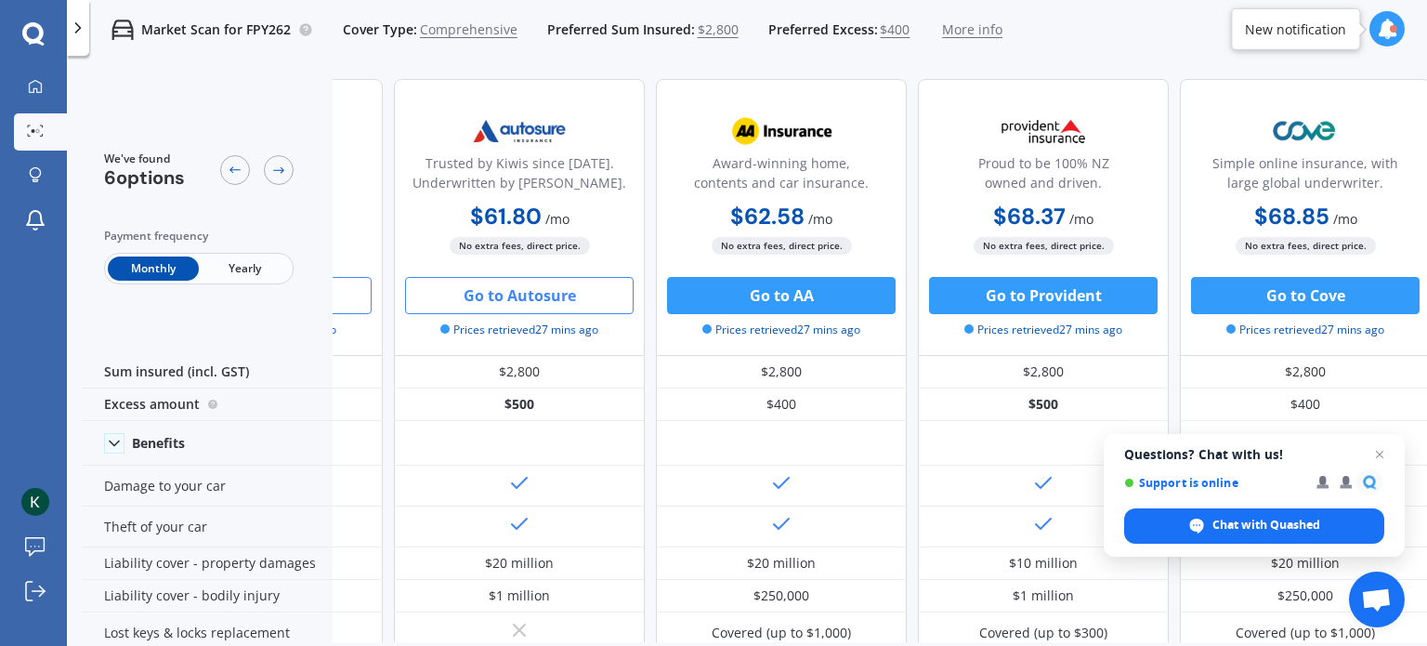
click at [552, 291] on button "Go to Autosure" at bounding box center [519, 295] width 229 height 37
